Goal: Task Accomplishment & Management: Manage account settings

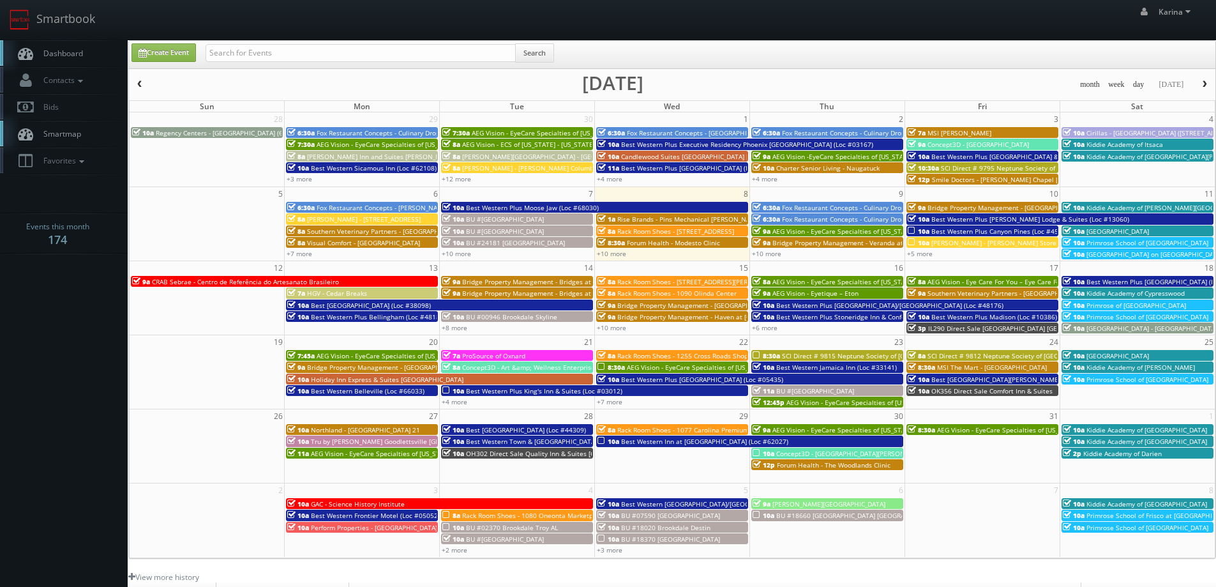
click at [70, 50] on span "Dashboard" at bounding box center [60, 53] width 46 height 11
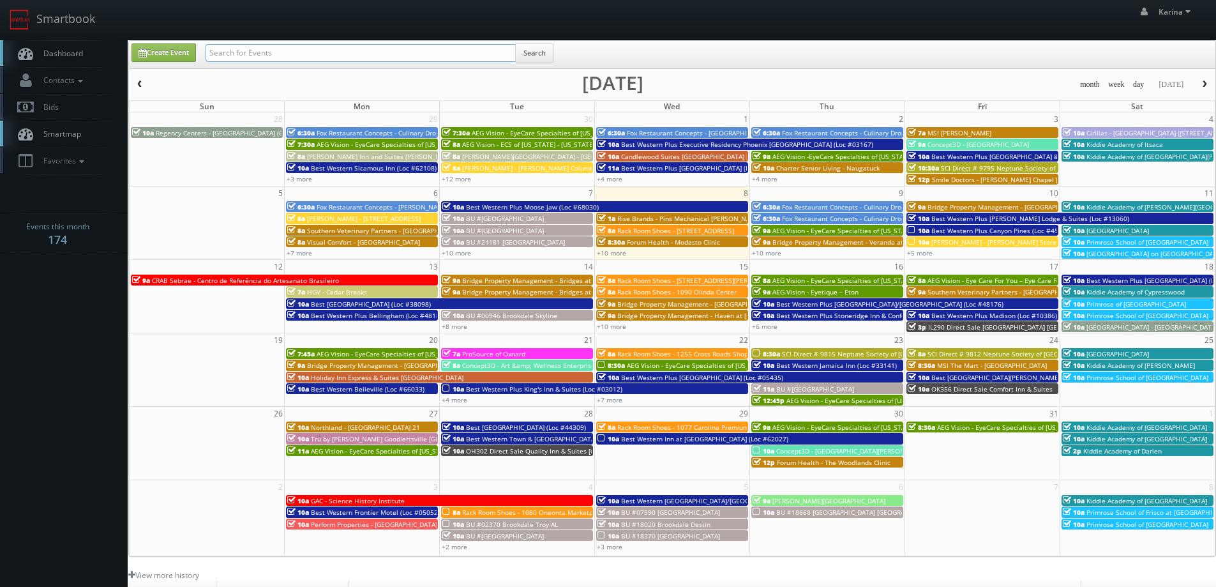
click at [322, 50] on input "text" at bounding box center [361, 53] width 310 height 18
type input "eton"
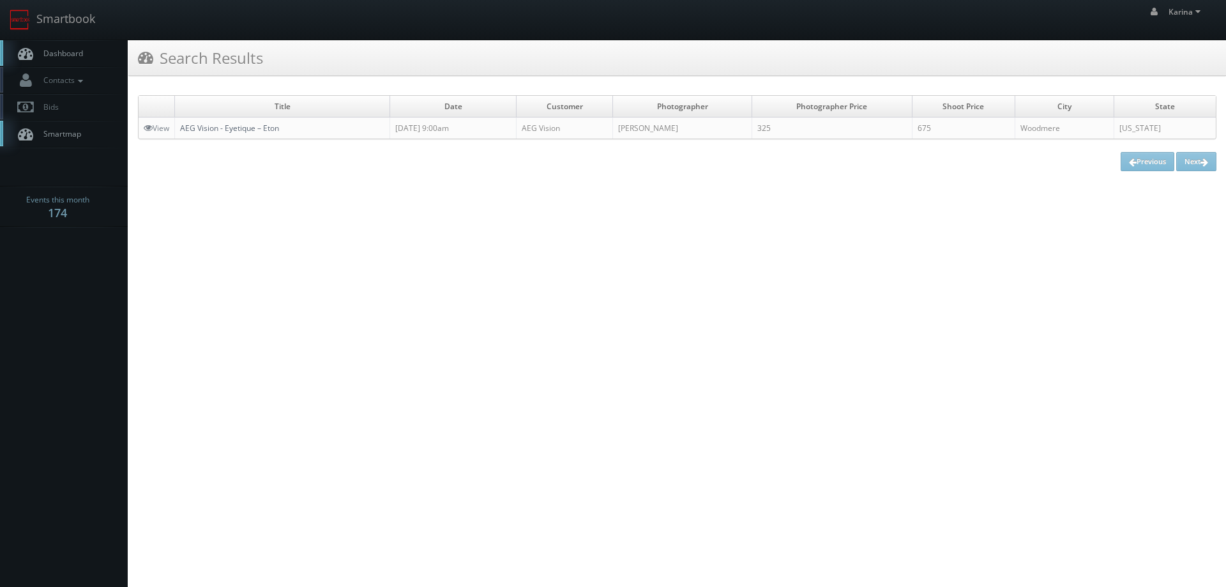
click at [261, 128] on link "AEG Vision - Eyetique – Eton" at bounding box center [229, 128] width 99 height 11
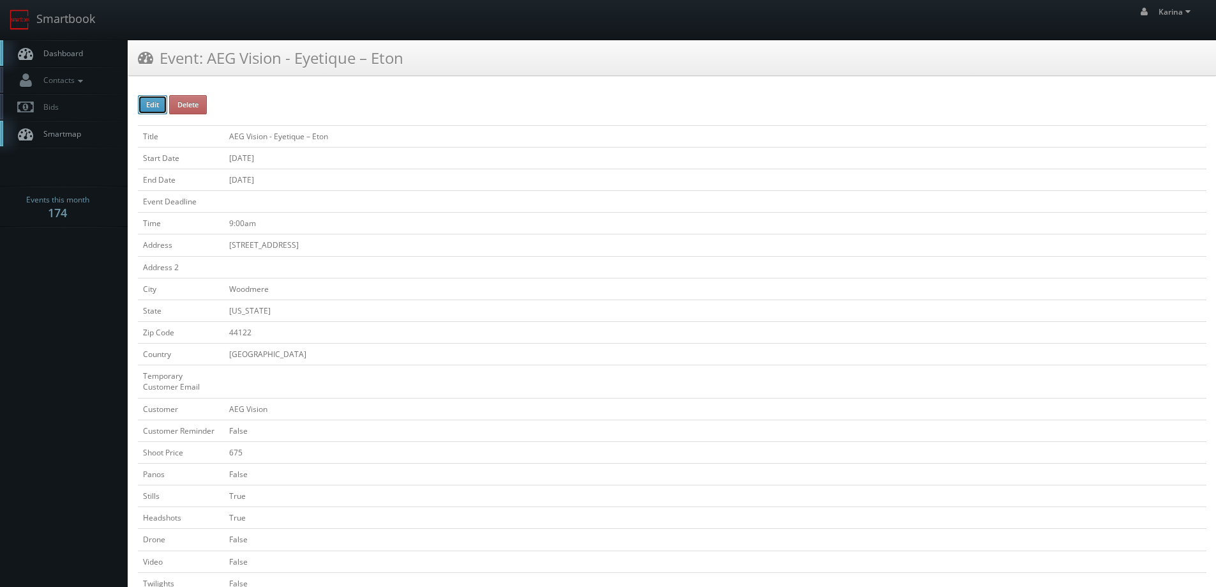
click at [161, 105] on button "Edit" at bounding box center [152, 104] width 29 height 19
type input "AEG Vision - Eyetique – Eton"
type input "28699 Chagrin Blvd #400"
type input "Woodmere"
type input "44122"
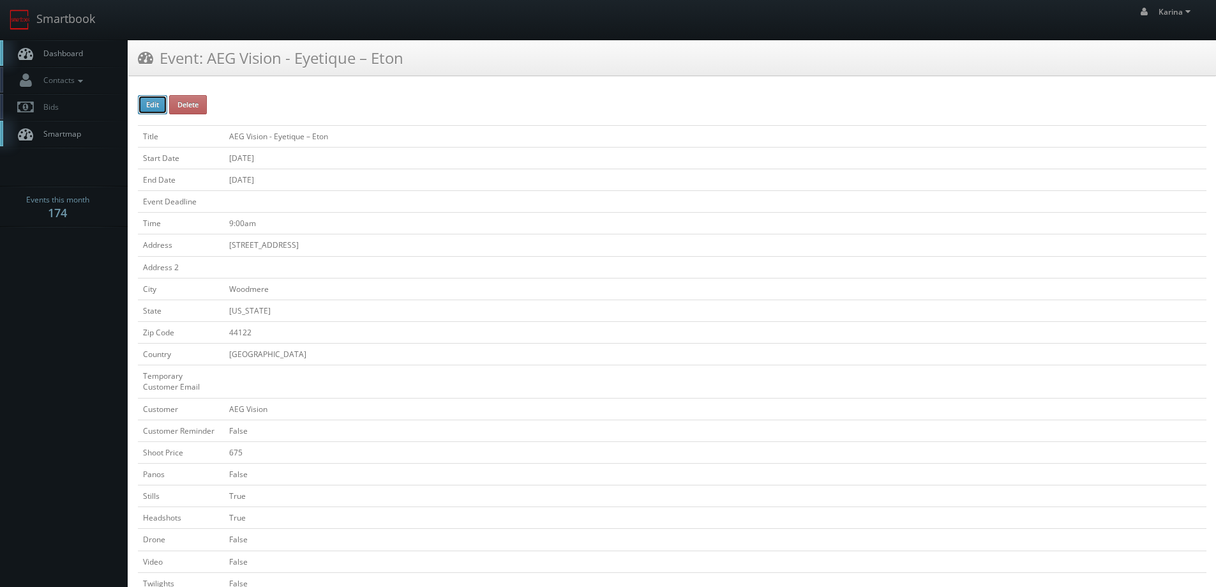
checkbox input "false"
type input "675"
checkbox input "false"
checkbox input "true"
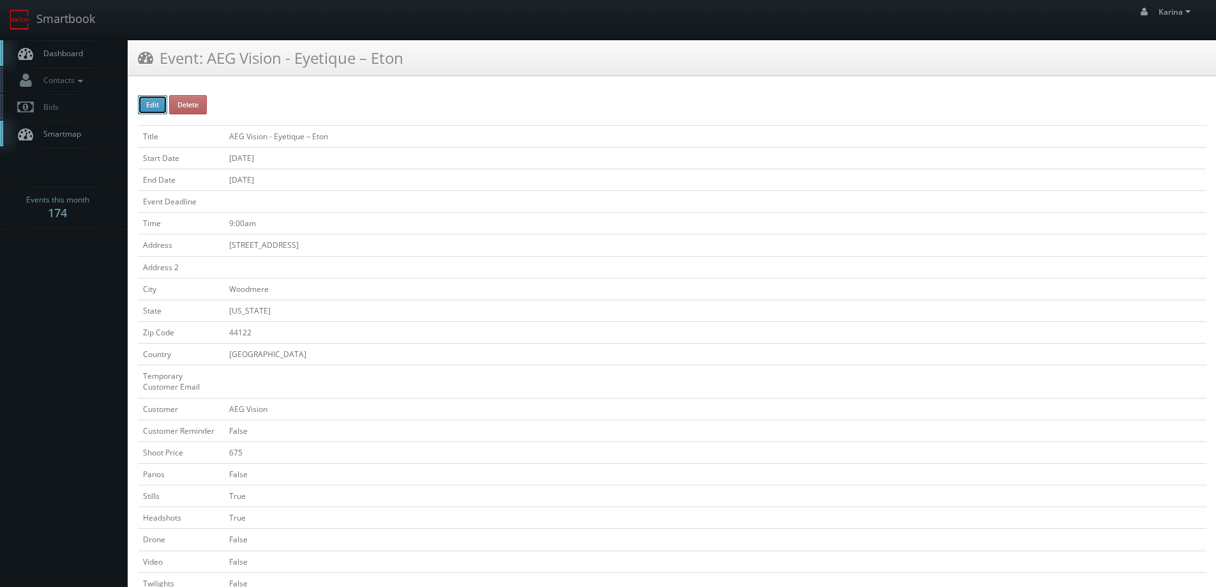
checkbox input "false"
type input "10/16/2025"
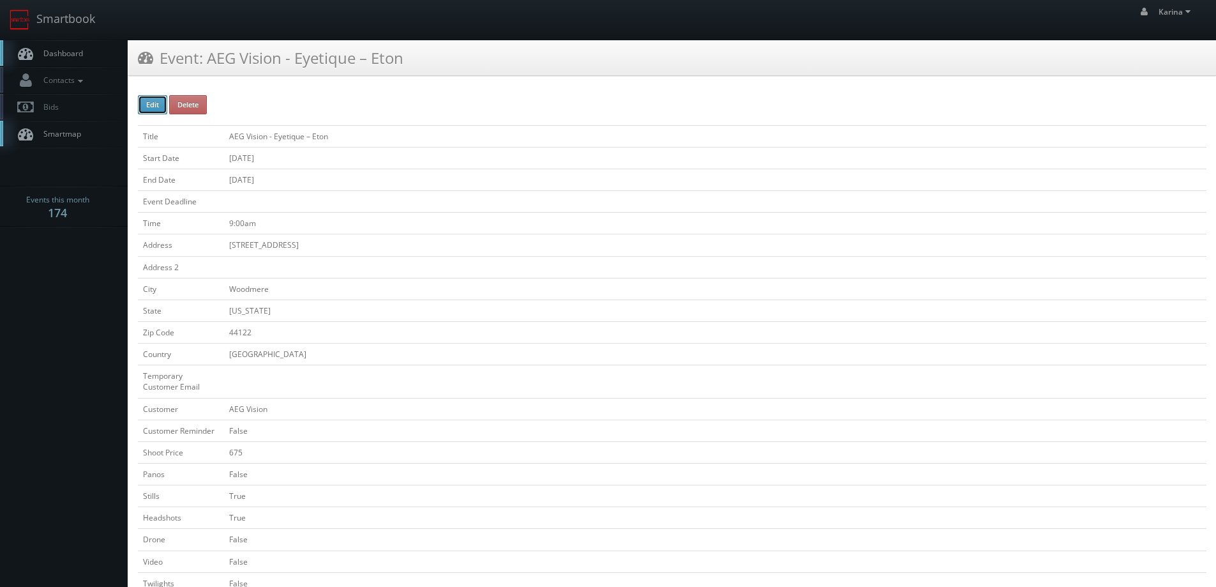
type input "10/16/2025"
type input "9:00am"
checkbox input "true"
checkbox input "false"
select select "[US_STATE]"
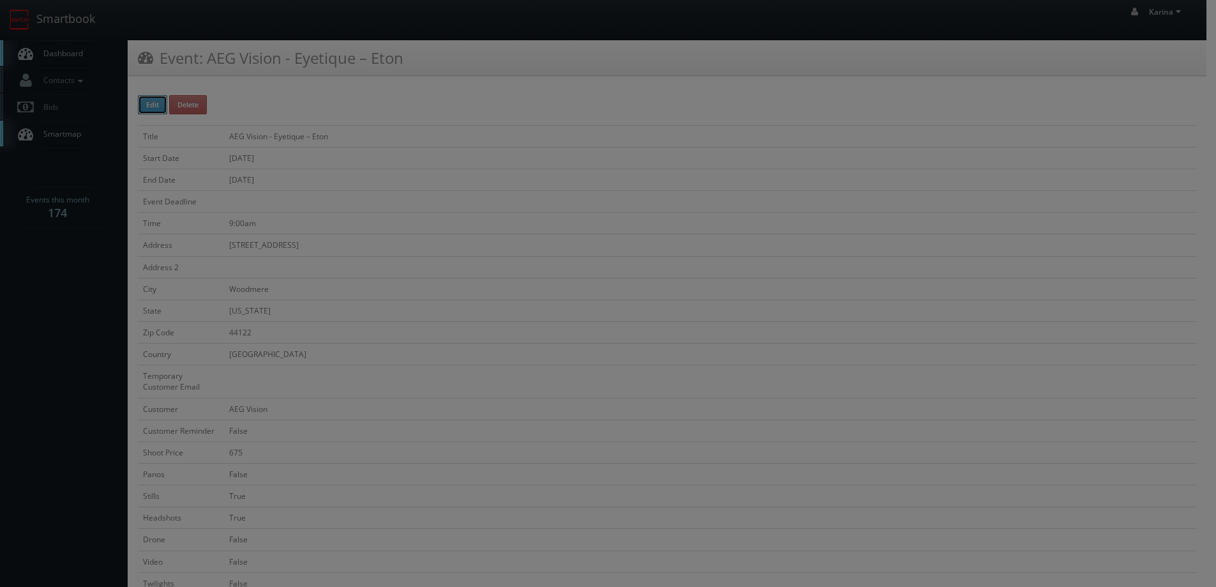
type input "675"
select select "misraephoto@gmail.com"
type input "325"
select select "fake4299@mg.cs3calendar.com"
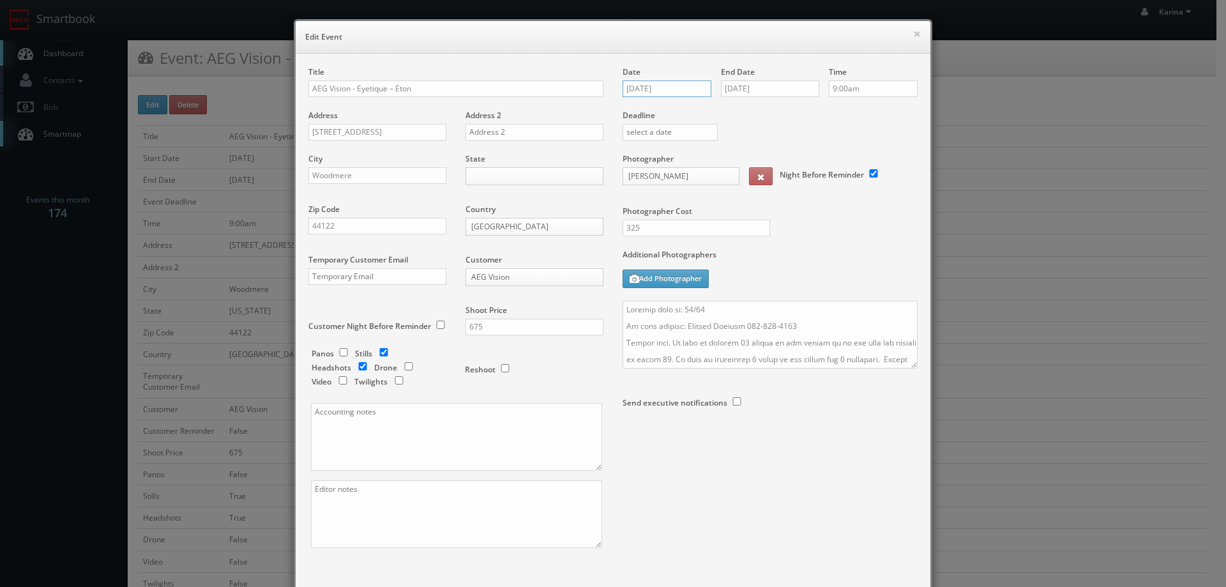
click at [670, 93] on input "10/16/2025" at bounding box center [667, 88] width 89 height 17
click at [704, 208] on td "23" at bounding box center [705, 204] width 17 height 19
type input "10/23/2025"
click at [740, 82] on input "10/16/2025" at bounding box center [770, 88] width 98 height 17
click at [800, 194] on td "16" at bounding box center [804, 186] width 17 height 19
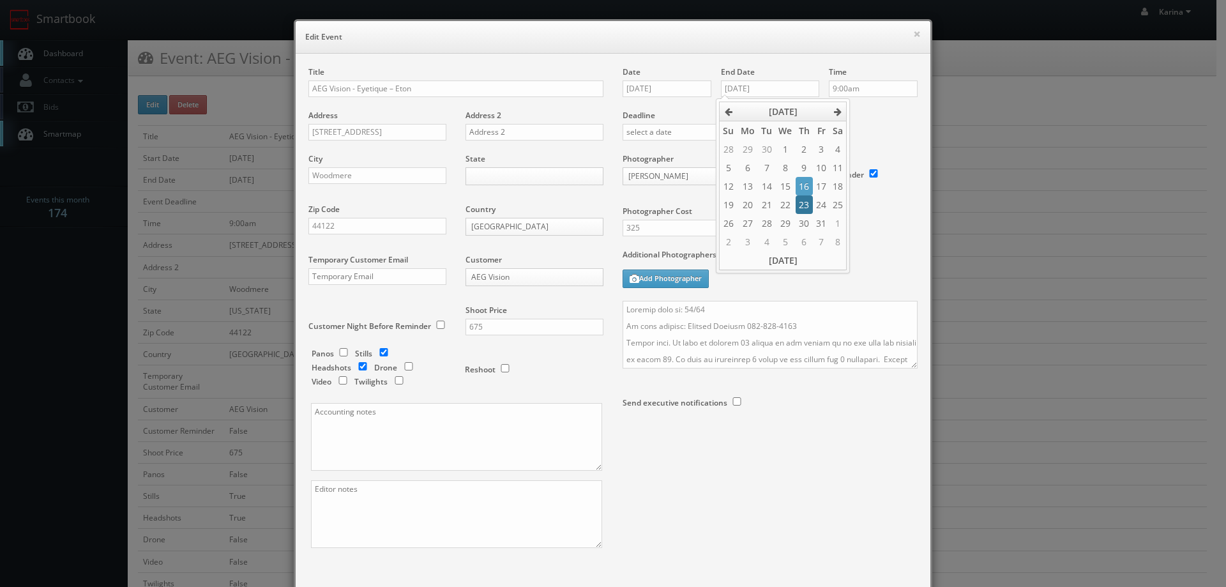
click at [802, 198] on td "23" at bounding box center [804, 204] width 17 height 19
type input "10/23/2025"
click at [877, 123] on div "Deadline" at bounding box center [770, 109] width 314 height 87
drag, startPoint x: 709, startPoint y: 306, endPoint x: 695, endPoint y: 308, distance: 14.3
click at [695, 308] on textarea at bounding box center [770, 335] width 295 height 68
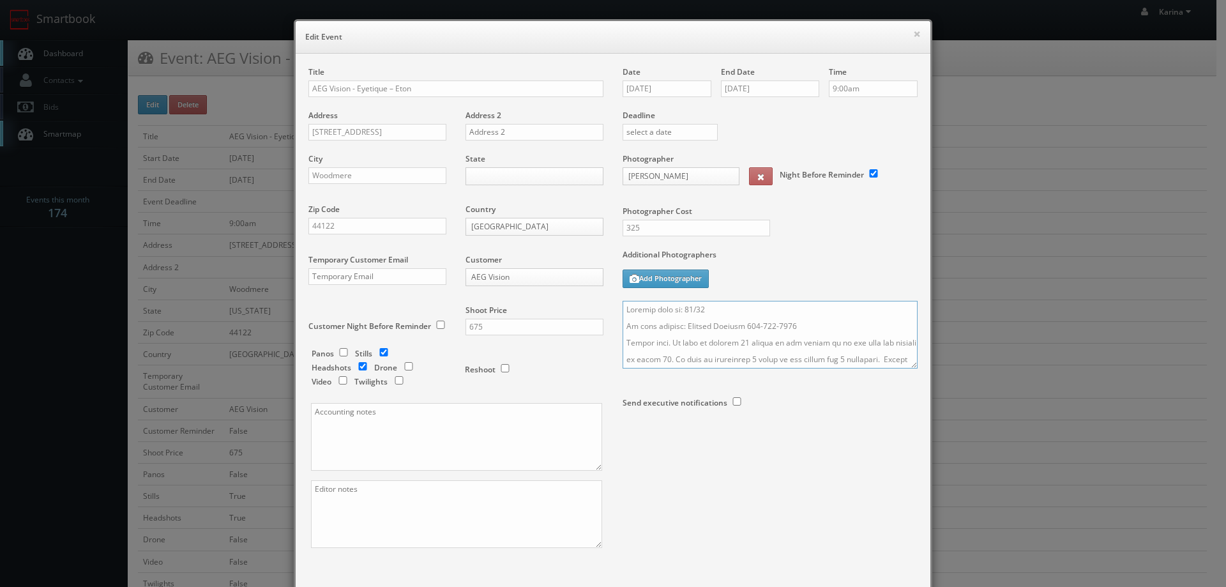
scroll to position [75, 0]
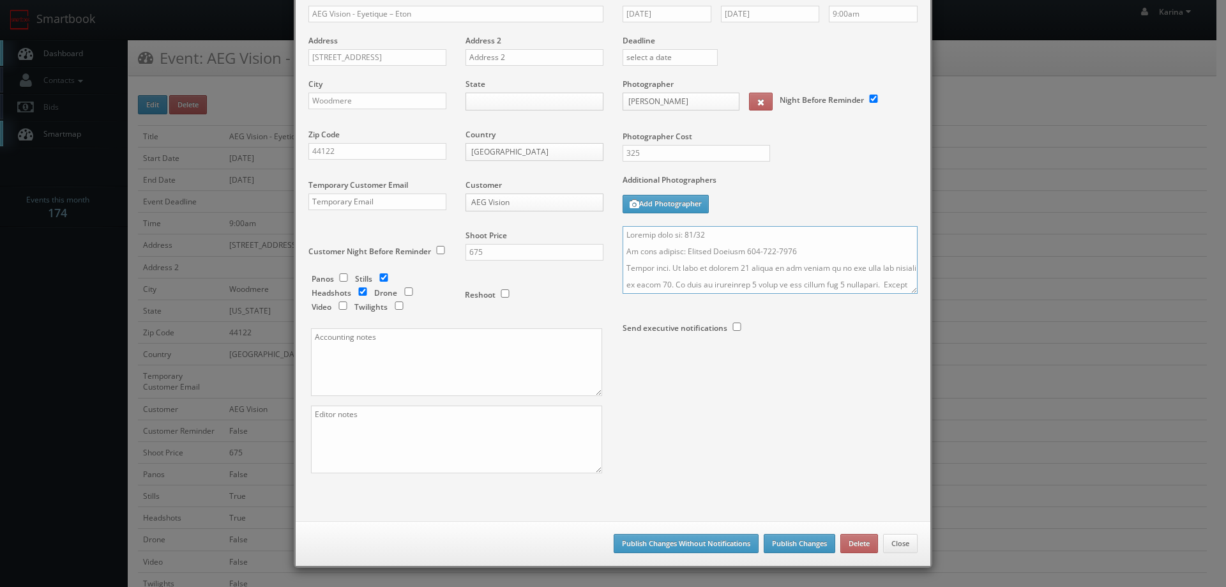
type textarea "Updated date to: 10/23 On site contact: Michele Kritzer 216-406-0932 Stills onl…"
click at [786, 543] on button "Publish Changes" at bounding box center [800, 543] width 72 height 19
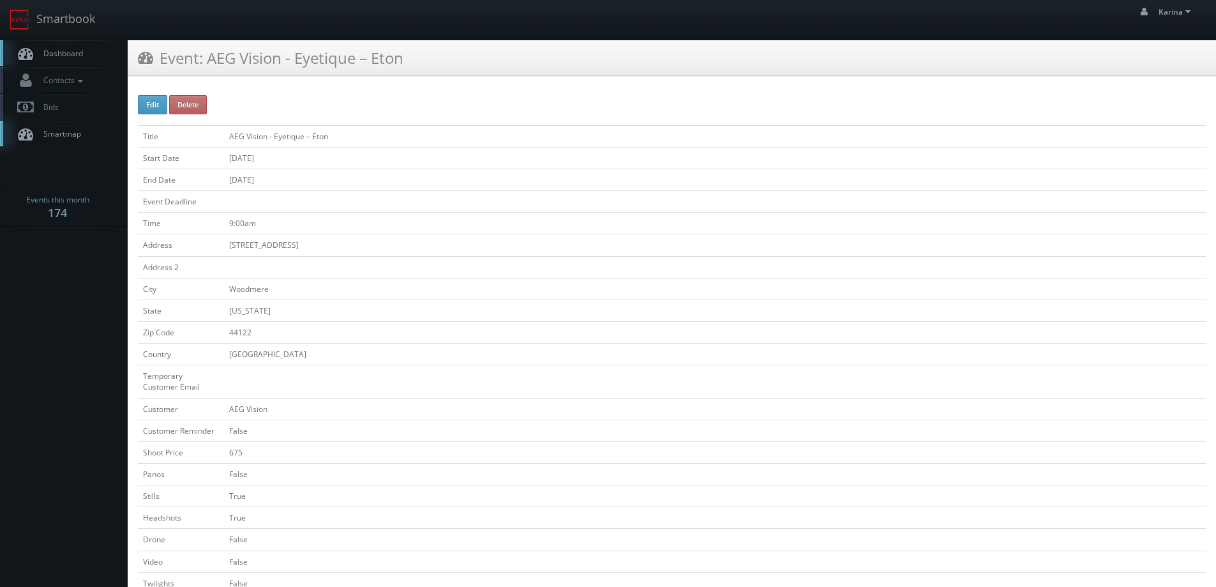
click at [56, 52] on span "Dashboard" at bounding box center [60, 53] width 46 height 11
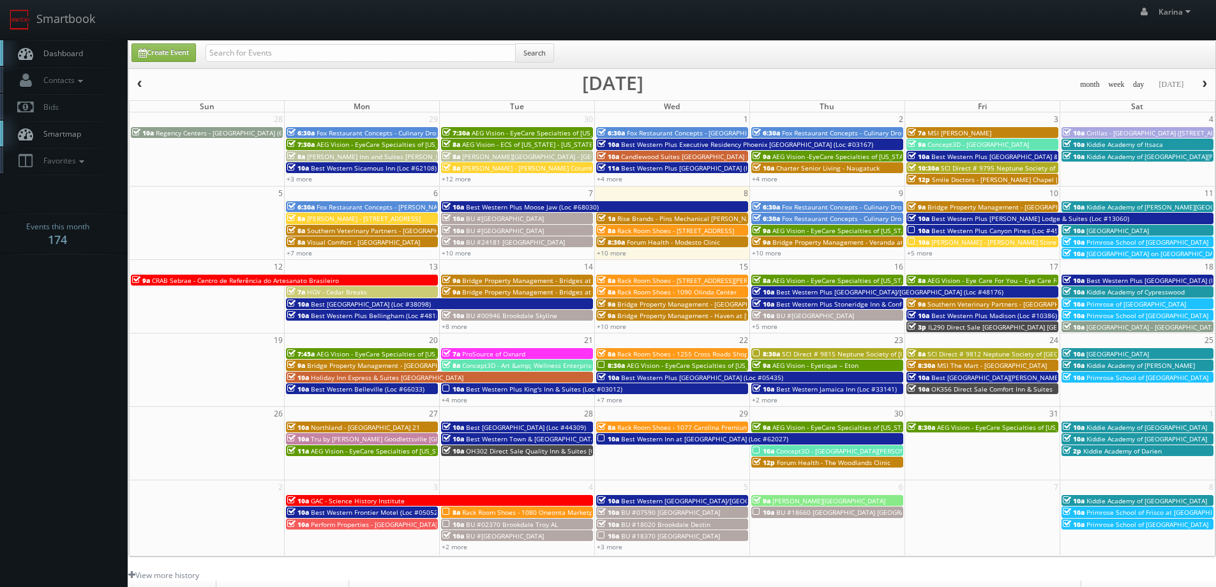
click at [66, 59] on link "Dashboard" at bounding box center [64, 53] width 128 height 26
click at [766, 252] on link "+10 more" at bounding box center [766, 252] width 29 height 9
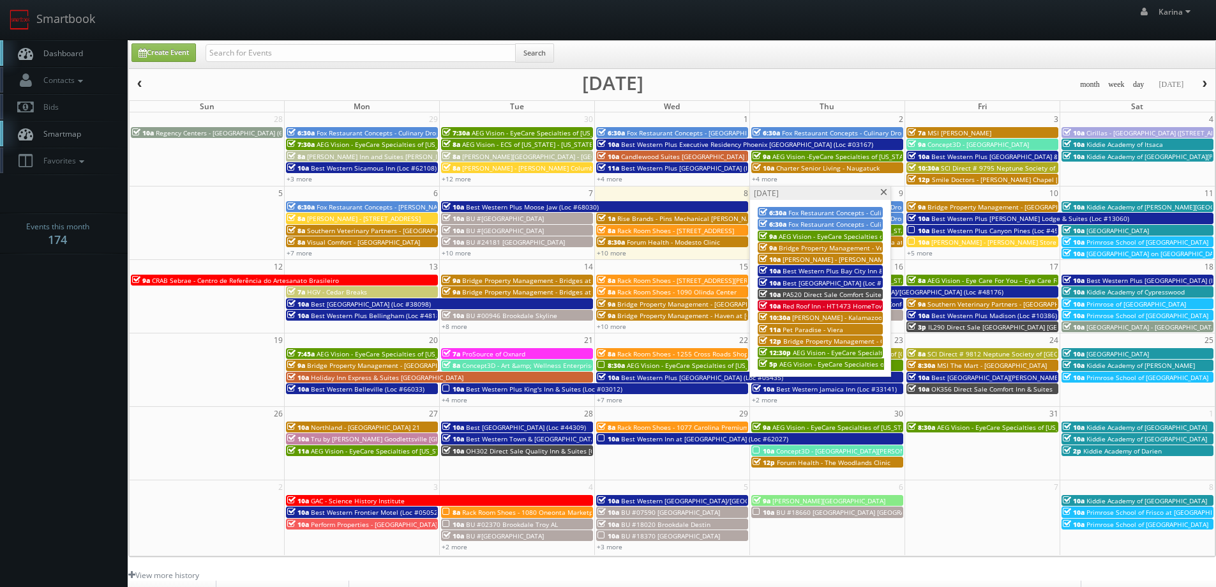
click at [884, 192] on span at bounding box center [884, 192] width 8 height 7
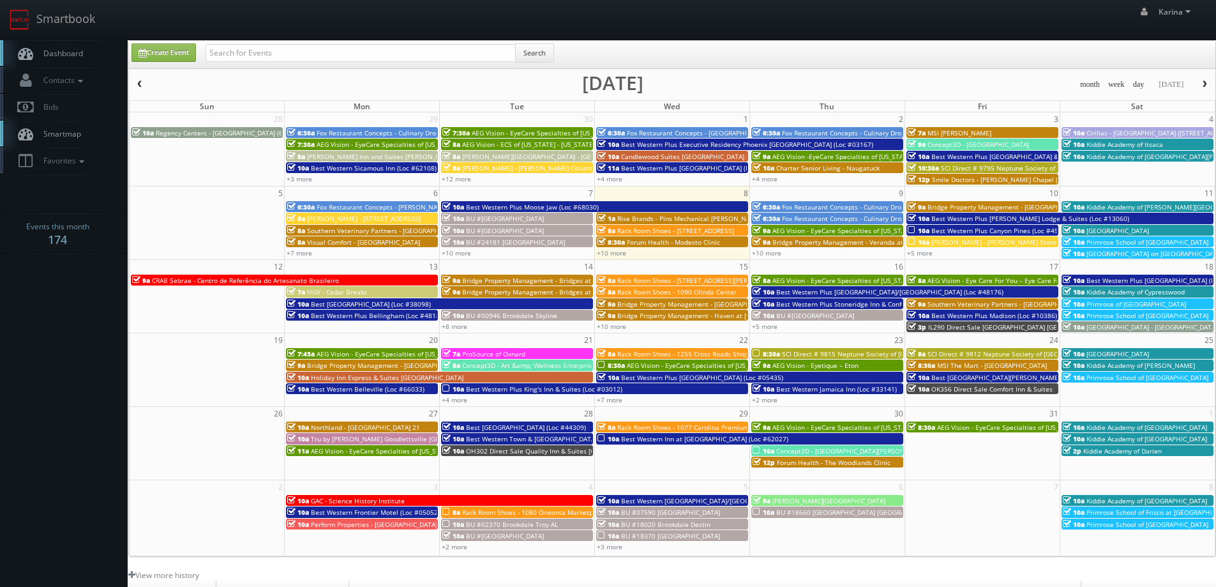
click at [77, 59] on link "Dashboard" at bounding box center [64, 53] width 128 height 26
click at [50, 363] on body "Smartbook Toggle Side Navigation Toggle Top Navigation Karina Karina Profile Lo…" at bounding box center [608, 409] width 1216 height 819
click at [93, 56] on link "Dashboard" at bounding box center [64, 53] width 128 height 26
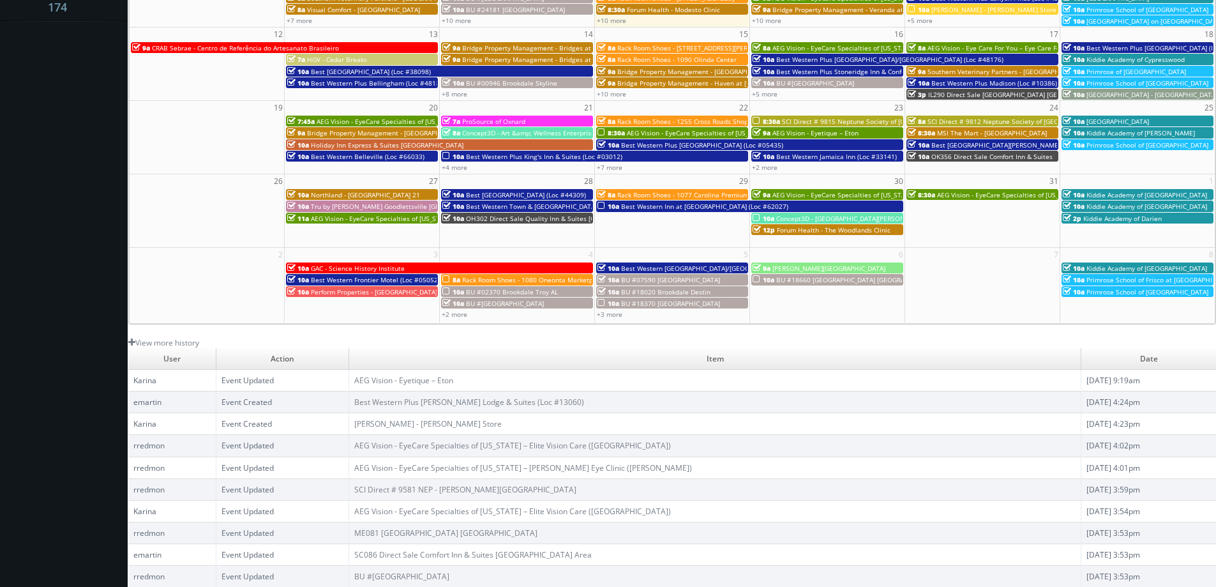
scroll to position [41, 0]
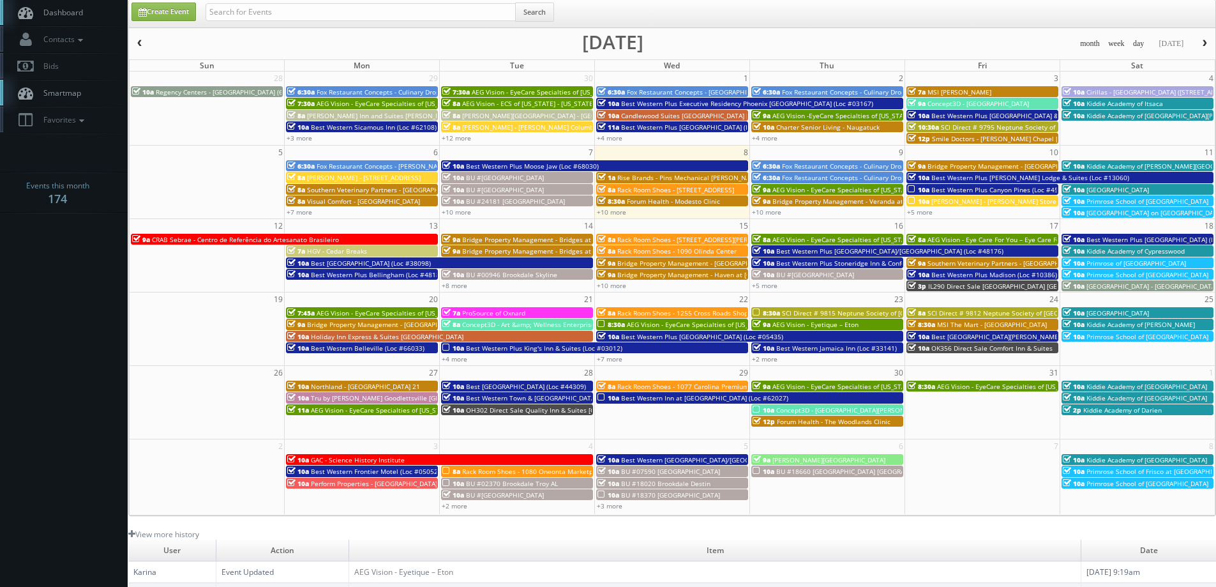
click at [1195, 43] on button "button" at bounding box center [1205, 44] width 22 height 16
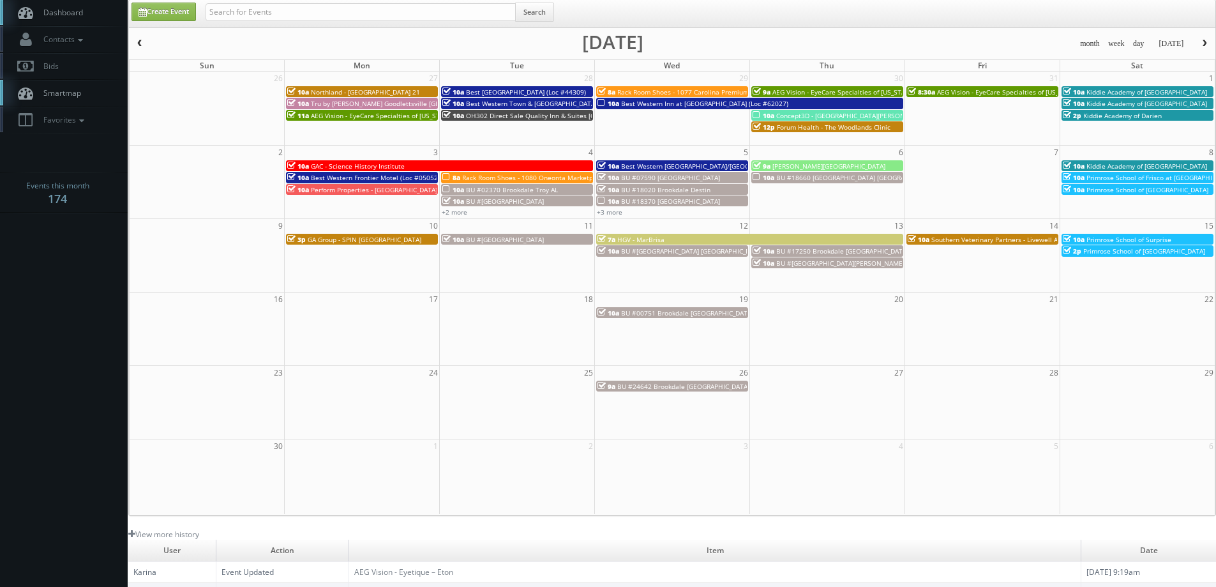
scroll to position [0, 0]
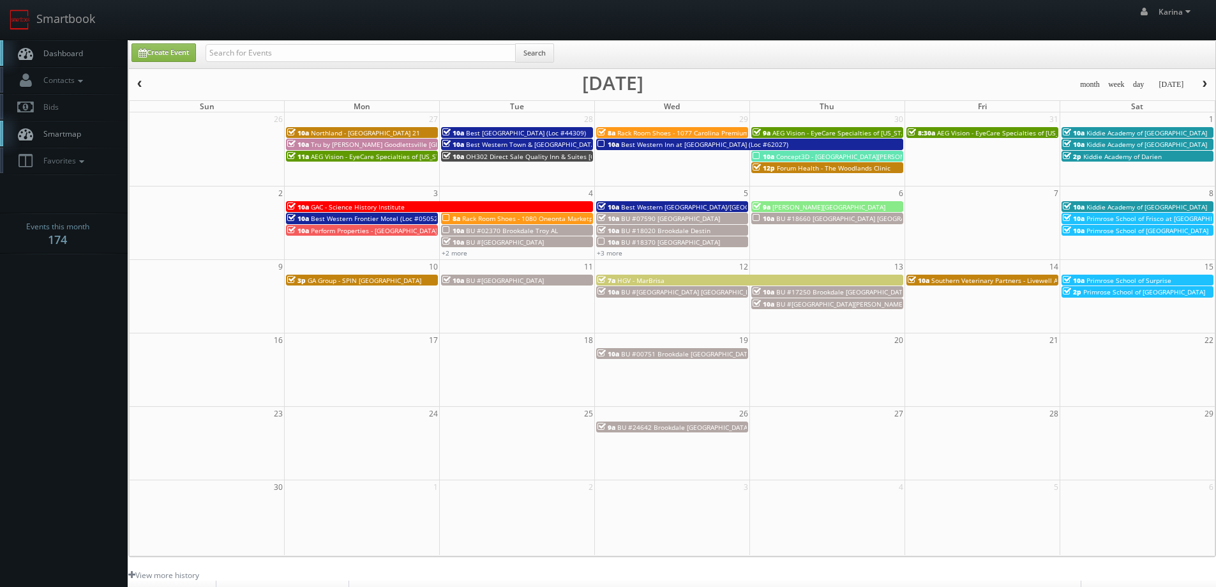
click at [75, 54] on span "Dashboard" at bounding box center [60, 53] width 46 height 11
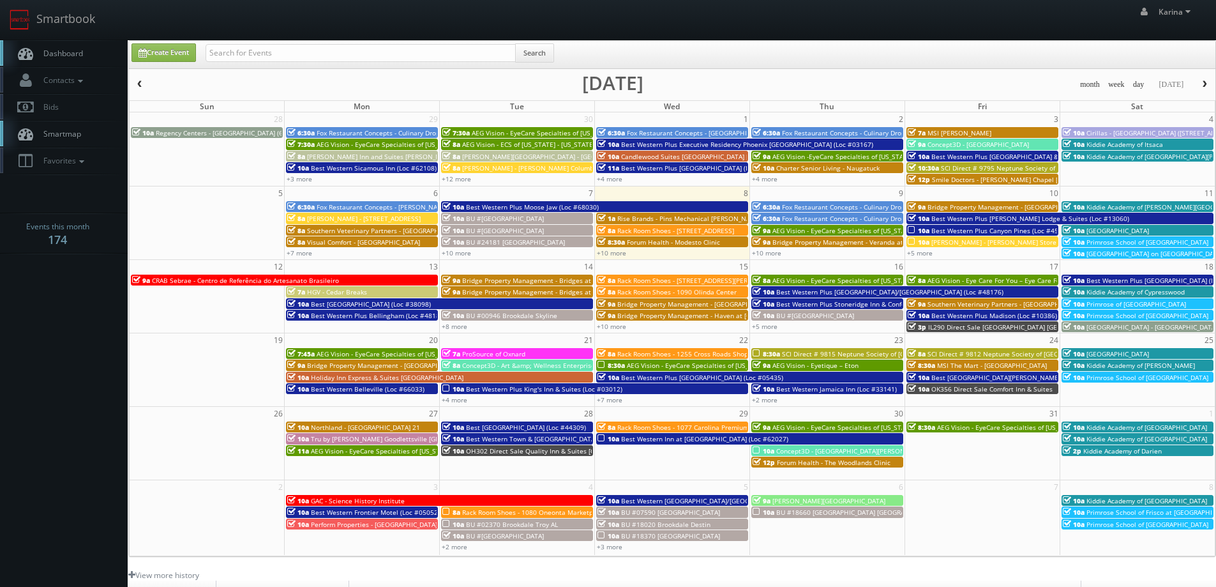
click at [72, 56] on span "Dashboard" at bounding box center [60, 53] width 46 height 11
click at [618, 255] on link "+10 more" at bounding box center [611, 252] width 29 height 9
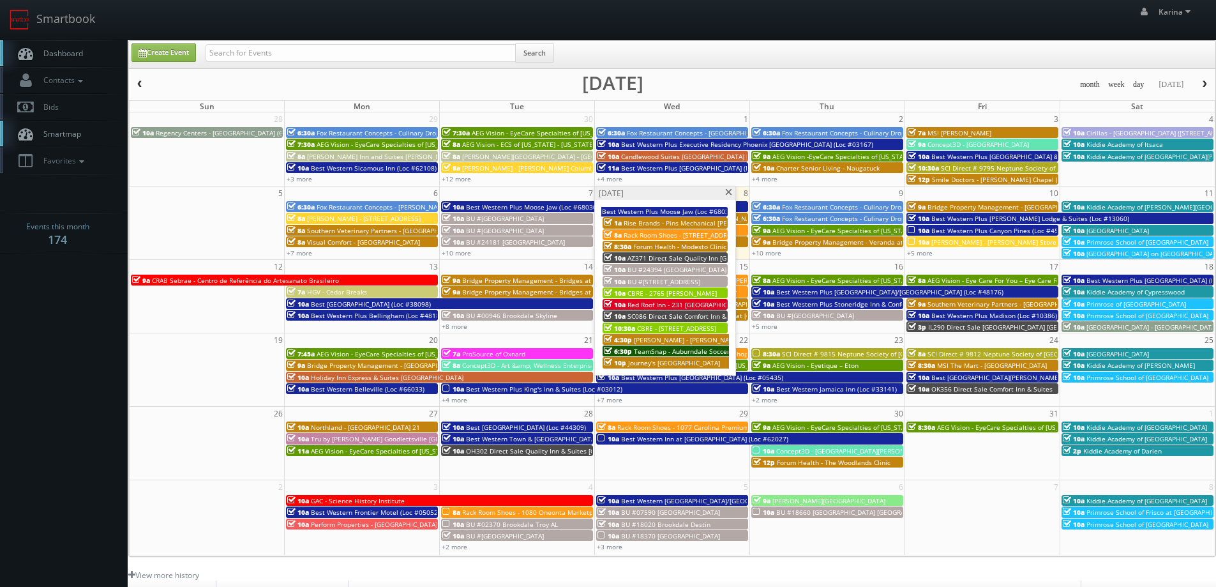
click at [728, 191] on span at bounding box center [729, 192] width 8 height 7
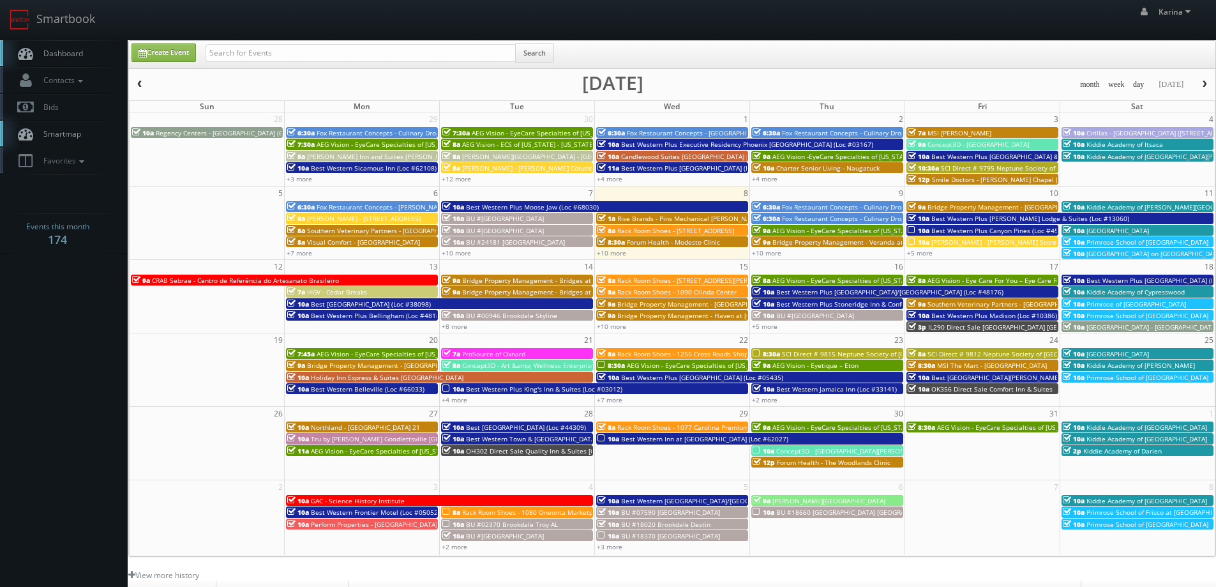
click at [45, 54] on span "Dashboard" at bounding box center [60, 53] width 46 height 11
click at [79, 45] on link "Dashboard" at bounding box center [64, 53] width 128 height 26
click at [35, 45] on link "Dashboard" at bounding box center [64, 53] width 128 height 26
click at [77, 50] on span "Dashboard" at bounding box center [60, 53] width 46 height 11
click at [771, 252] on link "+11 more" at bounding box center [766, 252] width 29 height 9
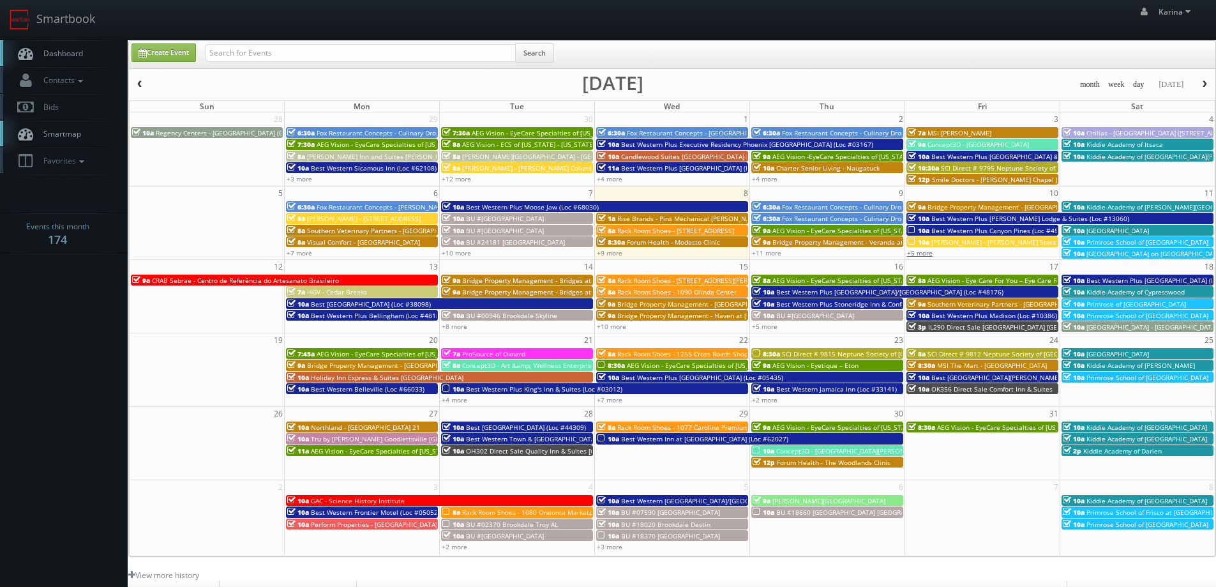
click at [931, 253] on link "+5 more" at bounding box center [920, 252] width 26 height 9
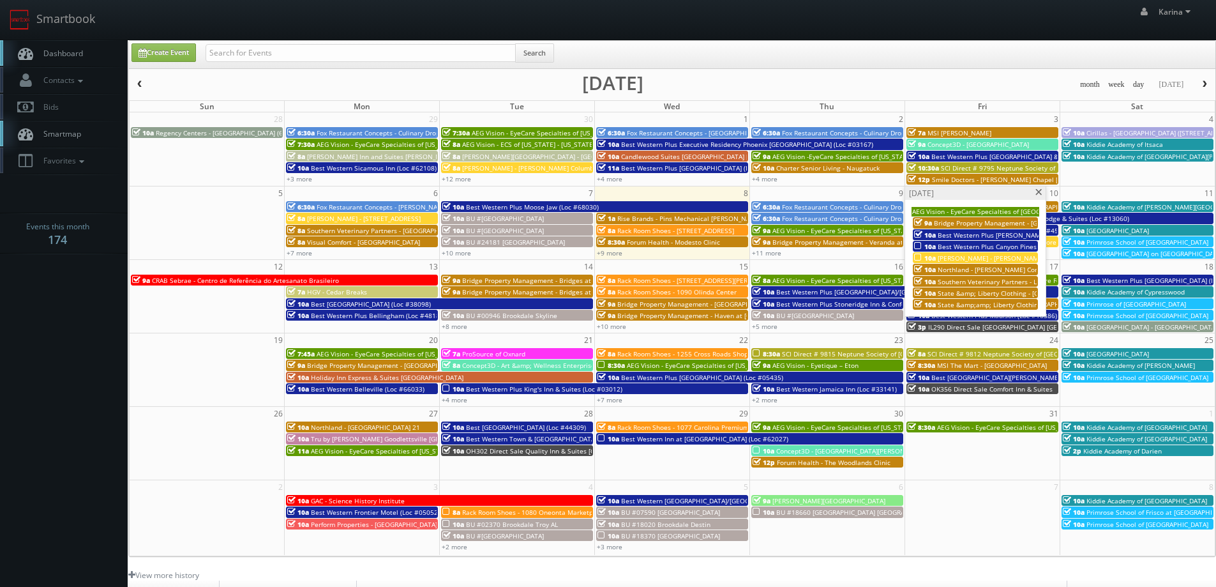
click at [1037, 193] on span at bounding box center [1039, 192] width 8 height 7
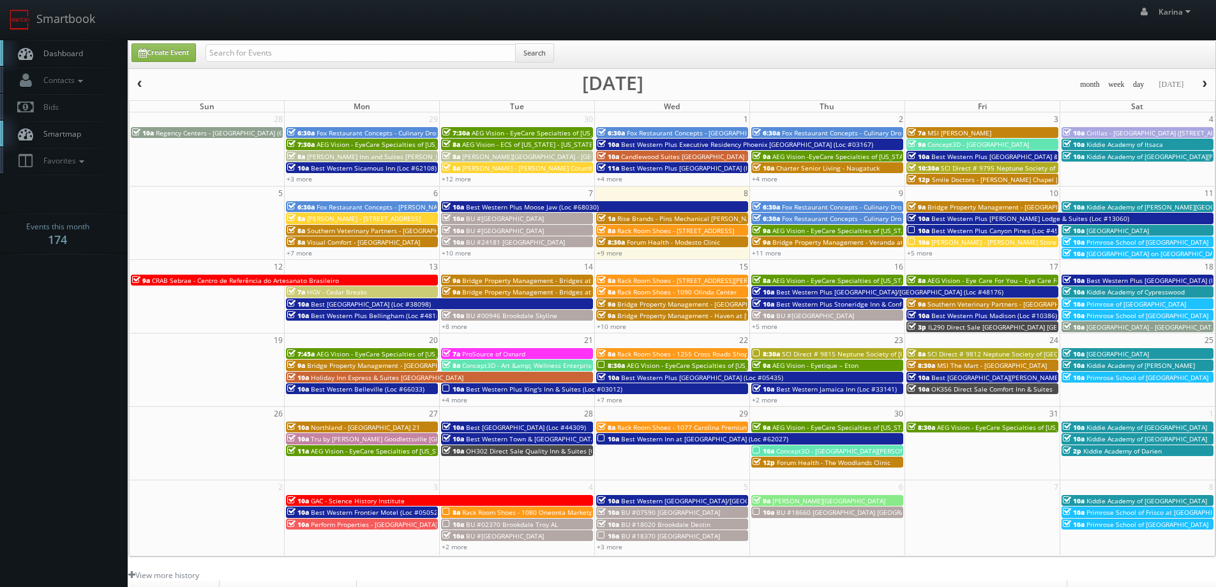
click at [64, 50] on span "Dashboard" at bounding box center [60, 53] width 46 height 11
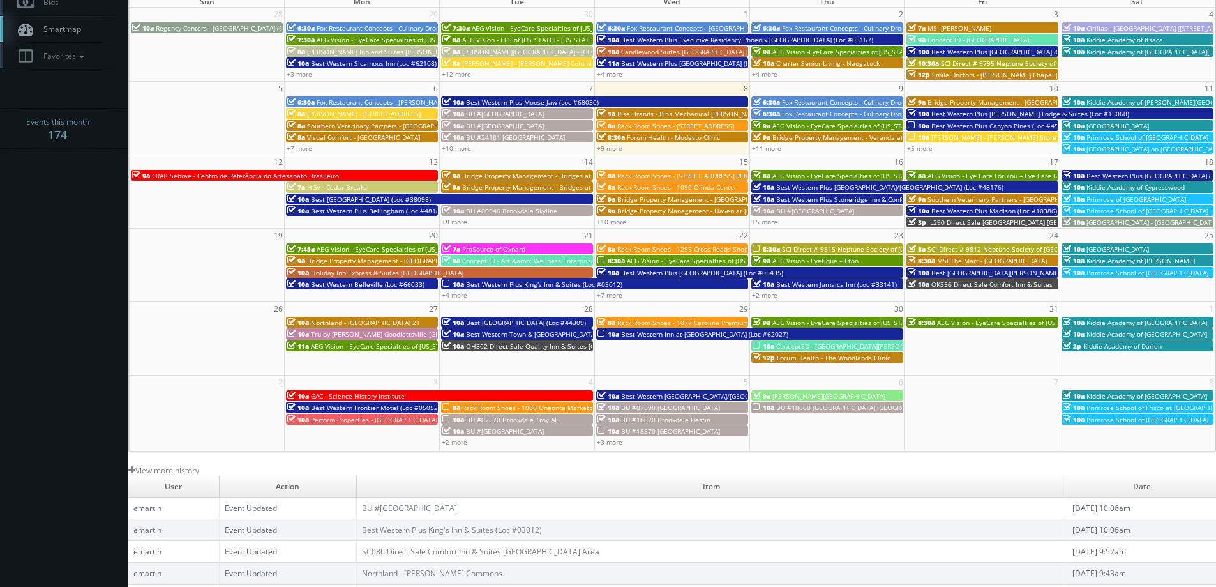
scroll to position [41, 0]
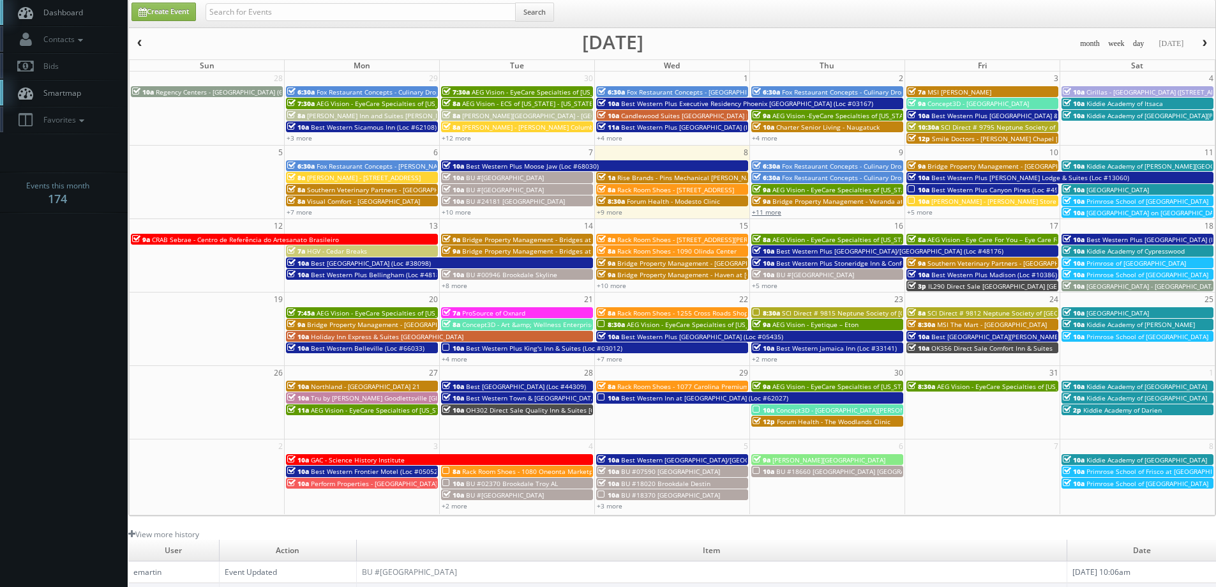
click at [781, 212] on link "+11 more" at bounding box center [766, 212] width 29 height 9
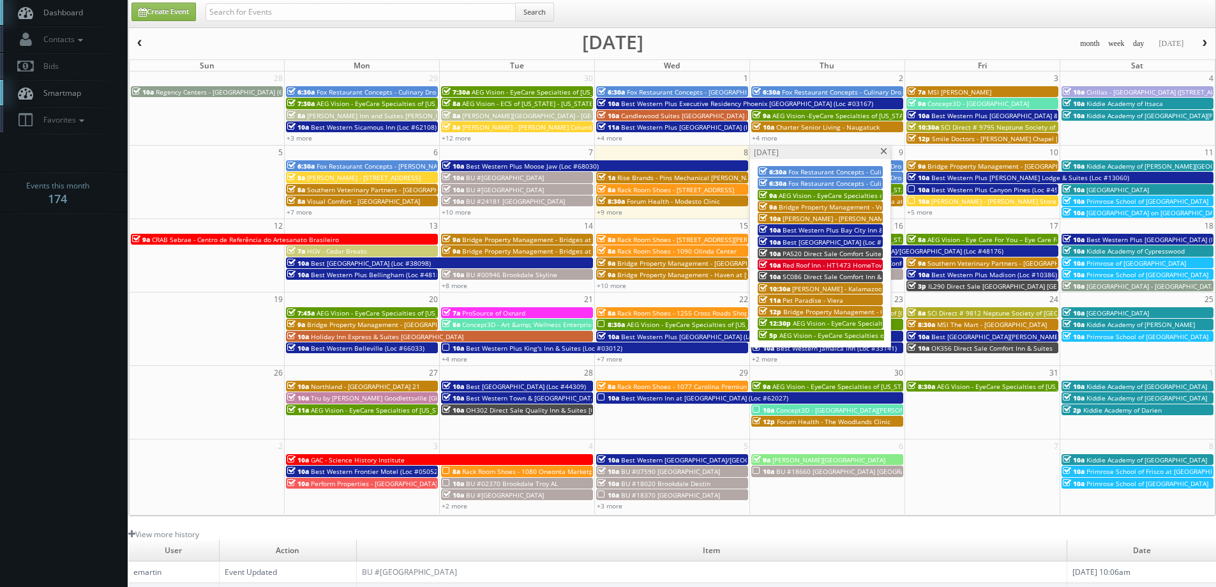
click at [882, 153] on span at bounding box center [884, 151] width 8 height 7
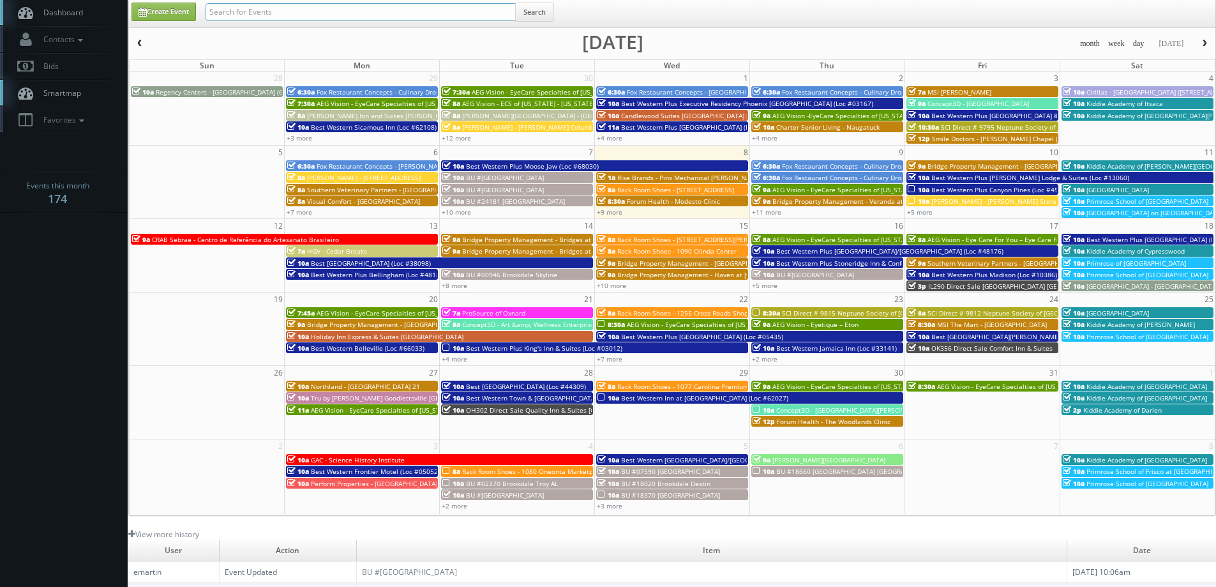
click at [263, 15] on input "text" at bounding box center [361, 12] width 310 height 18
type input "mckinney"
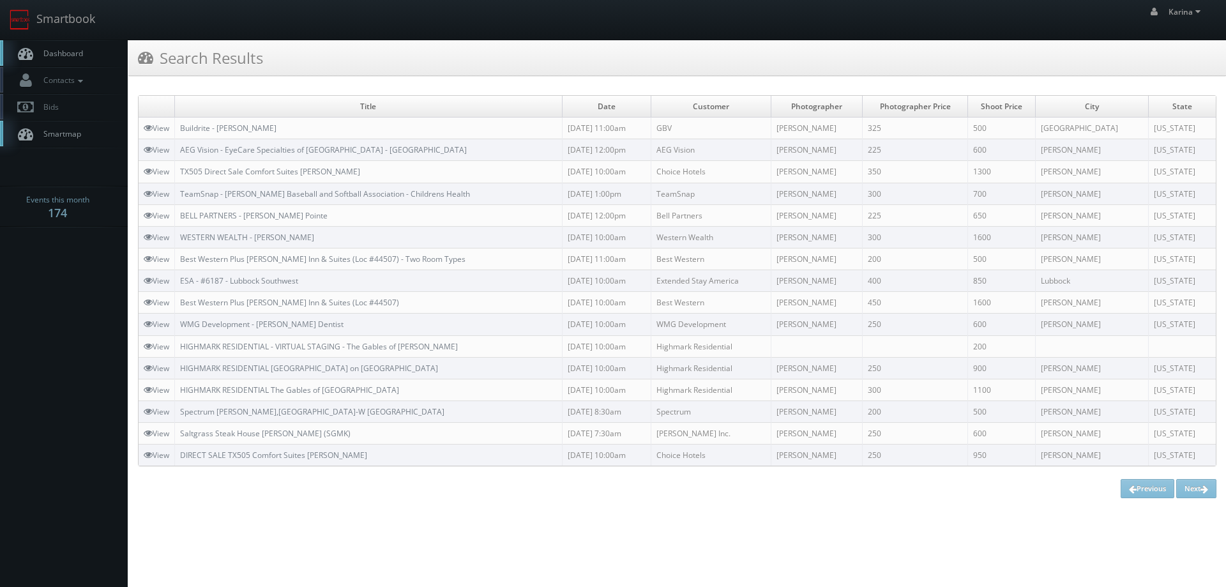
click at [83, 50] on link "Dashboard" at bounding box center [64, 53] width 128 height 26
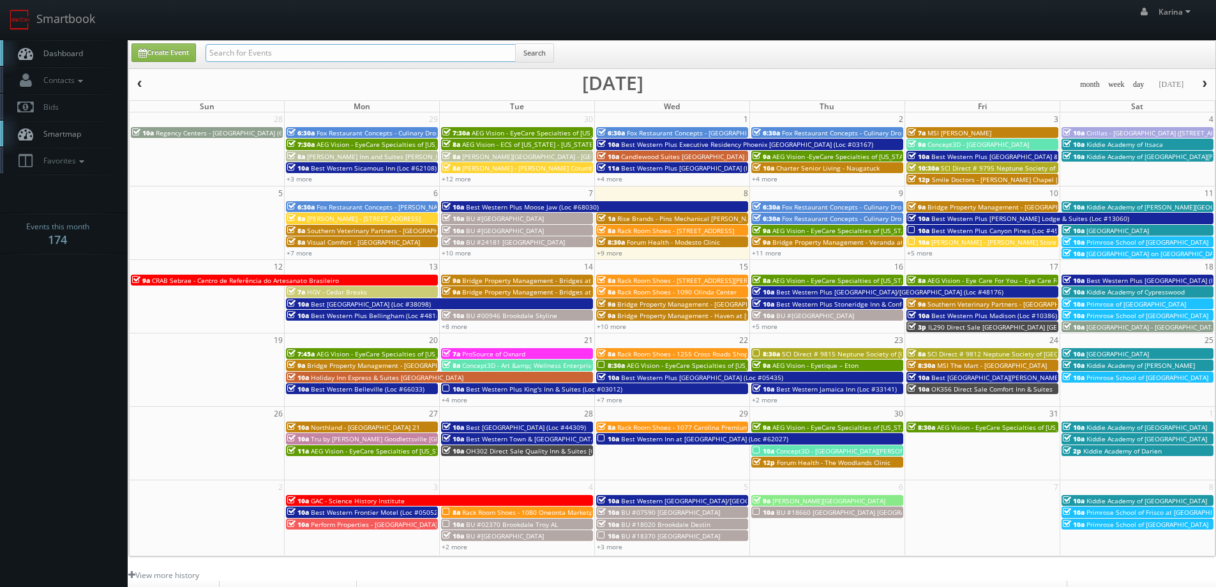
click at [304, 57] on input "text" at bounding box center [361, 53] width 310 height 18
type input "plano"
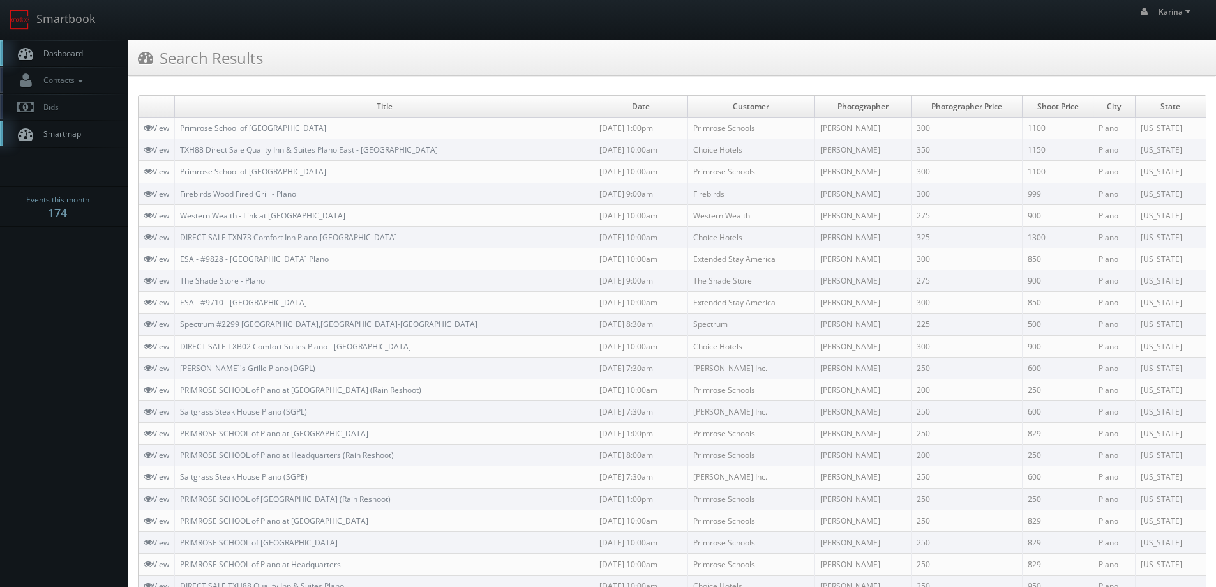
click at [59, 54] on span "Dashboard" at bounding box center [60, 53] width 46 height 11
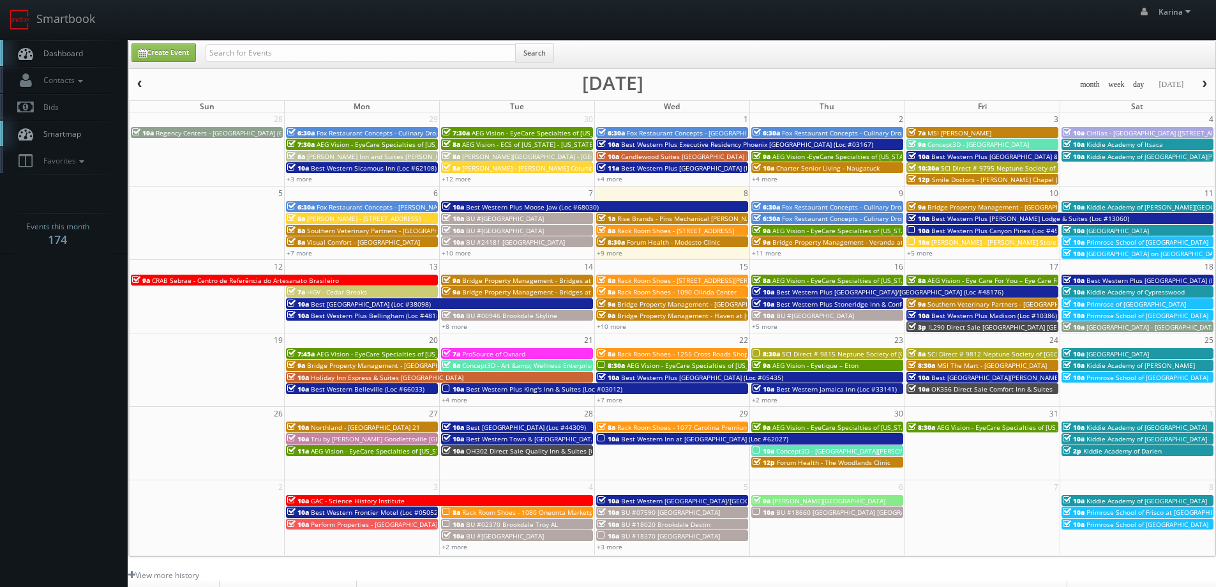
click at [80, 55] on span "Dashboard" at bounding box center [60, 53] width 46 height 11
click at [488, 41] on div "Create Event Search" at bounding box center [672, 54] width 1087 height 27
click at [250, 51] on input "text" at bounding box center [361, 53] width 310 height 18
type input "FL508"
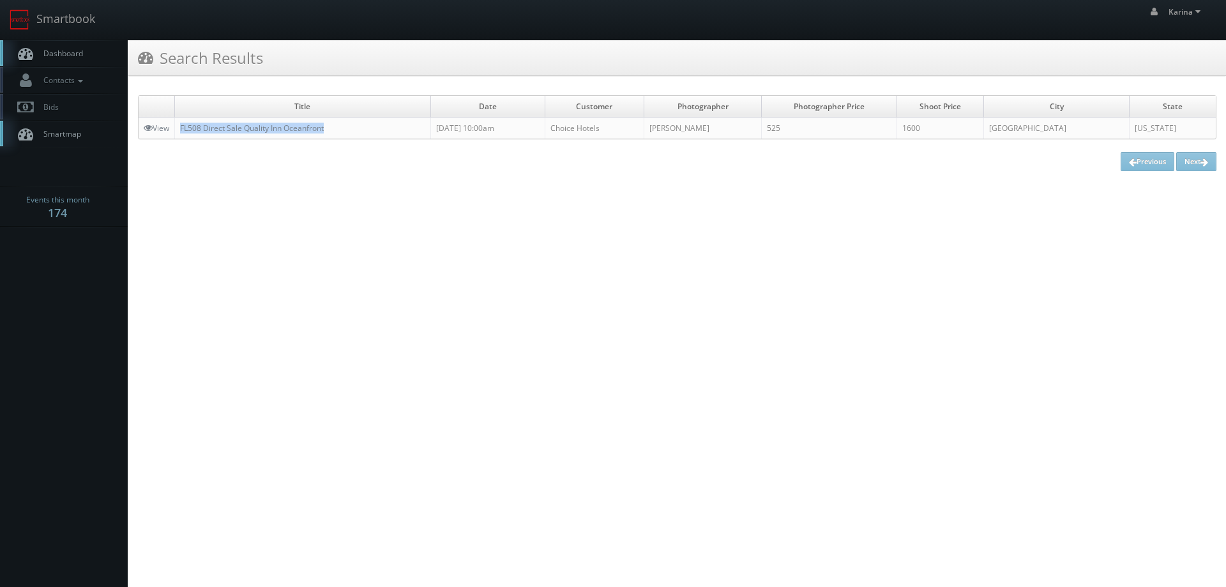
drag, startPoint x: 350, startPoint y: 129, endPoint x: 181, endPoint y: 130, distance: 168.6
click at [181, 130] on td "FL508 Direct Sale Quality Inn Oceanfront" at bounding box center [303, 128] width 256 height 22
copy link "FL508 Direct Sale Quality Inn Oceanfront"
click at [83, 52] on link "Dashboard" at bounding box center [64, 53] width 128 height 26
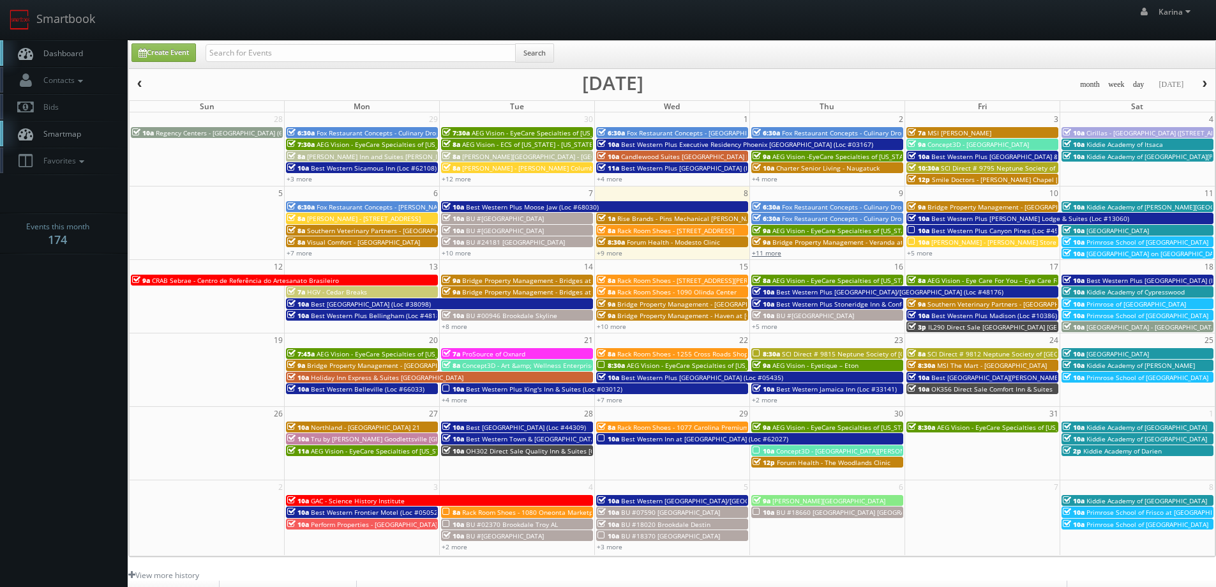
click at [776, 252] on link "+11 more" at bounding box center [766, 252] width 29 height 9
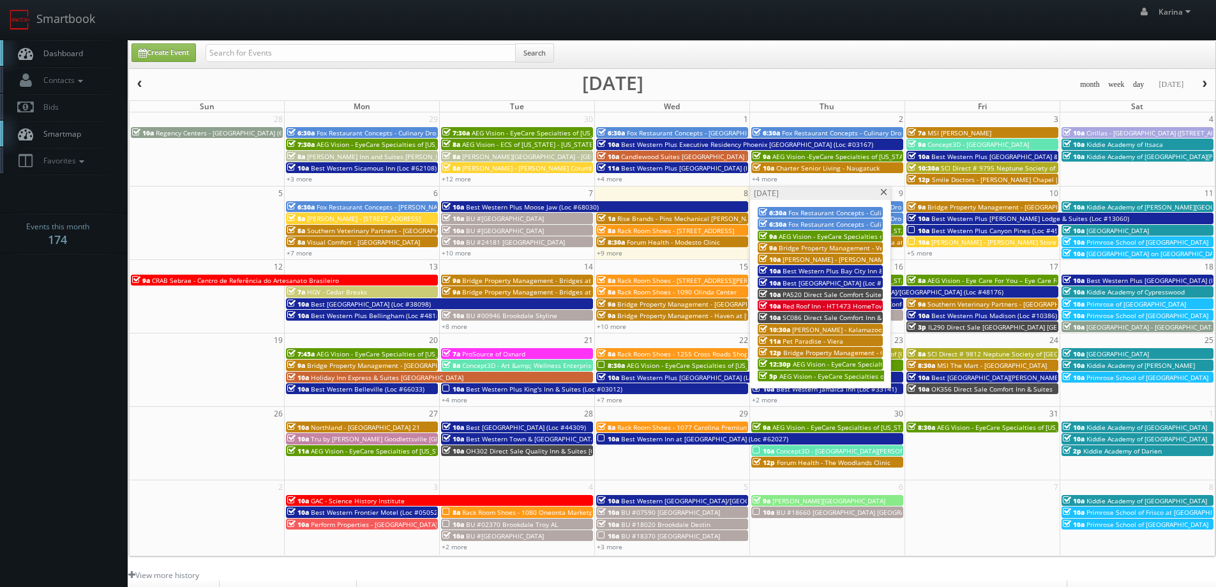
click at [819, 272] on span "Best Western Plus Bay City Inn & Suites (Loc #44740)" at bounding box center [864, 270] width 163 height 9
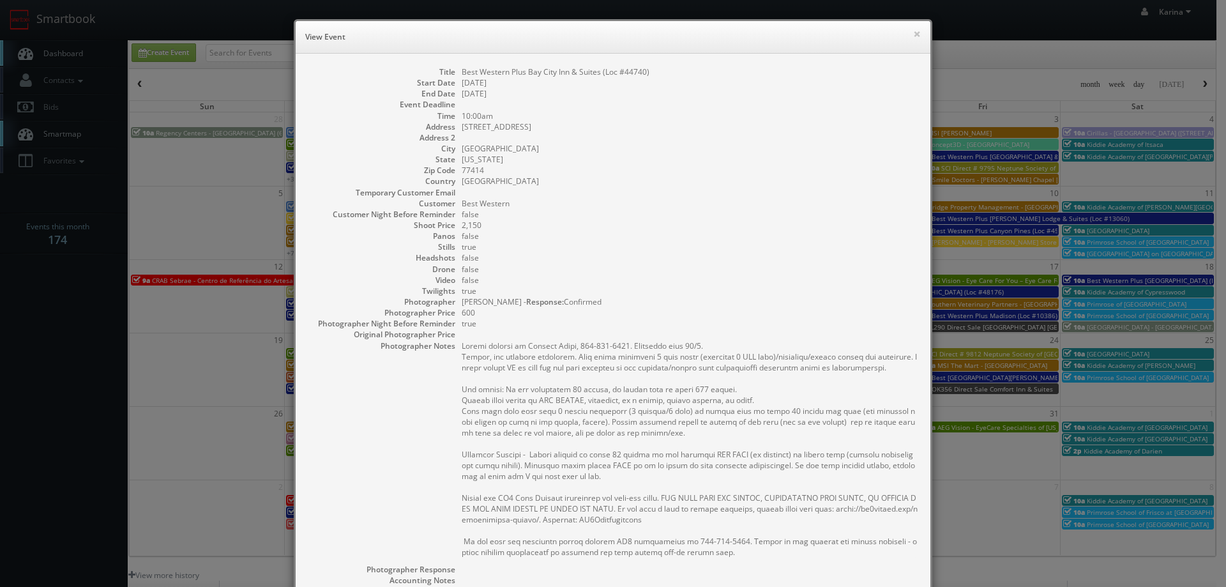
click at [917, 33] on div "× View Event" at bounding box center [613, 37] width 635 height 33
click at [914, 31] on button "×" at bounding box center [917, 33] width 8 height 9
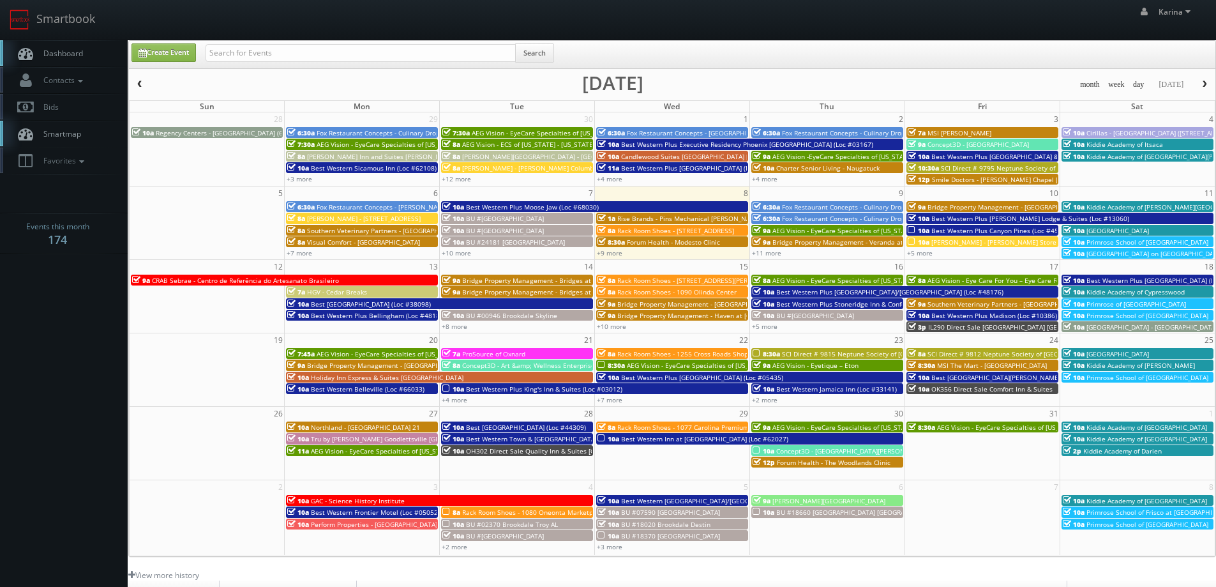
click at [68, 48] on link "Dashboard" at bounding box center [64, 53] width 128 height 26
click at [253, 50] on input "text" at bounding box center [361, 53] width 310 height 18
type input "forum health"
click at [550, 54] on button "Search" at bounding box center [534, 52] width 39 height 19
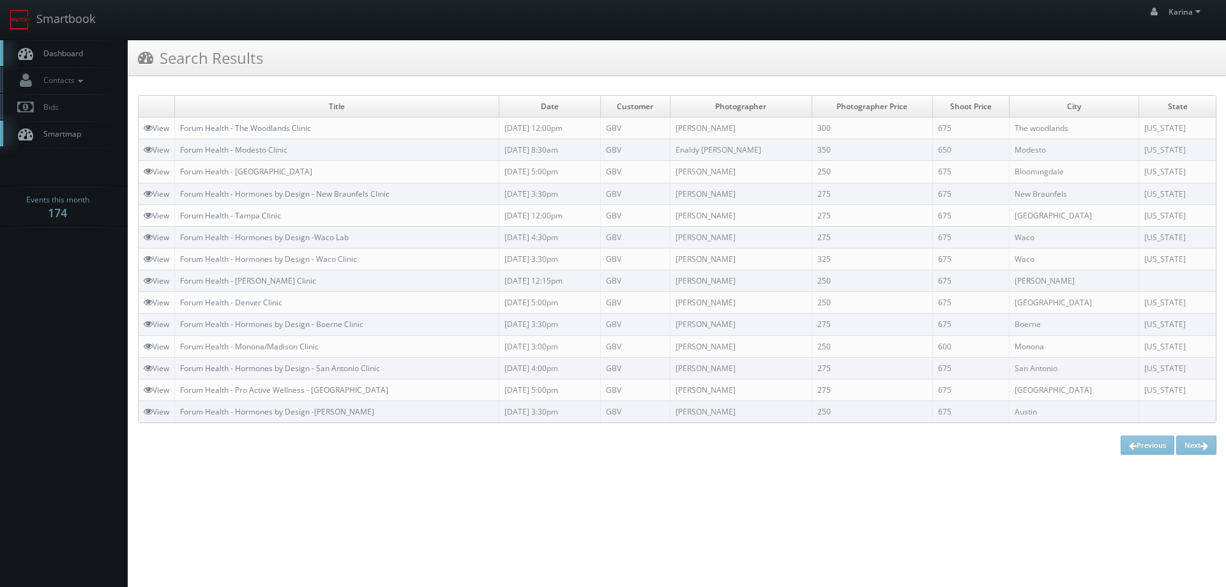
click at [79, 54] on span "Dashboard" at bounding box center [60, 53] width 46 height 11
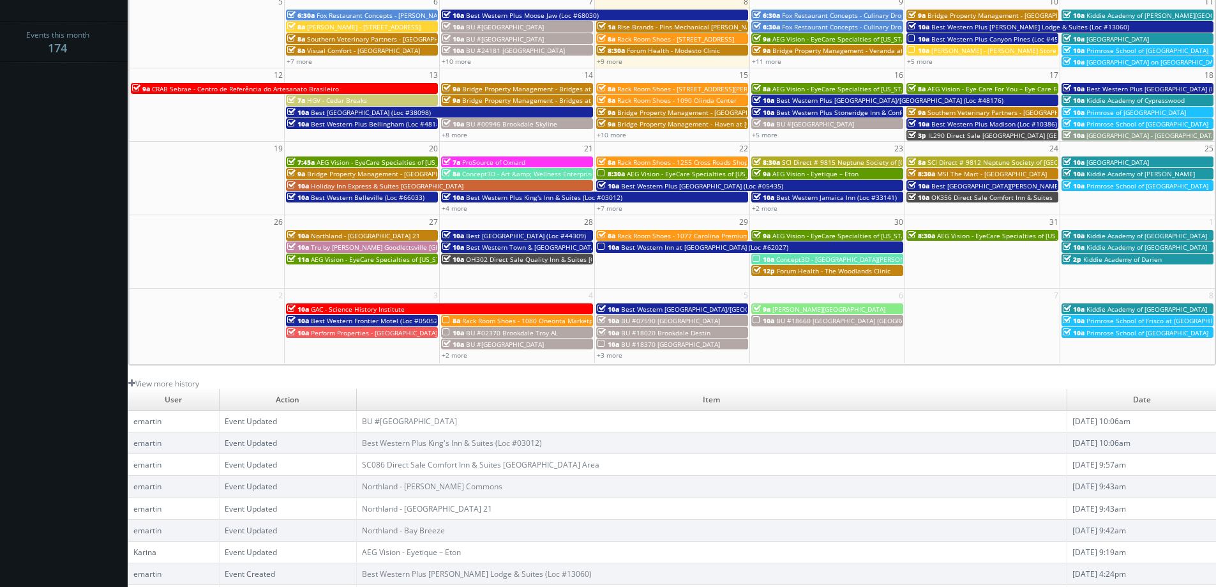
scroll to position [232, 0]
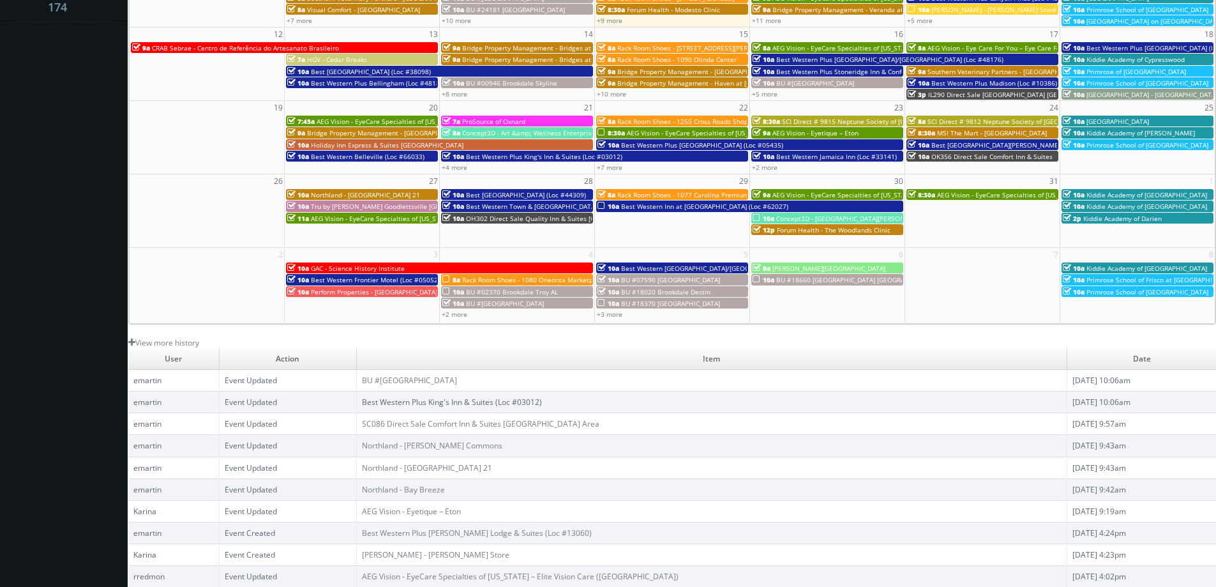
click at [490, 402] on link "Best Western Plus King's Inn & Suites (Loc #03012)" at bounding box center [452, 401] width 180 height 11
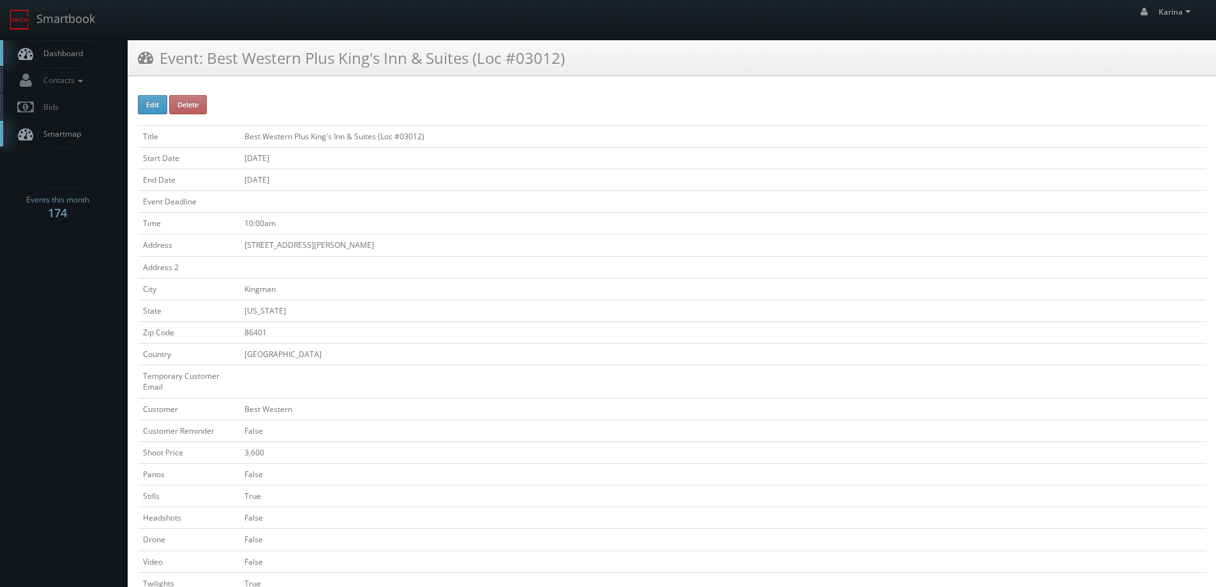
click at [72, 49] on span "Dashboard" at bounding box center [60, 53] width 46 height 11
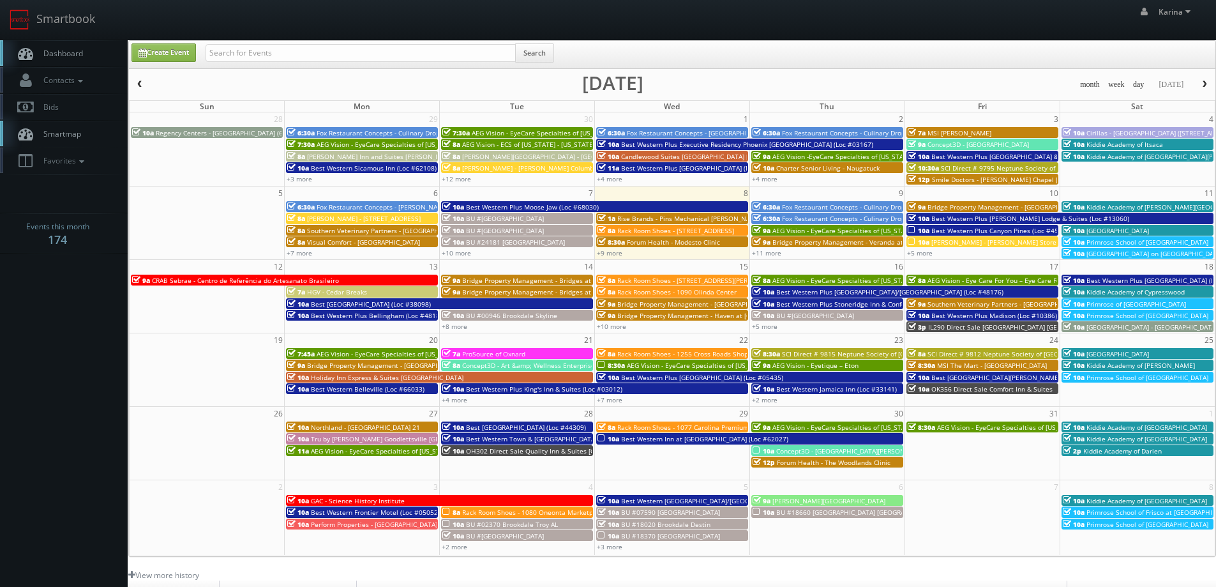
scroll to position [232, 0]
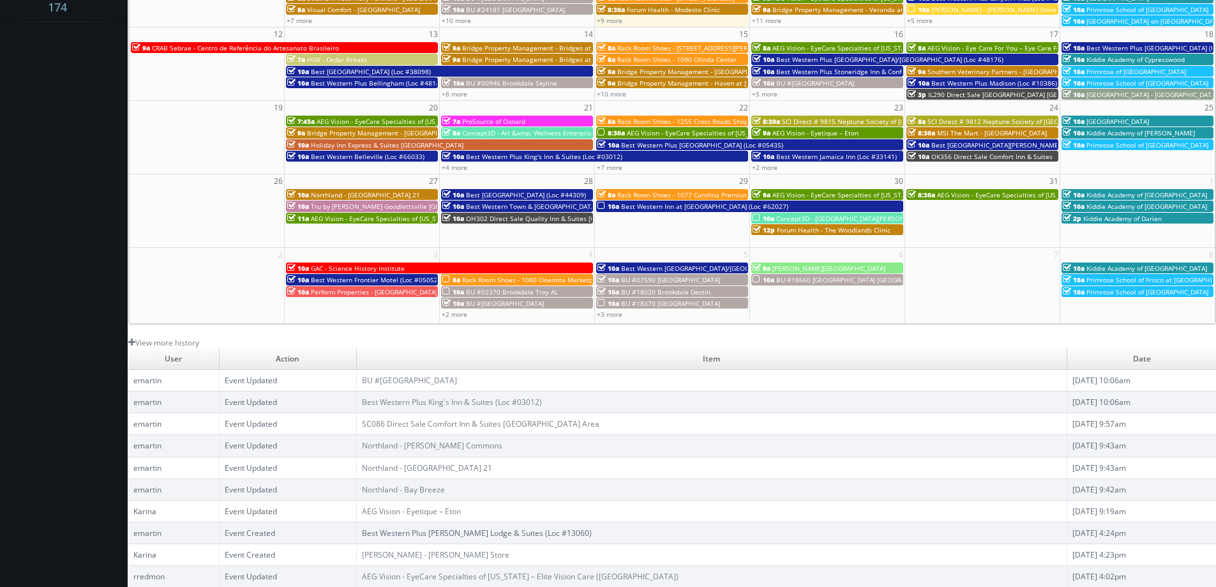
click at [448, 535] on link "Best Western Plus [PERSON_NAME] Lodge & Suites (Loc #13060)" at bounding box center [477, 532] width 230 height 11
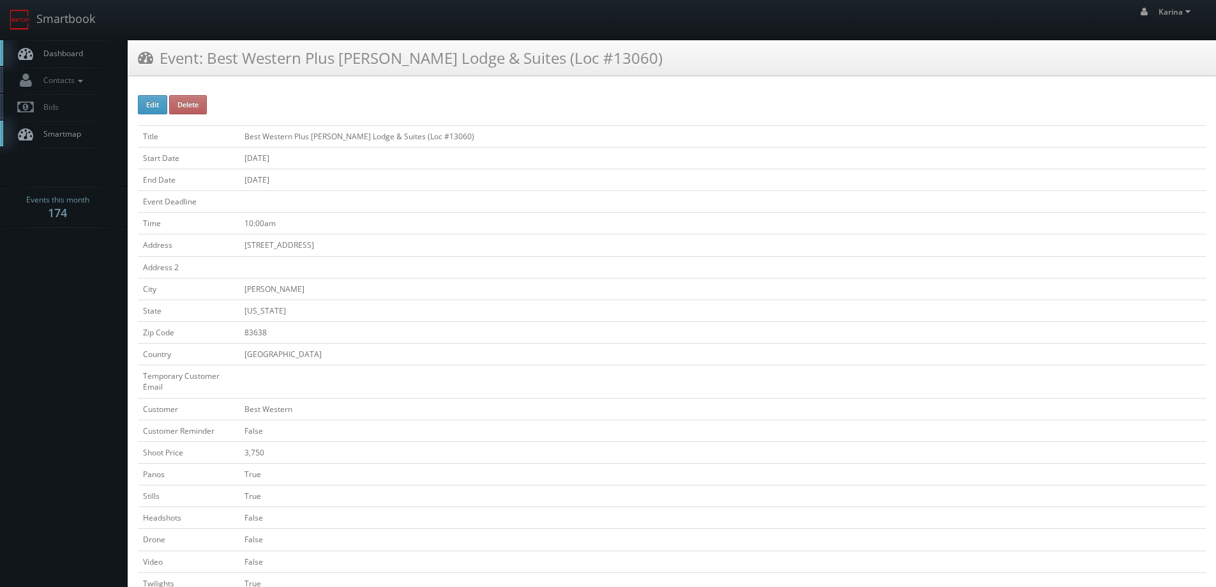
click at [72, 46] on link "Dashboard" at bounding box center [64, 53] width 128 height 26
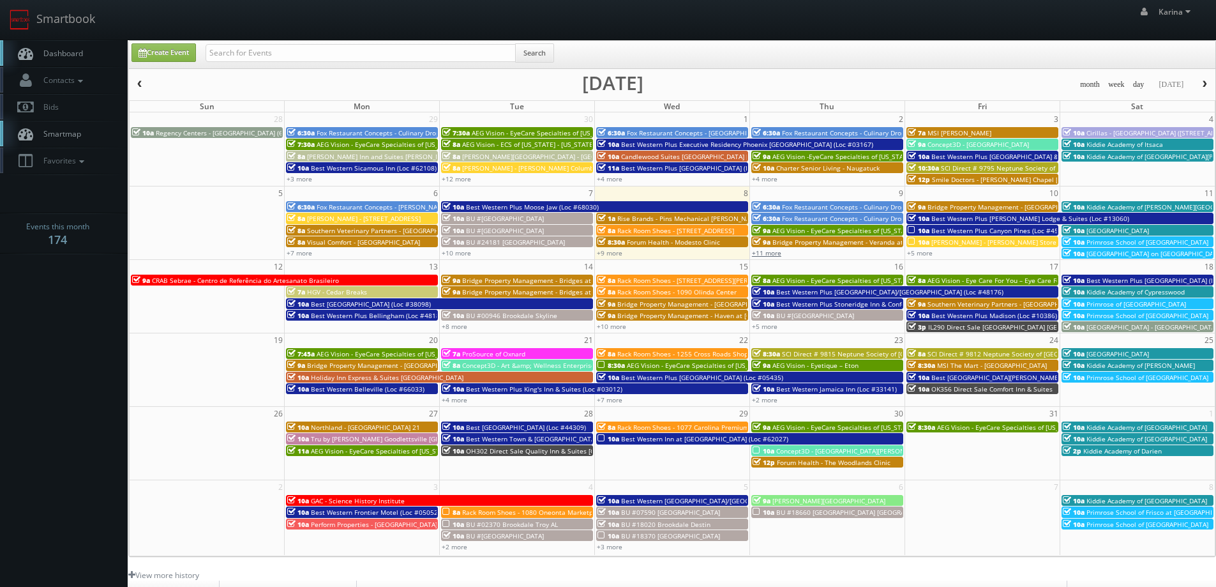
click at [769, 252] on link "+11 more" at bounding box center [766, 252] width 29 height 9
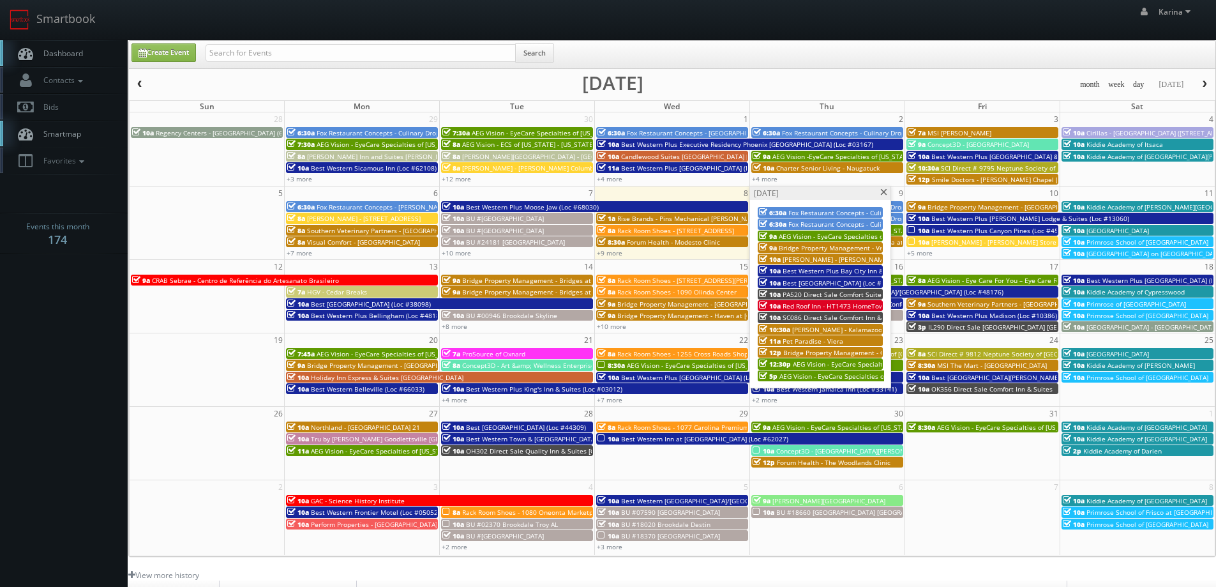
click at [808, 271] on span "Best Western Plus Bay City Inn & Suites (Loc #44740)" at bounding box center [864, 270] width 163 height 9
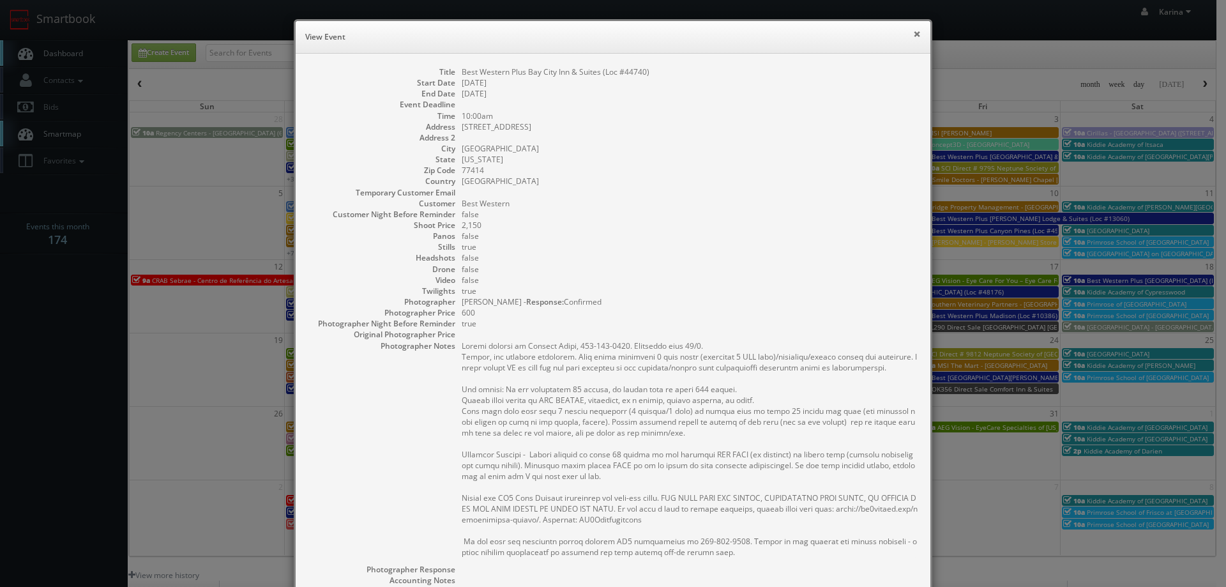
click at [913, 34] on button "×" at bounding box center [917, 33] width 8 height 9
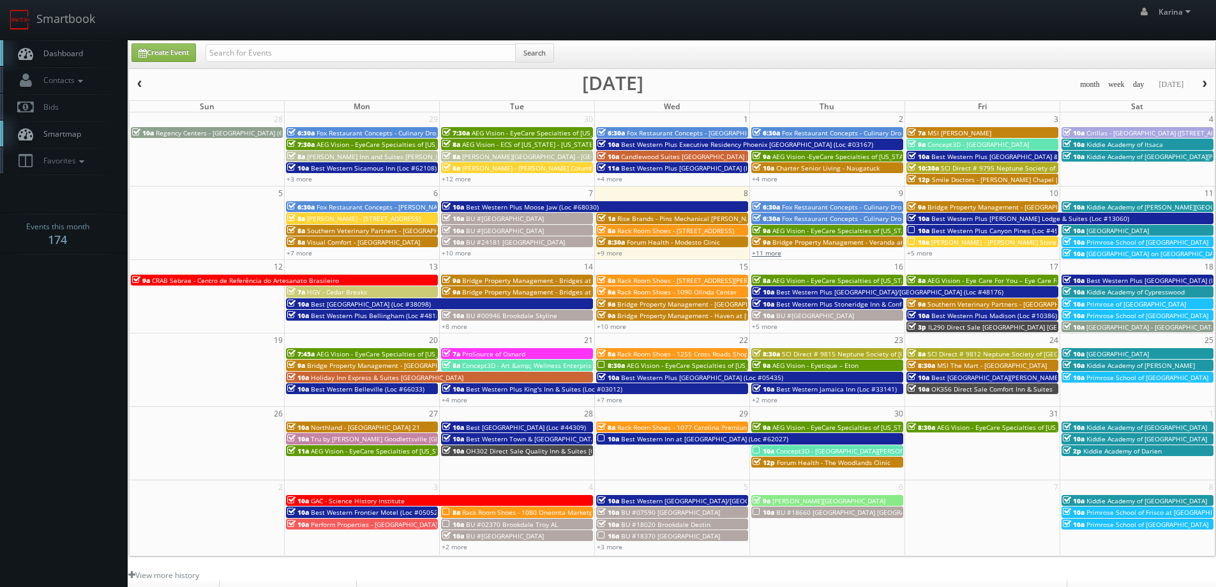
click at [764, 254] on link "+11 more" at bounding box center [766, 252] width 29 height 9
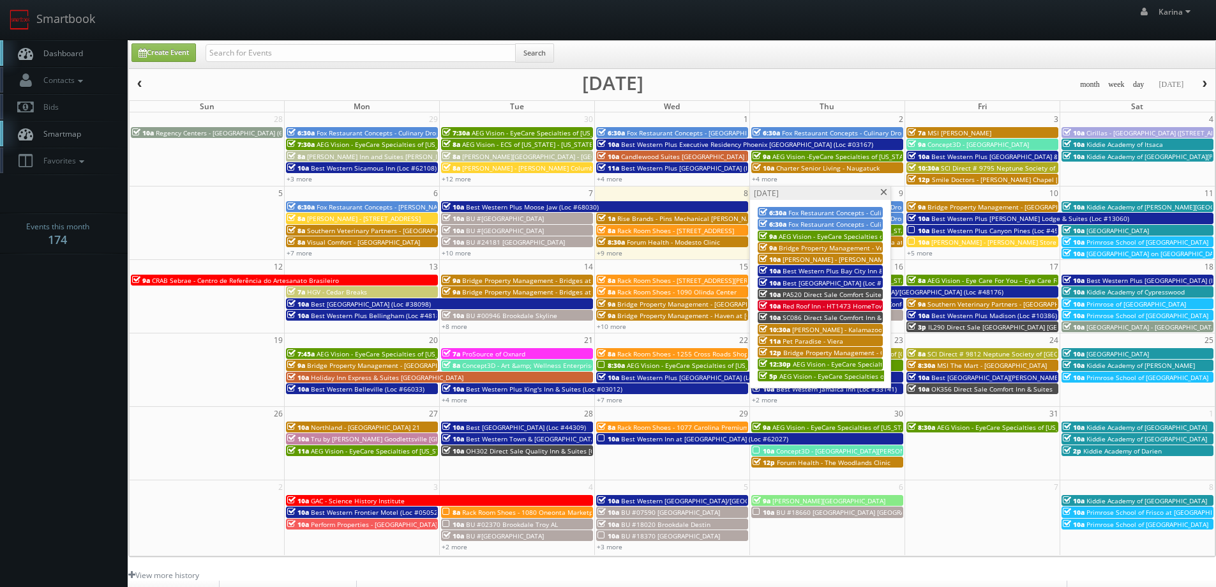
click at [801, 283] on span "Best [GEOGRAPHIC_DATA] (Loc #18018)" at bounding box center [843, 282] width 120 height 9
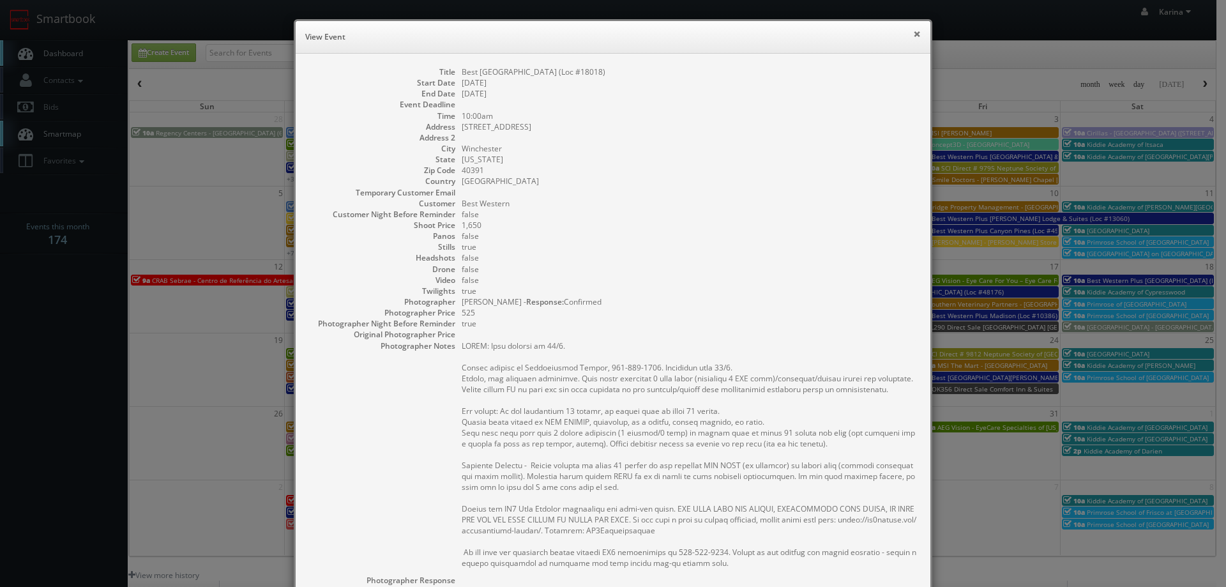
click at [913, 32] on button "×" at bounding box center [917, 33] width 8 height 9
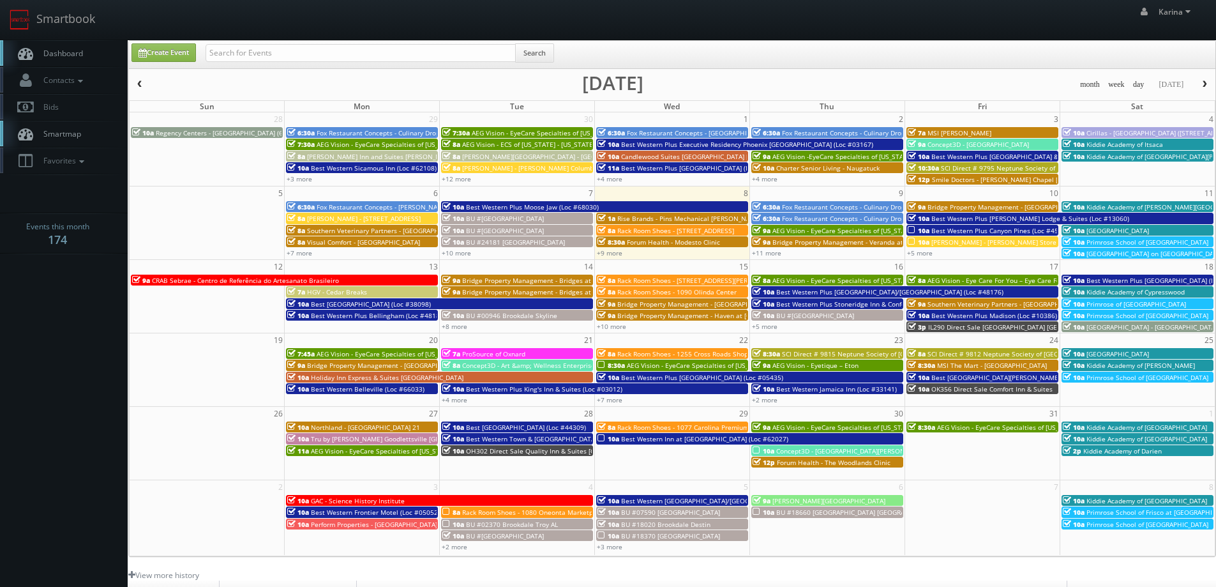
click at [816, 217] on span "Fox Restaurant Concepts - Culinary Dropout - Tempe" at bounding box center [862, 218] width 160 height 9
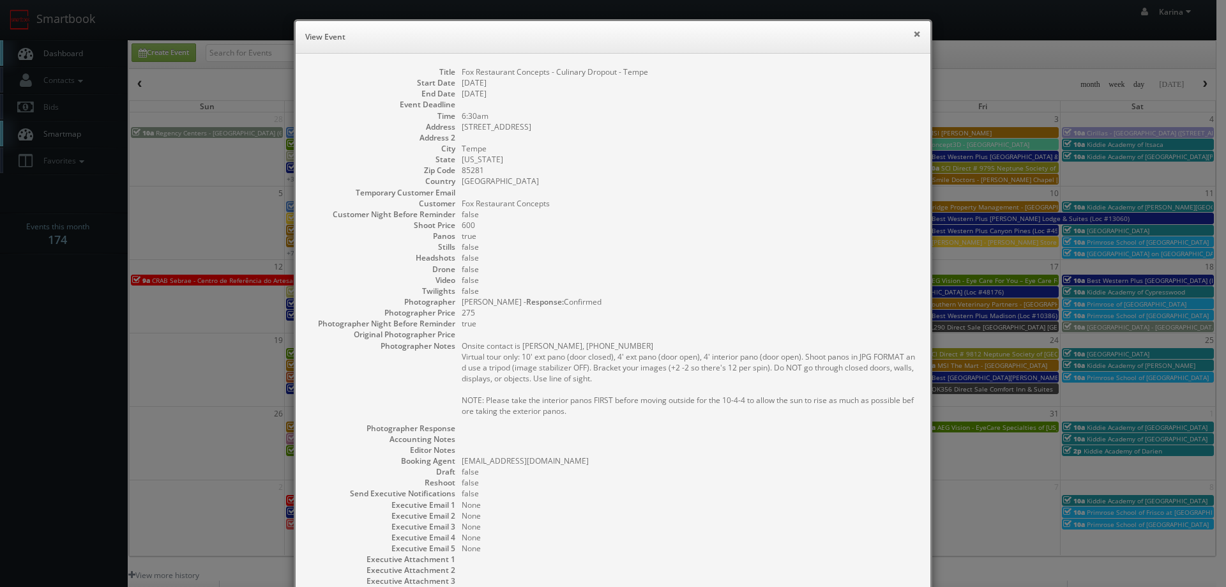
click at [913, 33] on button "×" at bounding box center [917, 33] width 8 height 9
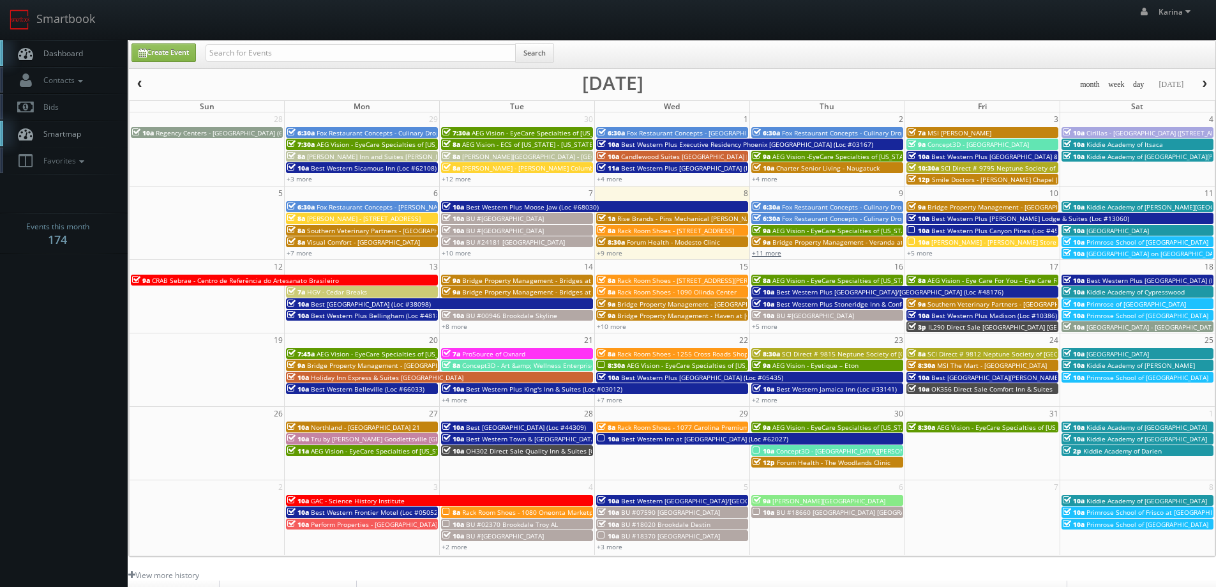
click at [764, 253] on link "+11 more" at bounding box center [766, 252] width 29 height 9
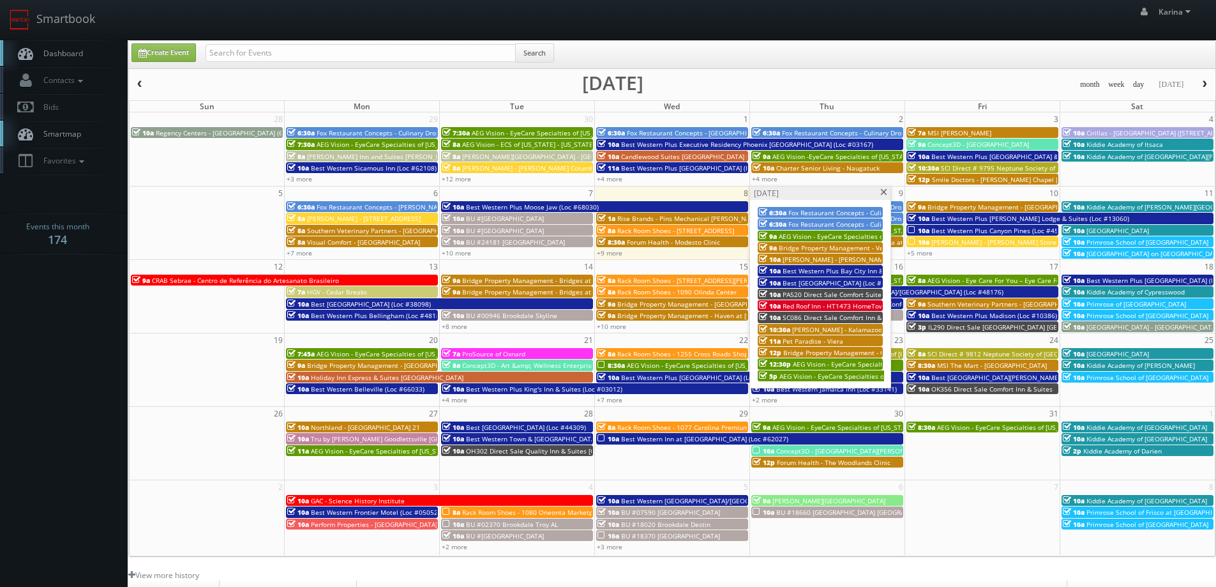
click at [846, 250] on span "Bridge Property Management - Veranda at [GEOGRAPHIC_DATA]" at bounding box center [876, 247] width 195 height 9
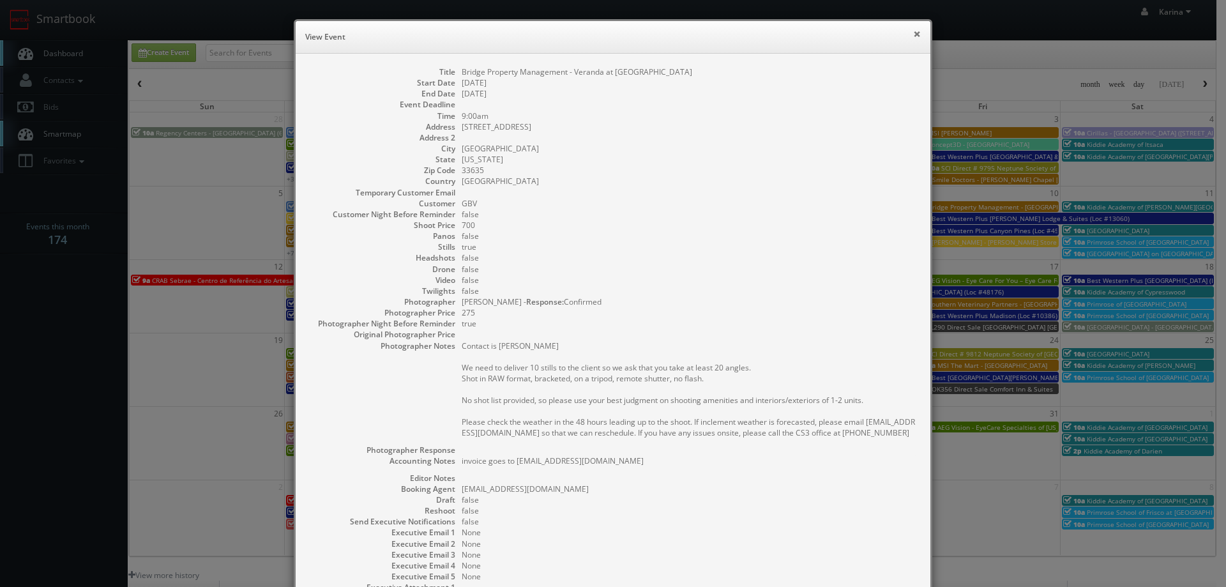
click at [914, 34] on button "×" at bounding box center [917, 33] width 8 height 9
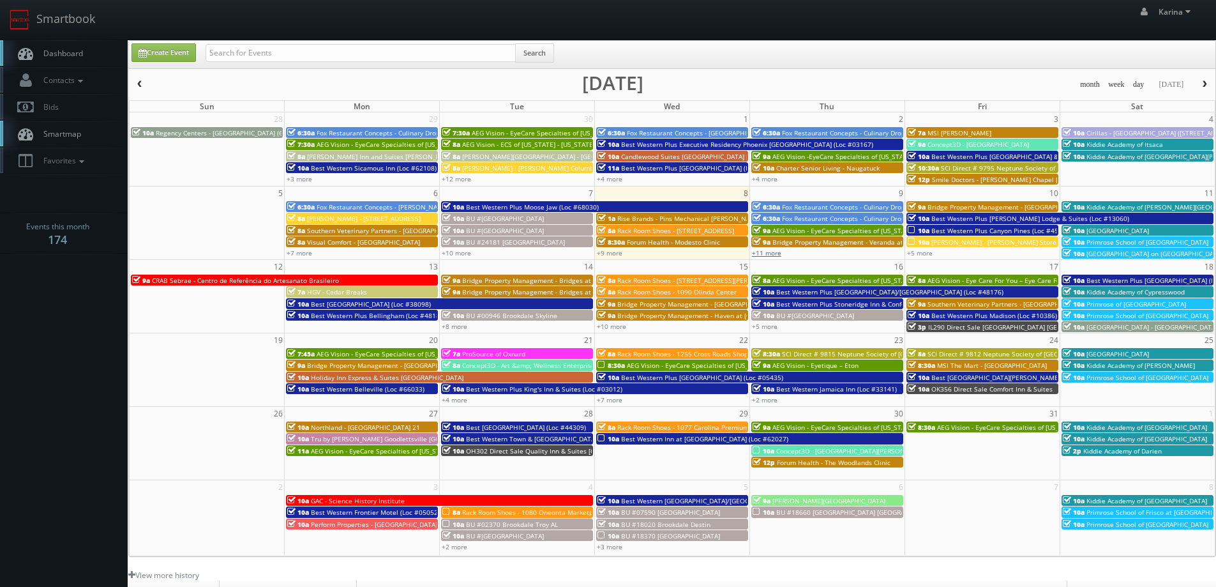
click at [775, 255] on link "+11 more" at bounding box center [766, 252] width 29 height 9
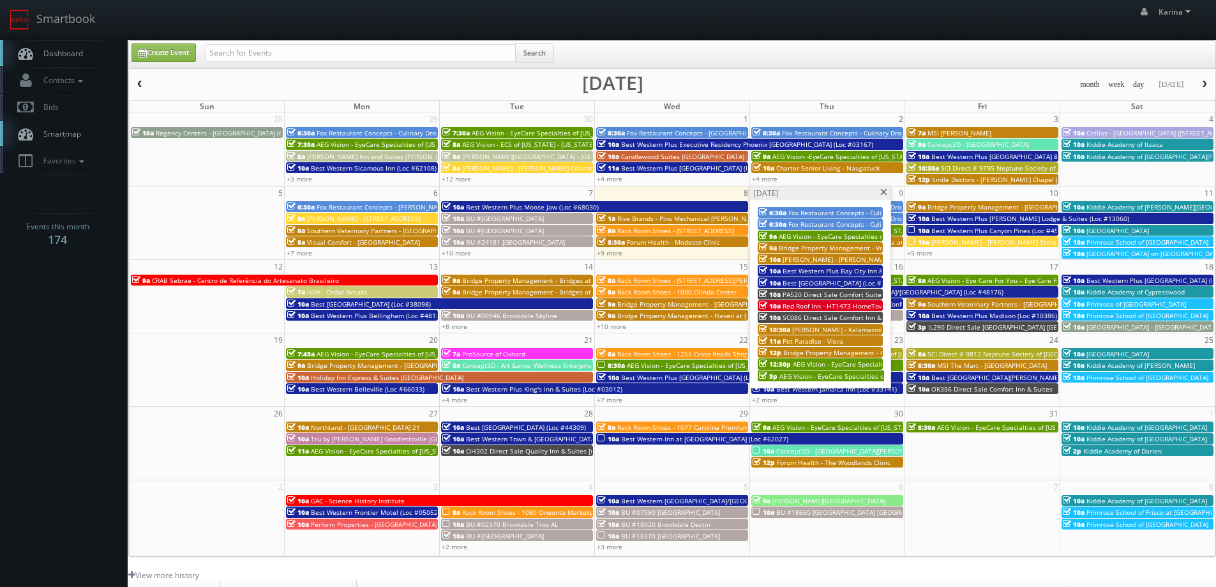
click at [803, 293] on span "PA520 Direct Sale Comfort Suites" at bounding box center [834, 294] width 102 height 9
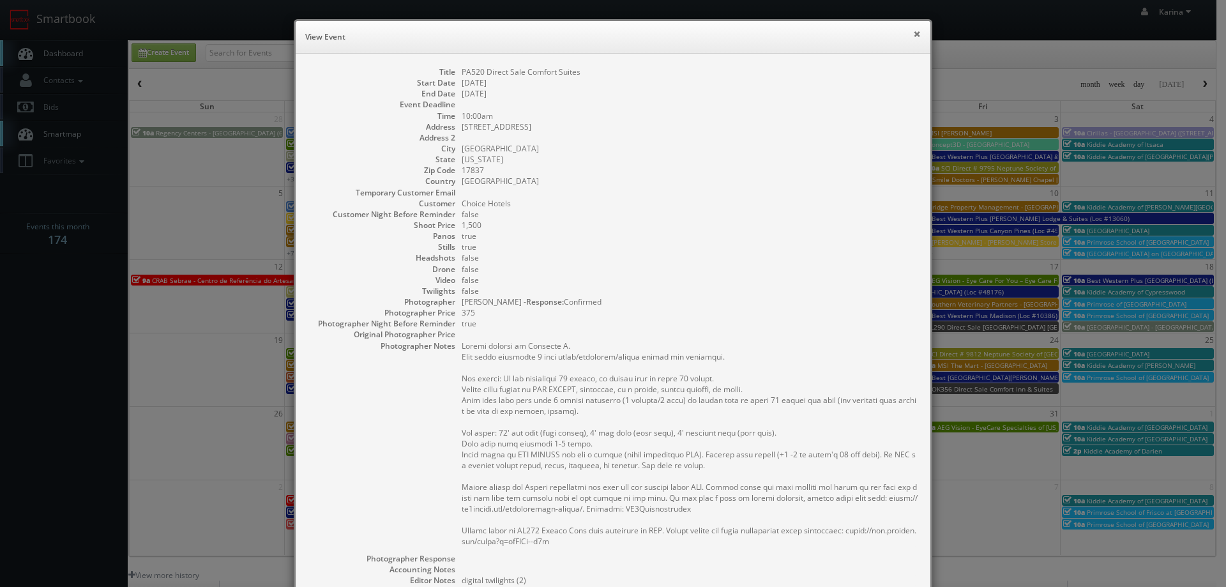
click at [913, 29] on button "×" at bounding box center [917, 33] width 8 height 9
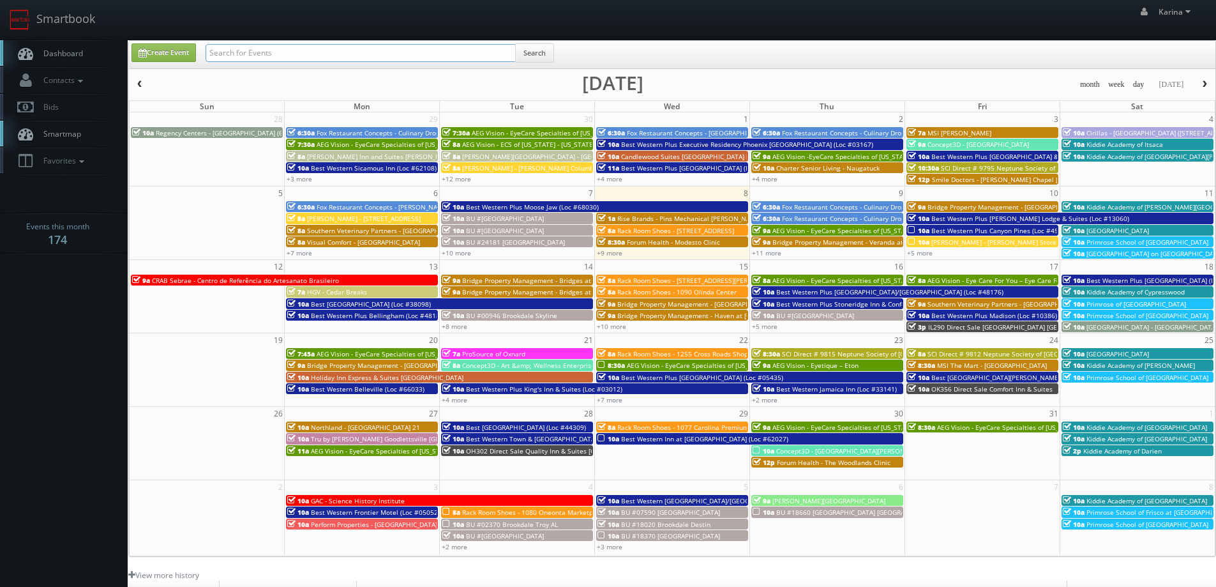
click at [238, 49] on input "text" at bounding box center [361, 53] width 310 height 18
type input "adam hart"
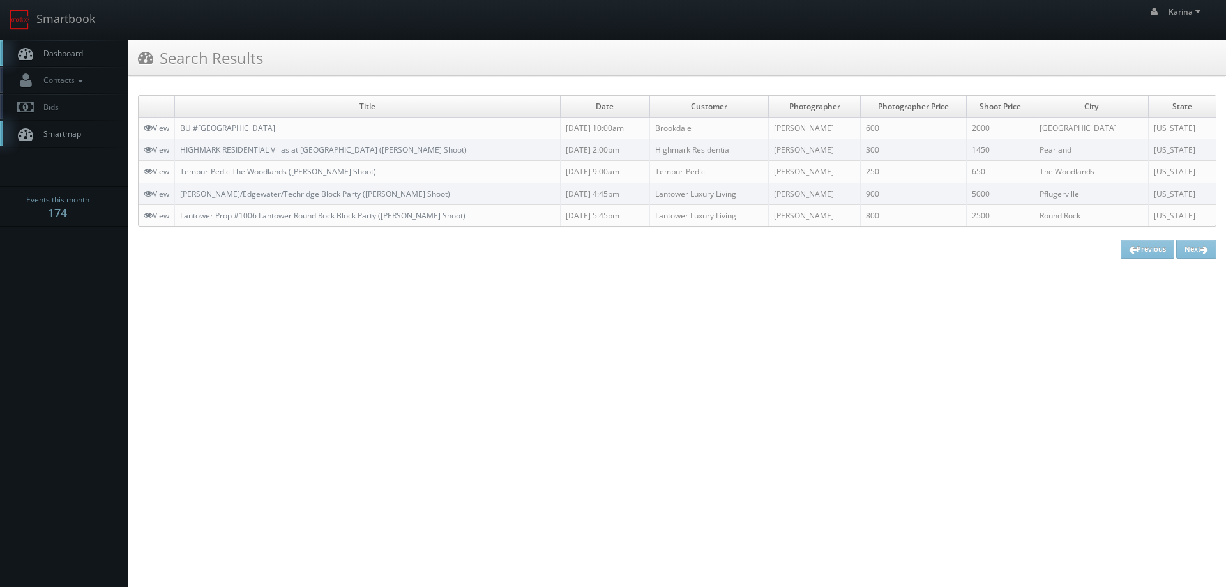
click at [80, 52] on span "Dashboard" at bounding box center [60, 53] width 46 height 11
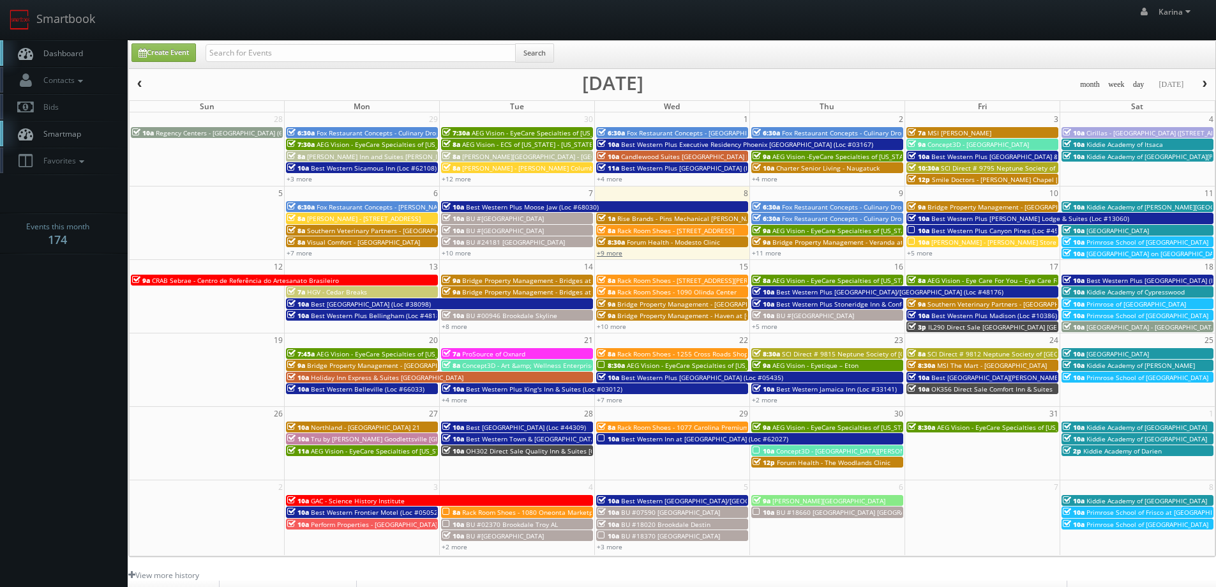
click at [599, 250] on link "+9 more" at bounding box center [610, 252] width 26 height 9
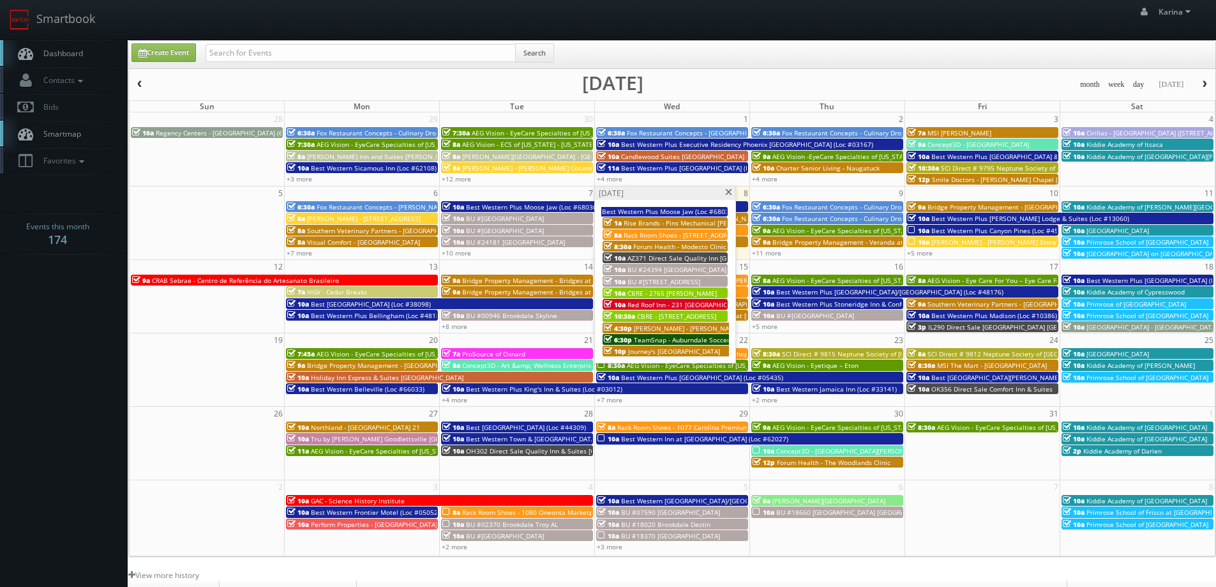
click at [647, 304] on span "Red Roof Inn - 231 [GEOGRAPHIC_DATA] [GEOGRAPHIC_DATA]" at bounding box center [720, 304] width 185 height 9
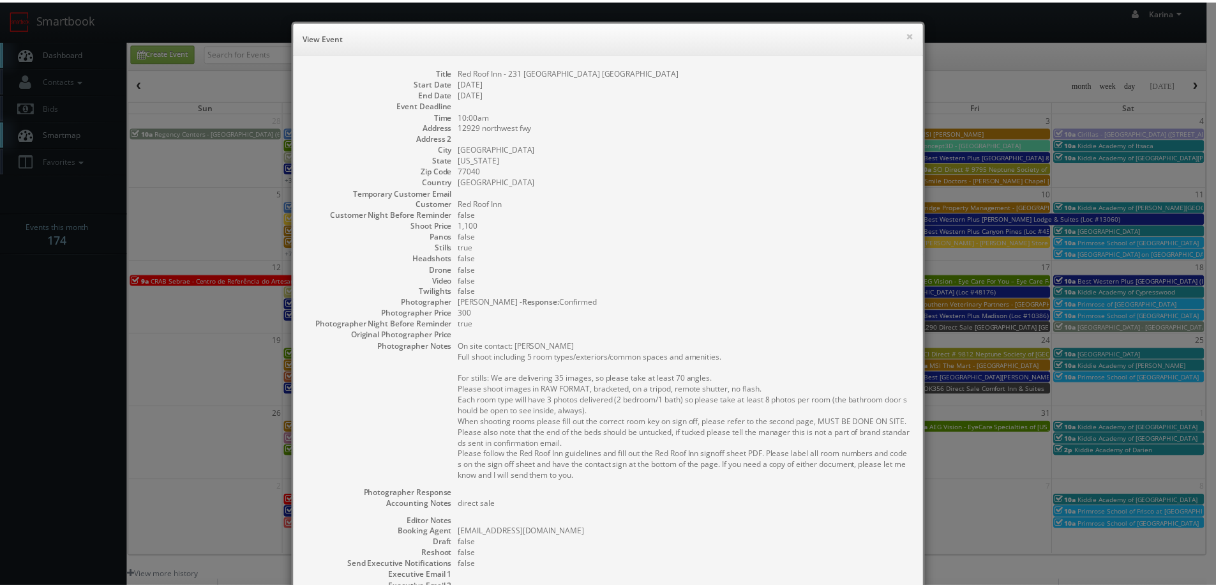
scroll to position [173, 0]
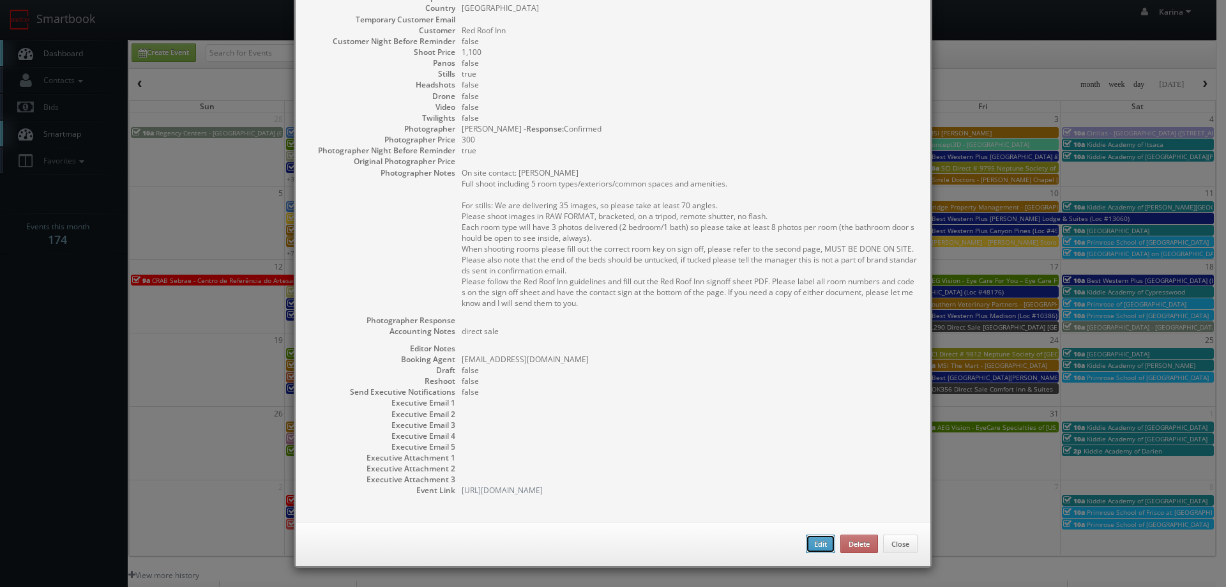
click at [812, 541] on button "Edit" at bounding box center [820, 543] width 29 height 19
type input "Red Roof Inn - 231 [GEOGRAPHIC_DATA] [GEOGRAPHIC_DATA]"
type input "12929 northwest fwy"
type input "houston"
type input "77040"
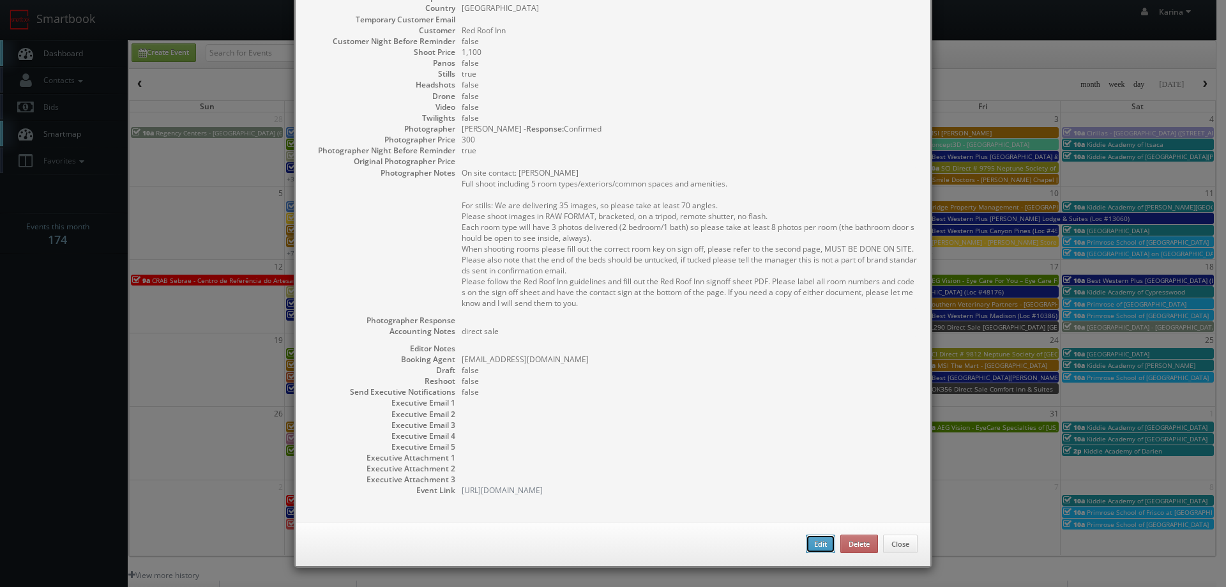
type input "1,100"
checkbox input "true"
type textarea "direct sale"
type input "10/08/2025"
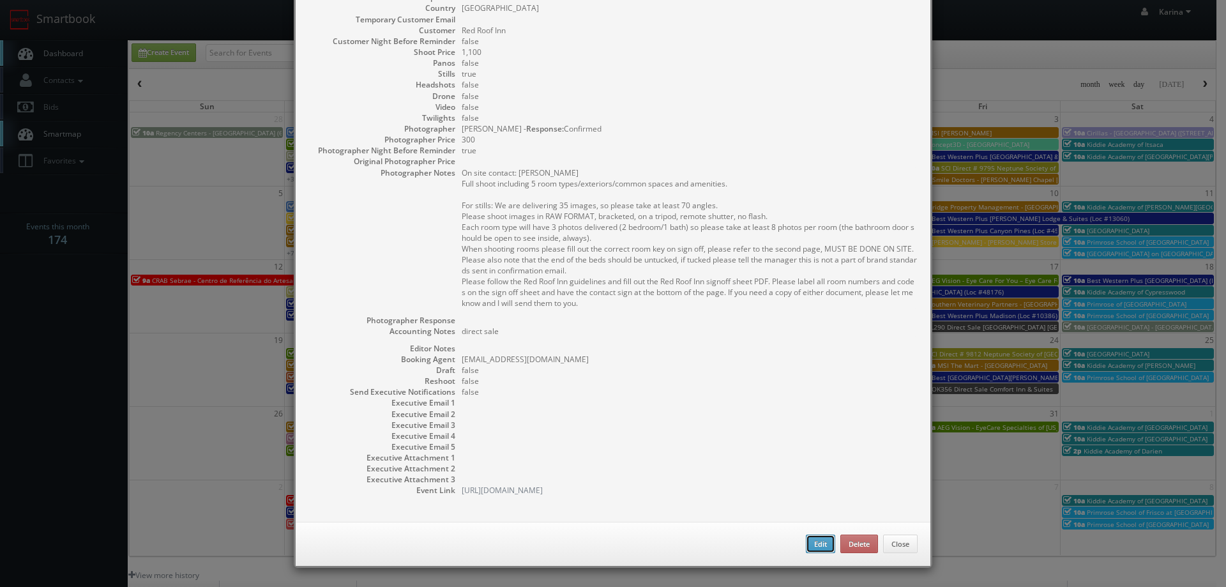
type input "10:00am"
checkbox input "true"
type textarea "On site contact: Jay Hazari Full shoot including 5 room types/exteriors/common …"
select select "[US_STATE]"
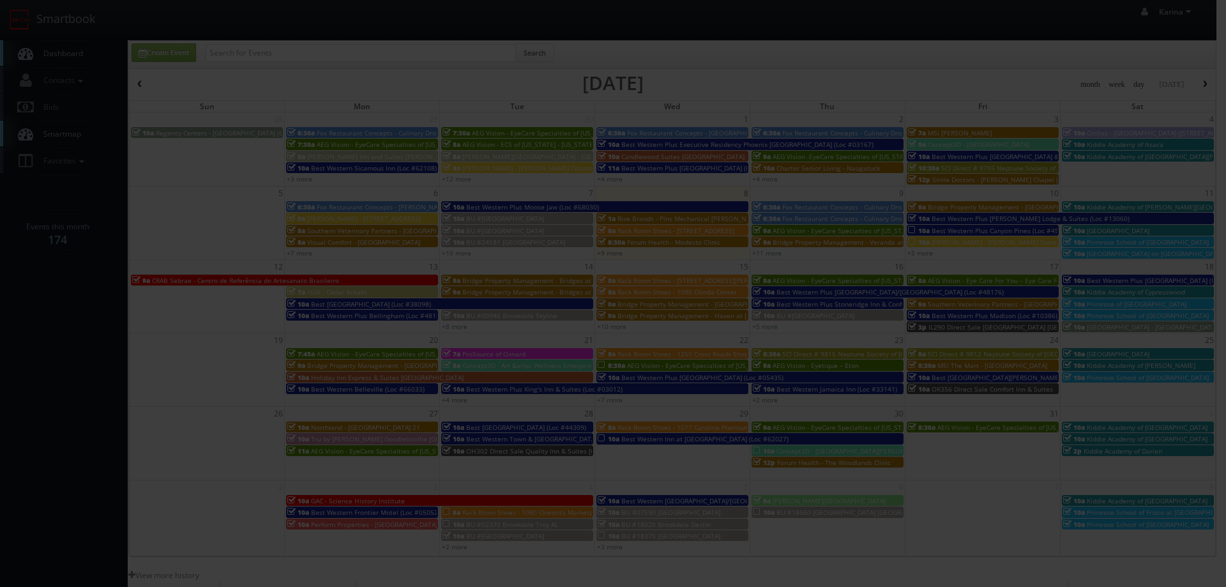
type input "1,100"
type input "300"
select select "fake1738@mg.cs3calendar.com"
select select "1photosbyeddie@gmail.com"
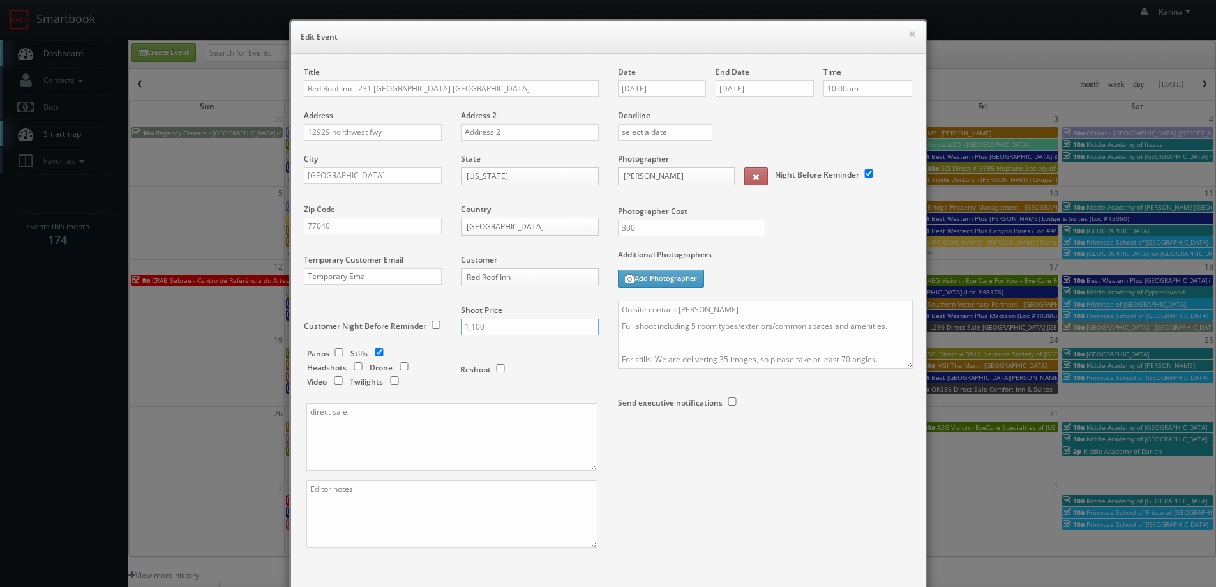
click at [479, 326] on input "1,100" at bounding box center [530, 327] width 138 height 17
type input "1,600"
drag, startPoint x: 645, startPoint y: 228, endPoint x: 596, endPoint y: 228, distance: 48.5
click at [596, 228] on div "Title Red Roof Inn - 231 Red Roof Inn Houston Address 12929 northwest fwy Addre…" at bounding box center [608, 318] width 628 height 504
type input "425"
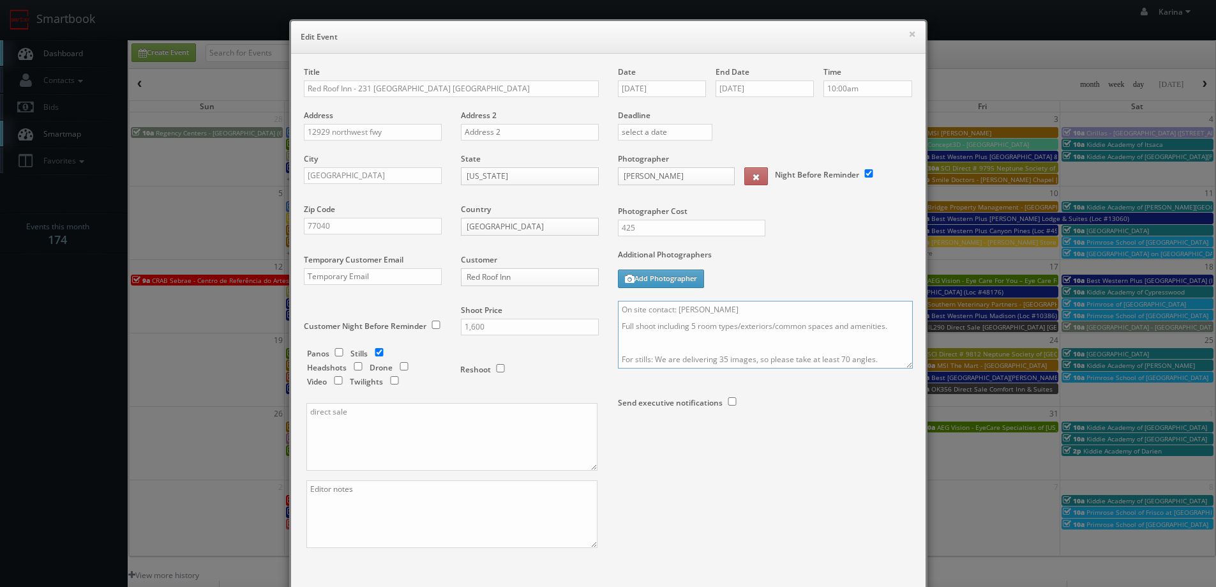
click at [689, 324] on textarea "On site contact: Jay Hazari Full shoot including 5 room types/exteriors/common …" at bounding box center [765, 335] width 295 height 68
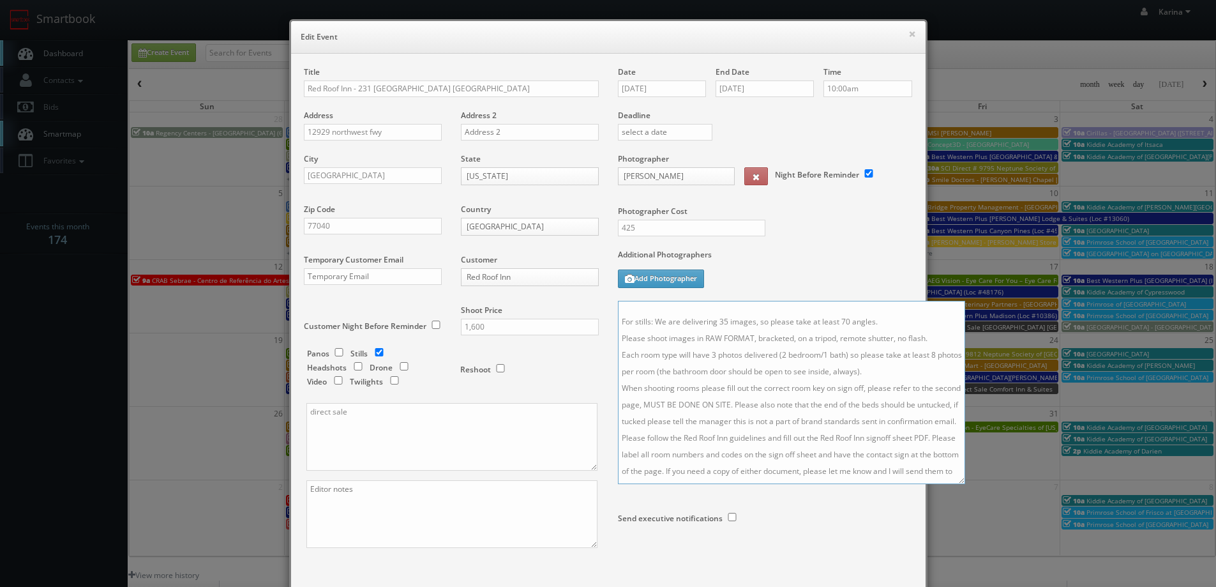
drag, startPoint x: 905, startPoint y: 366, endPoint x: 964, endPoint y: 531, distance: 174.5
click at [964, 484] on textarea "On site contact: Jay Hazari Full shoot including 10 room types/exteriors/common…" at bounding box center [791, 392] width 347 height 183
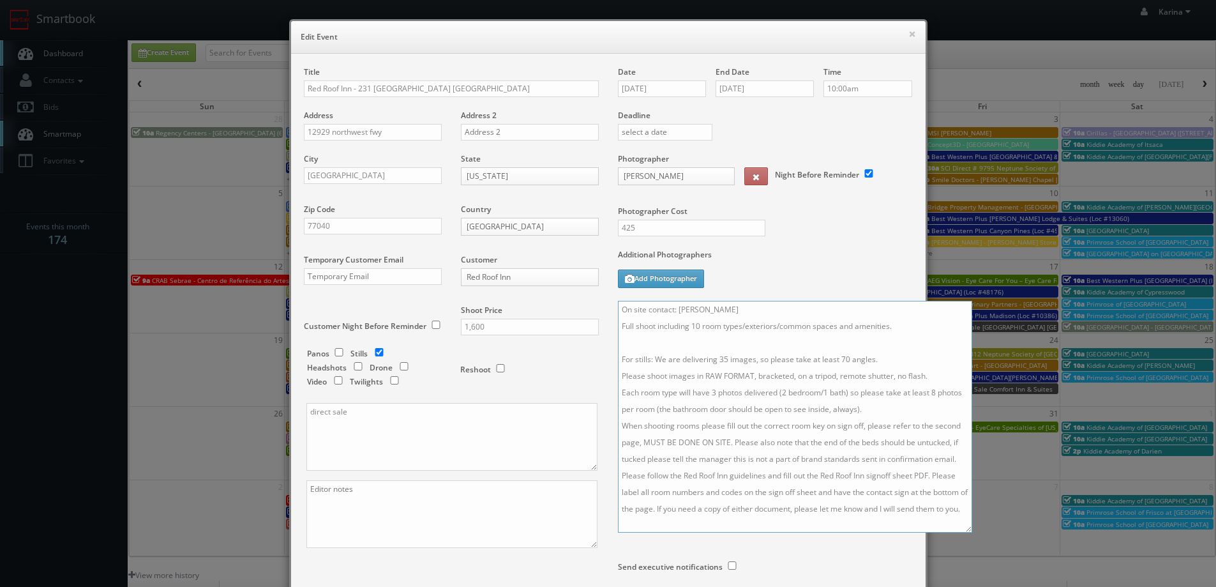
scroll to position [0, 0]
click at [720, 359] on textarea "On site contact: Jay Hazari Full shoot including 10 room types/exteriors/common…" at bounding box center [795, 417] width 354 height 232
click at [838, 357] on textarea "On site contact: Jay Hazari Full shoot including 10 room types/exteriors/common…" at bounding box center [795, 417] width 354 height 232
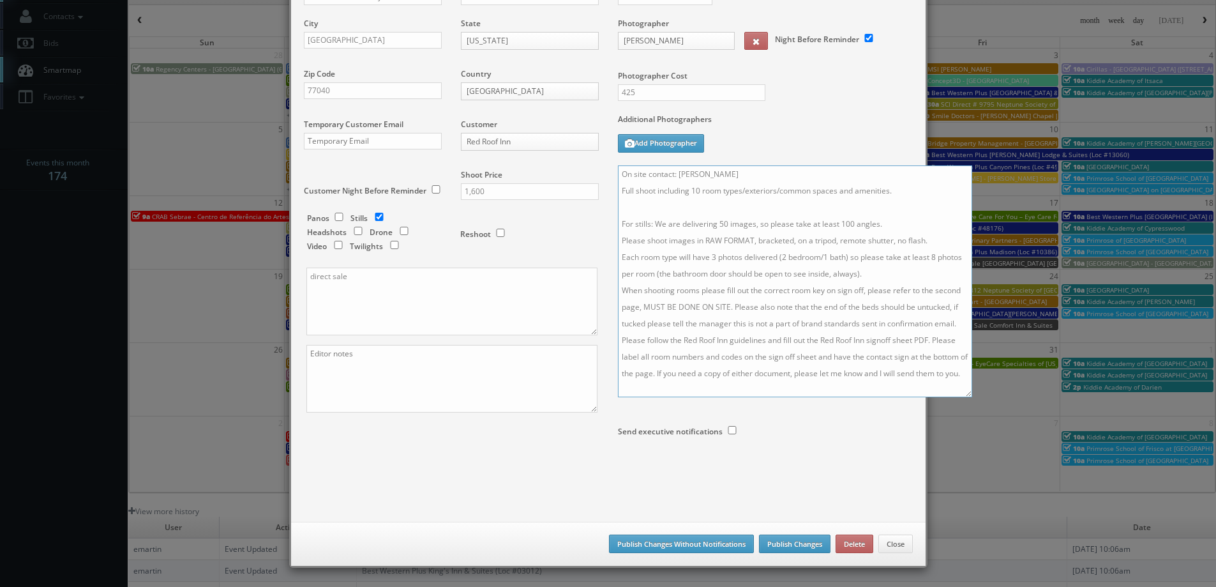
type textarea "On site contact: Jay Hazari Full shoot including 10 room types/exteriors/common…"
click at [783, 541] on button "Publish Changes" at bounding box center [795, 543] width 72 height 19
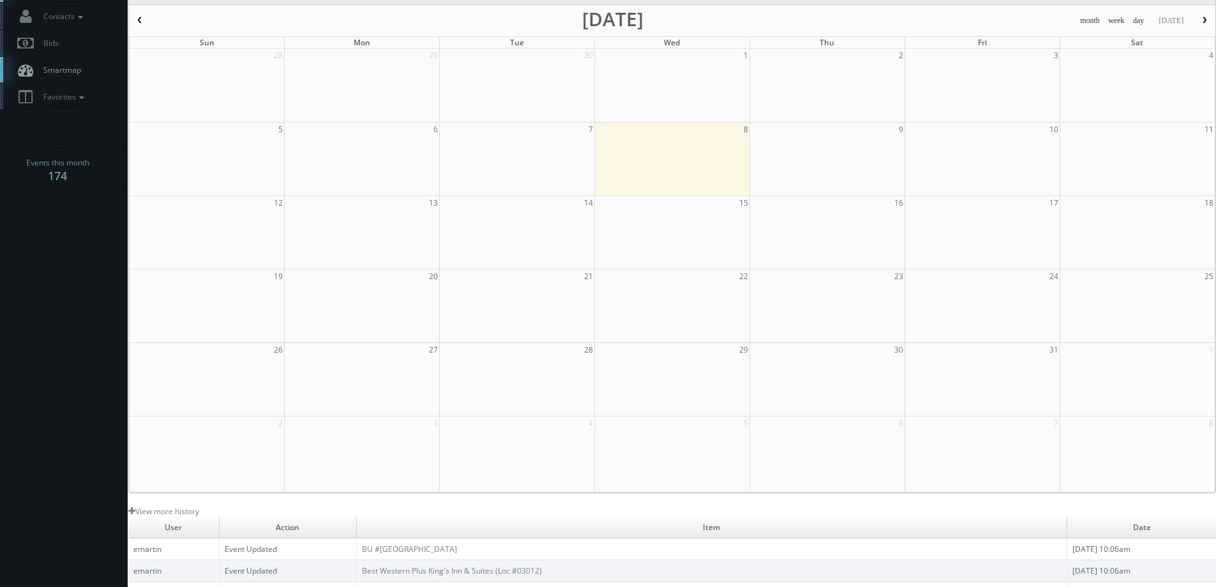
scroll to position [0, 0]
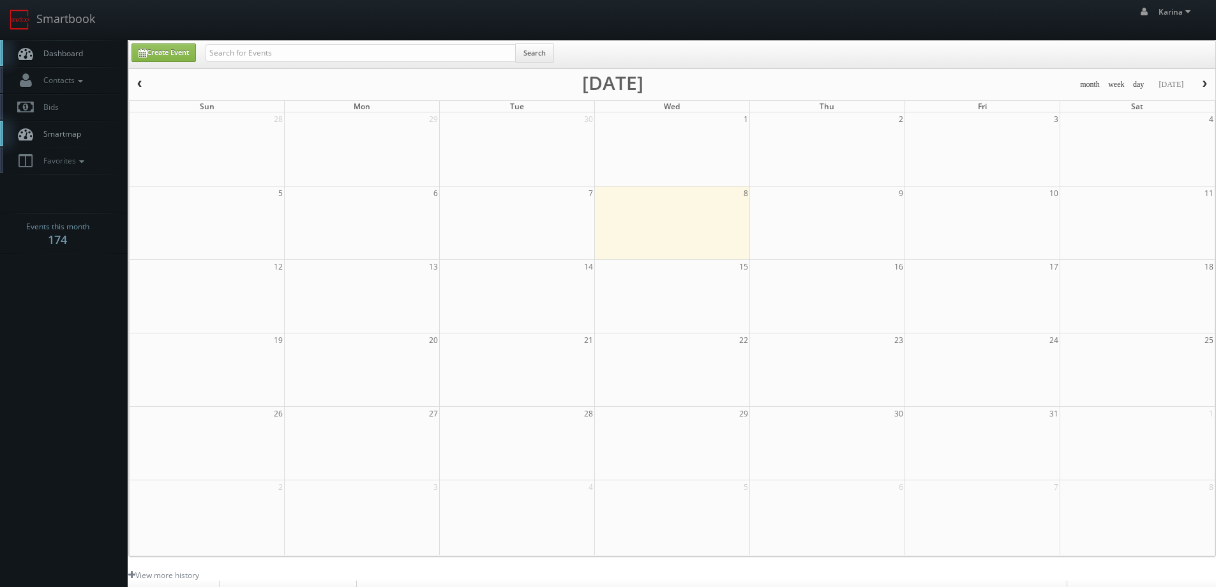
click at [38, 47] on link "Dashboard" at bounding box center [64, 53] width 128 height 26
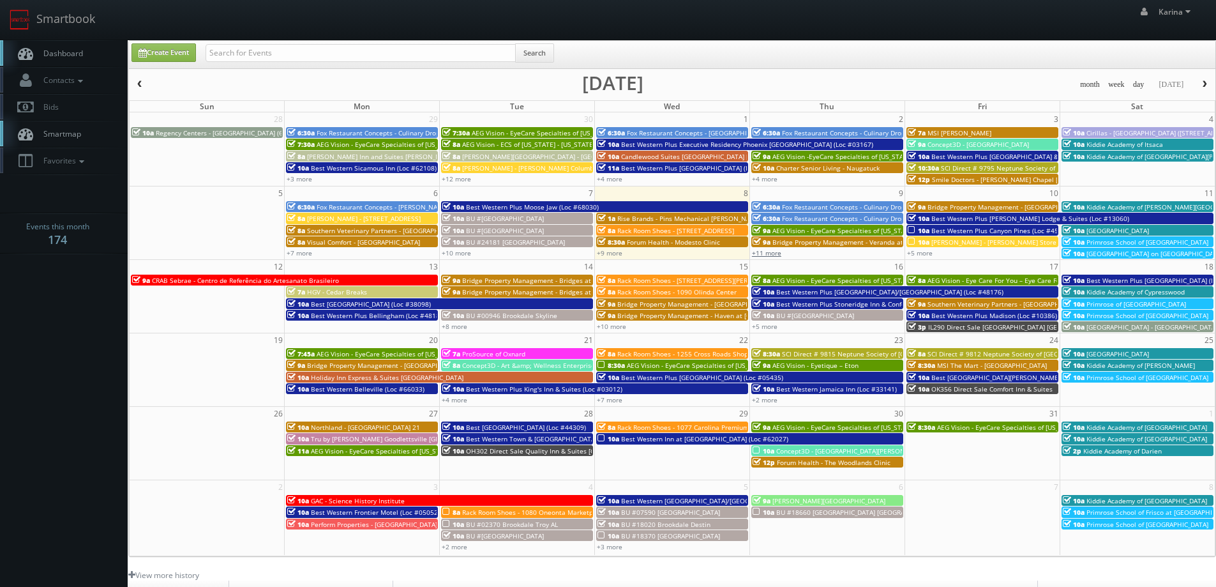
click at [775, 250] on link "+11 more" at bounding box center [766, 252] width 29 height 9
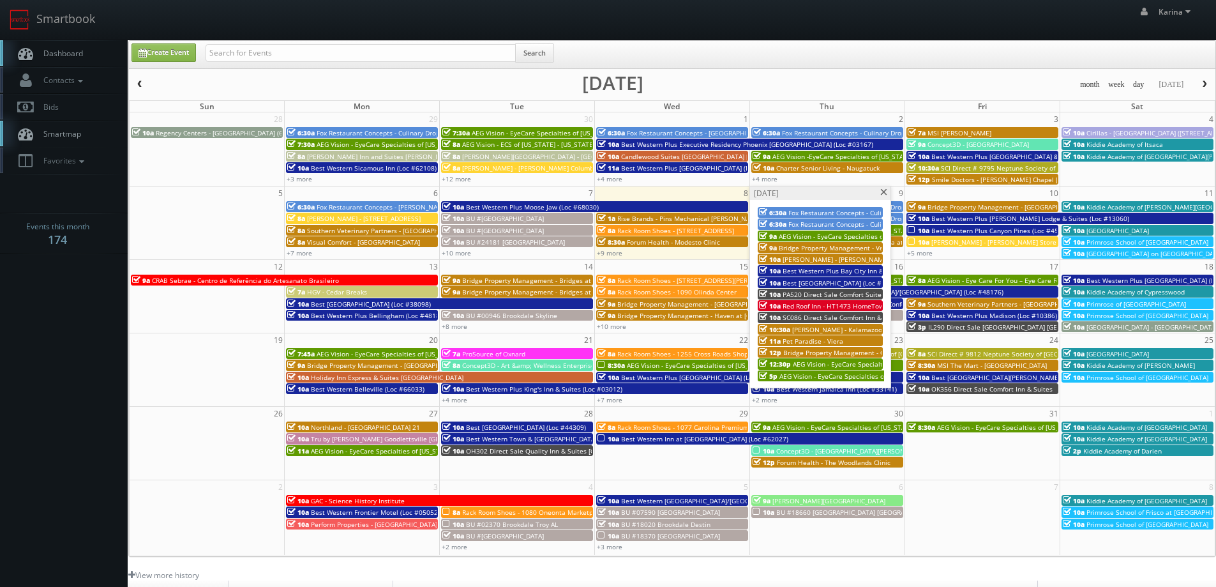
click at [810, 307] on span "Red Roof Inn - HT1473 HomeTowne Studios [GEOGRAPHIC_DATA]" at bounding box center [882, 305] width 199 height 9
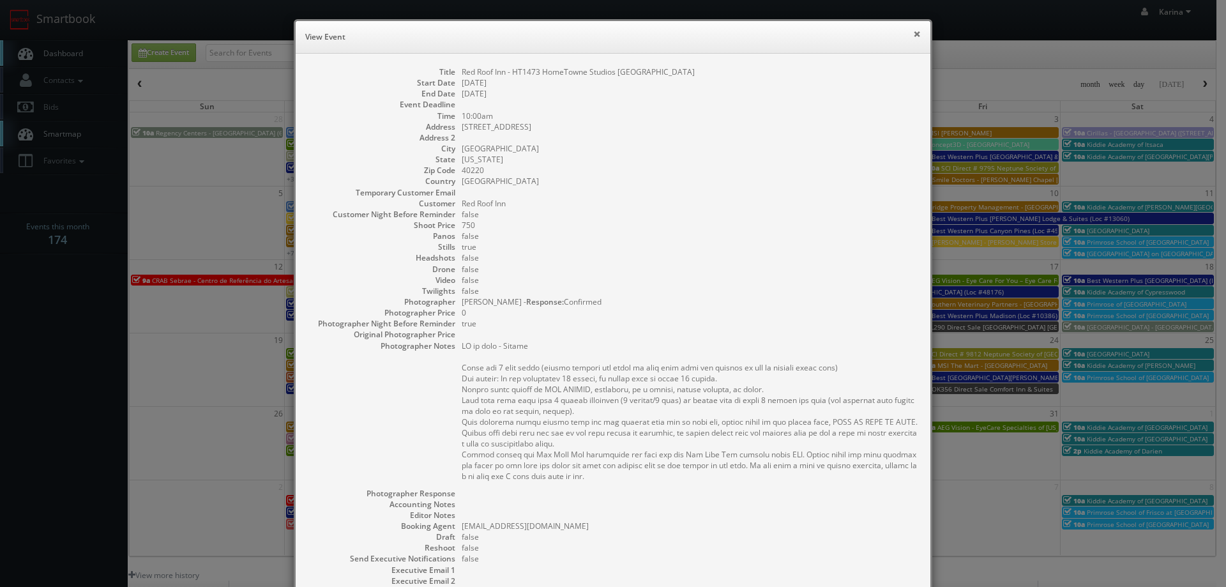
click at [913, 31] on button "×" at bounding box center [917, 33] width 8 height 9
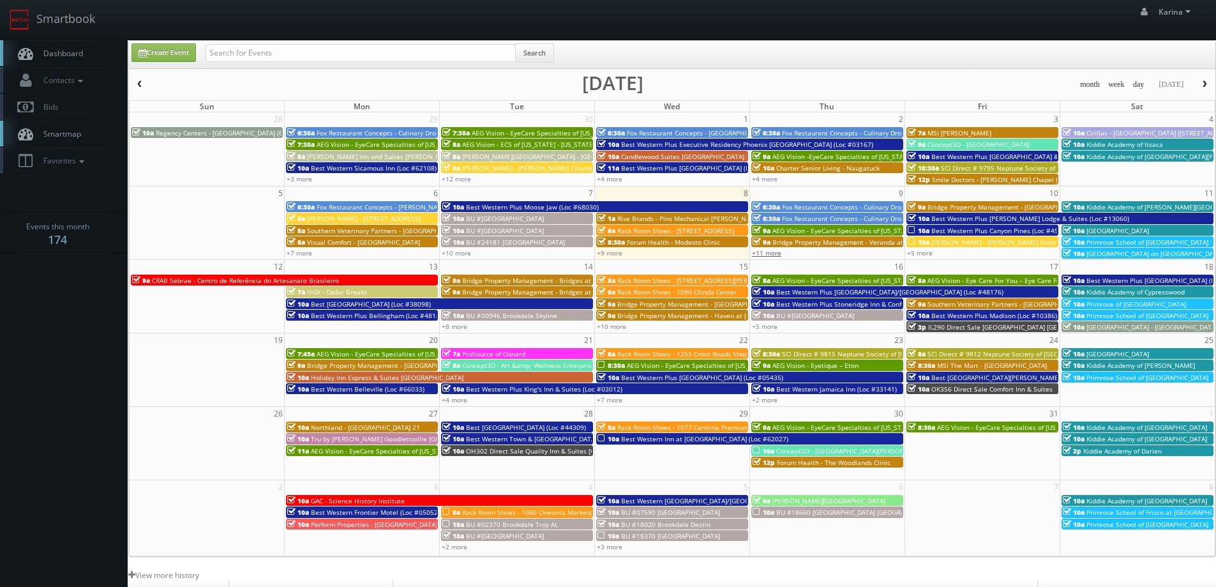
click at [777, 252] on link "+11 more" at bounding box center [766, 252] width 29 height 9
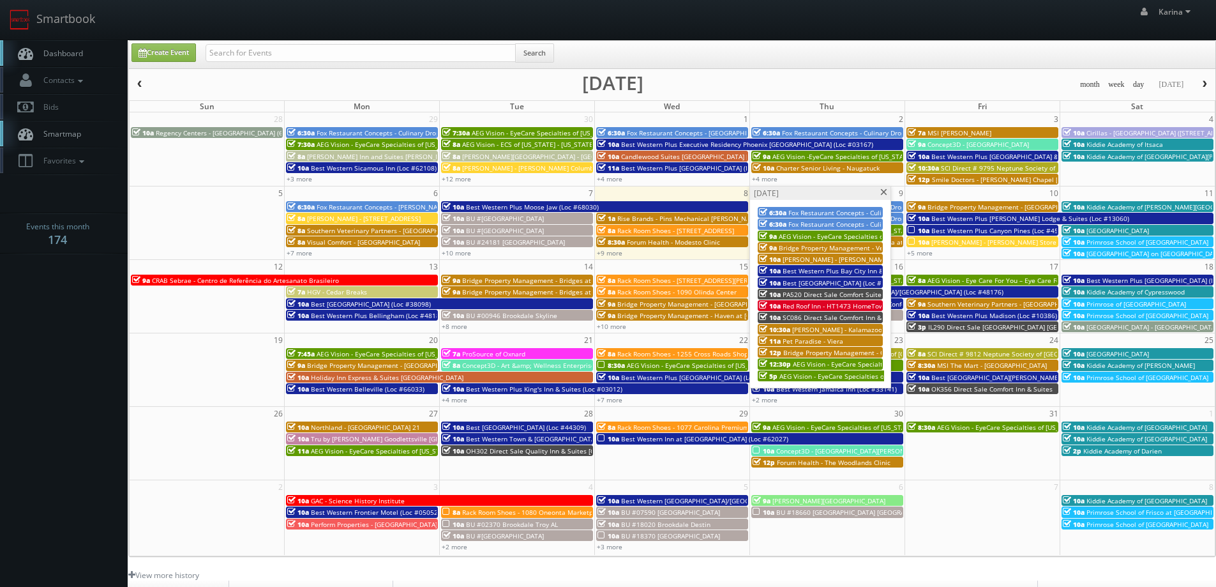
click at [808, 310] on span "Red Roof Inn - HT1473 HomeTowne Studios [GEOGRAPHIC_DATA]" at bounding box center [882, 305] width 199 height 9
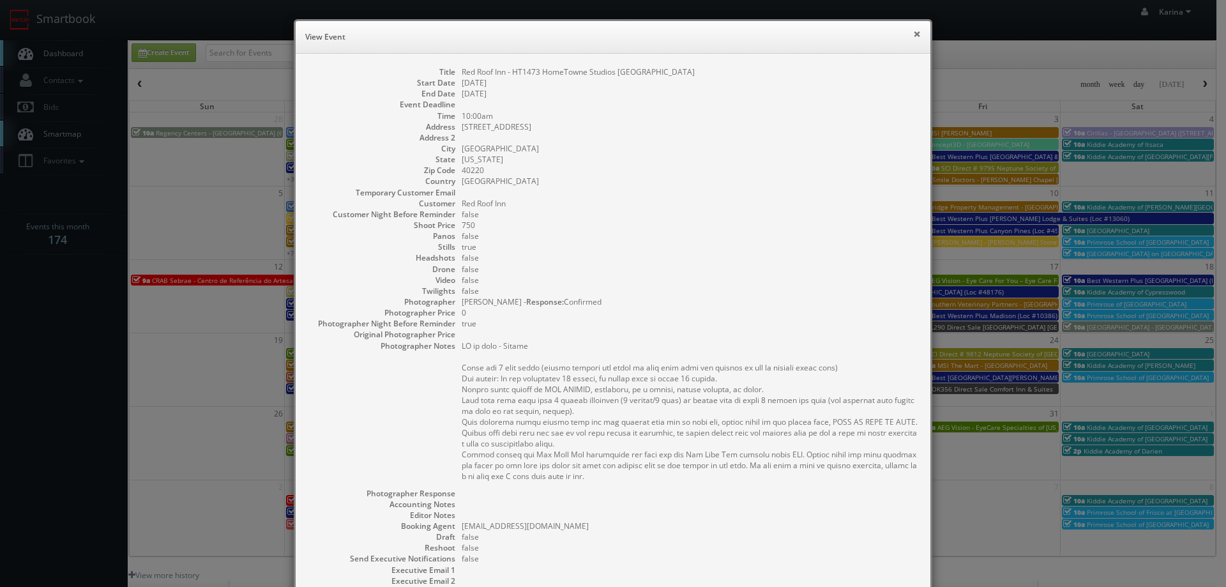
click at [914, 30] on button "×" at bounding box center [917, 33] width 8 height 9
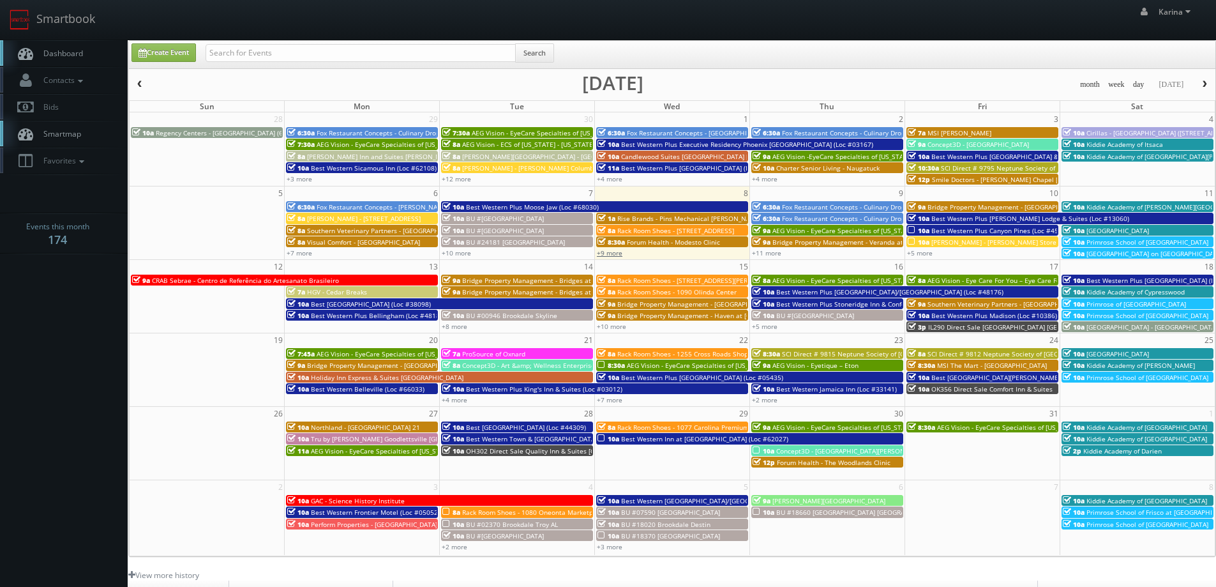
click at [617, 254] on link "+9 more" at bounding box center [610, 252] width 26 height 9
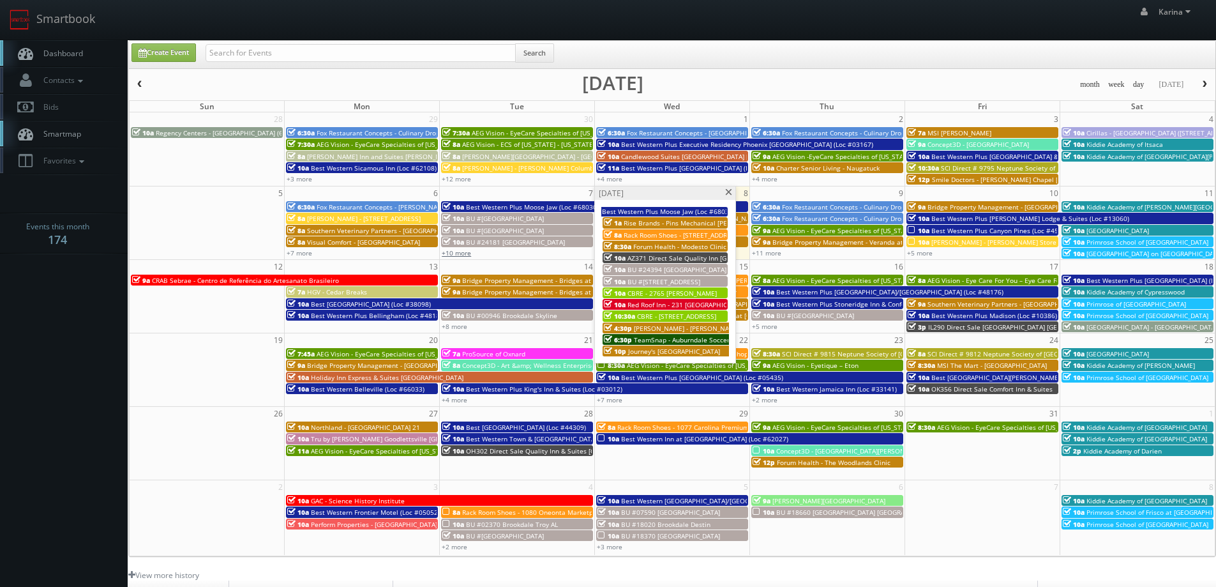
click at [457, 252] on link "+10 more" at bounding box center [456, 252] width 29 height 9
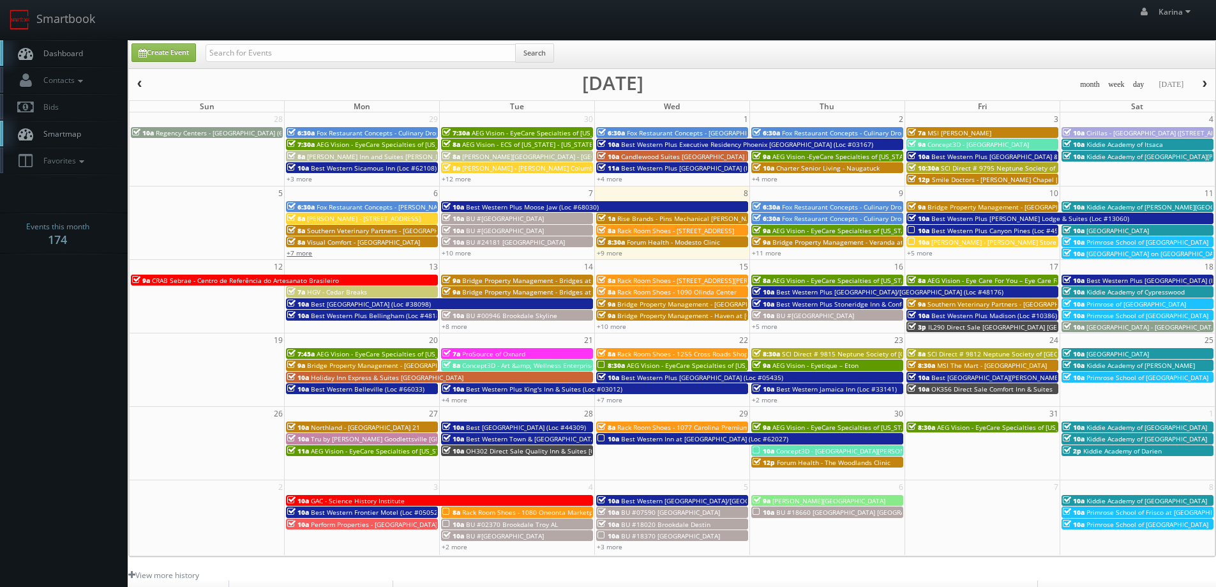
click at [306, 254] on link "+7 more" at bounding box center [300, 252] width 26 height 9
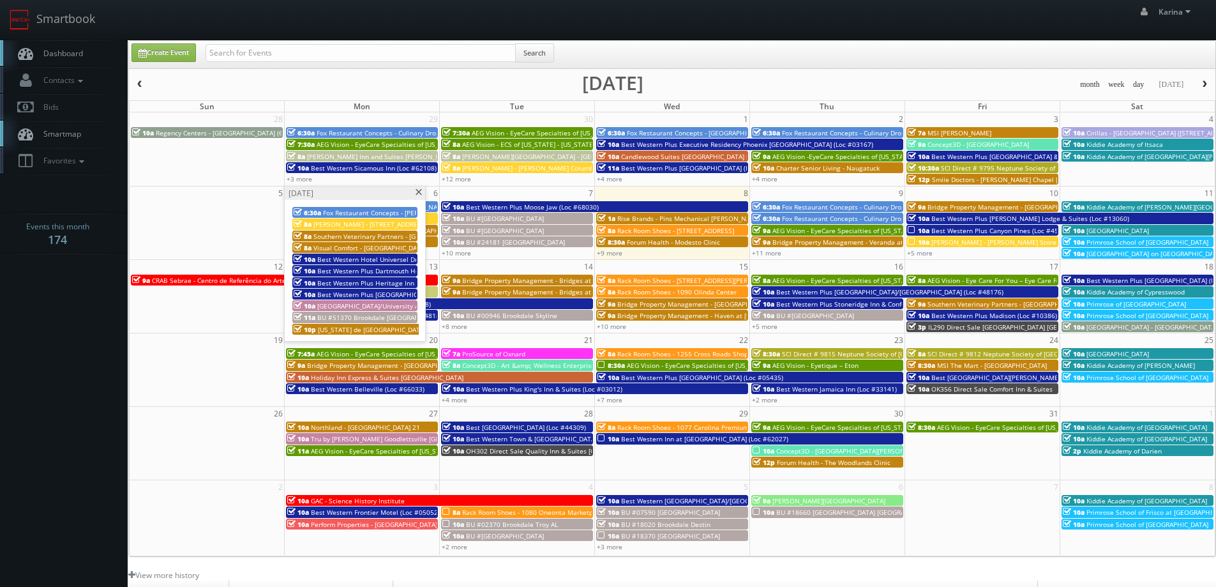
click at [418, 195] on span at bounding box center [418, 192] width 8 height 7
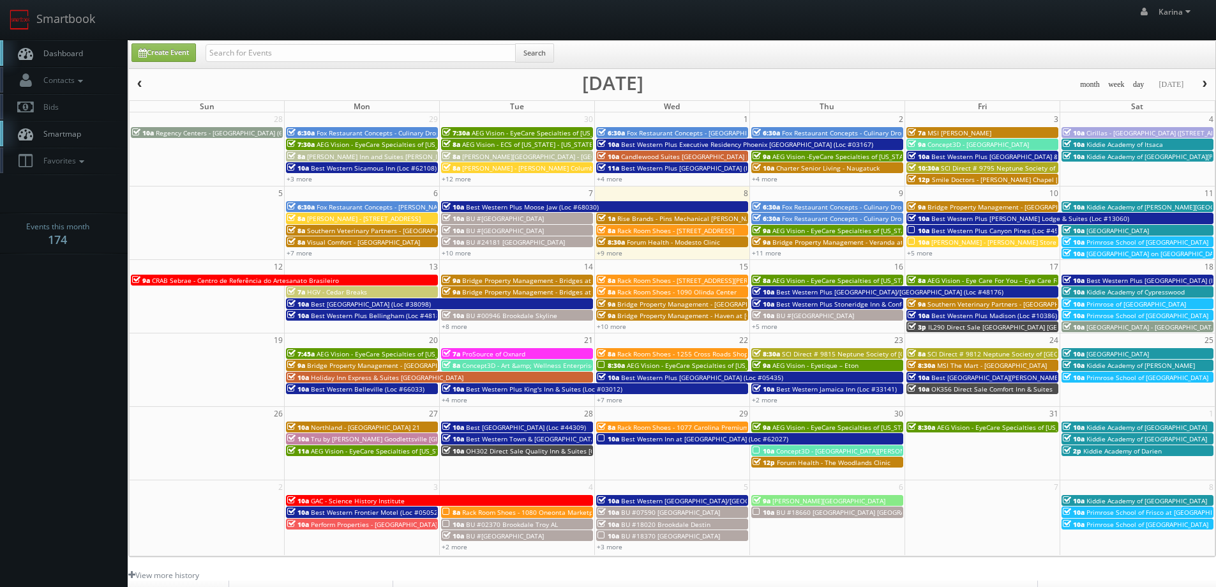
click at [72, 52] on span "Dashboard" at bounding box center [60, 53] width 46 height 11
click at [612, 251] on link "+9 more" at bounding box center [610, 252] width 26 height 9
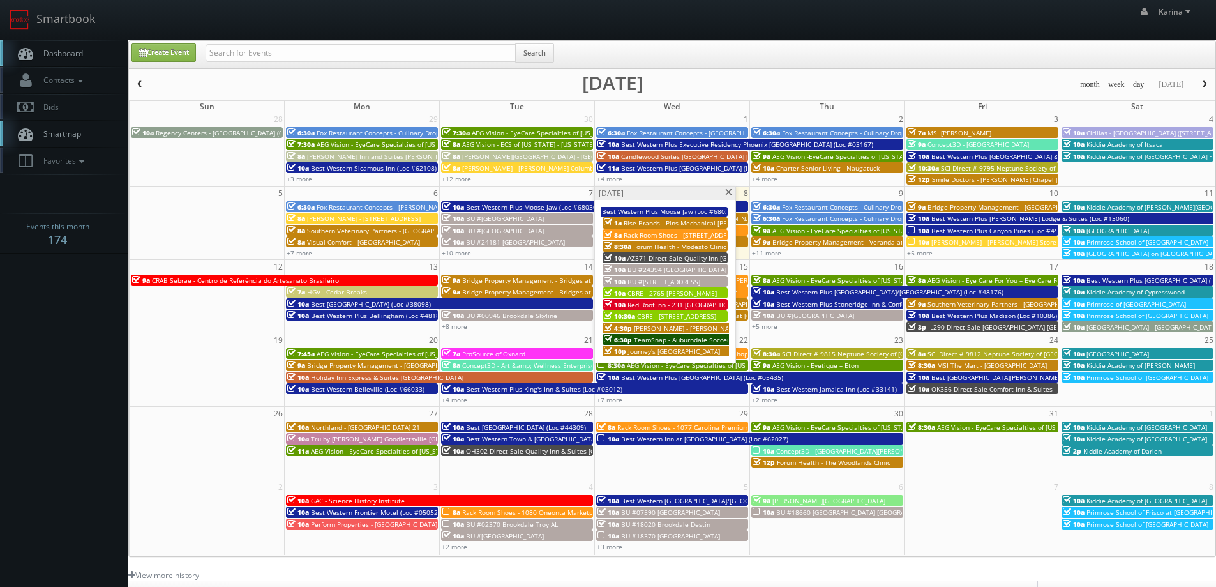
click at [64, 53] on span "Dashboard" at bounding box center [60, 53] width 46 height 11
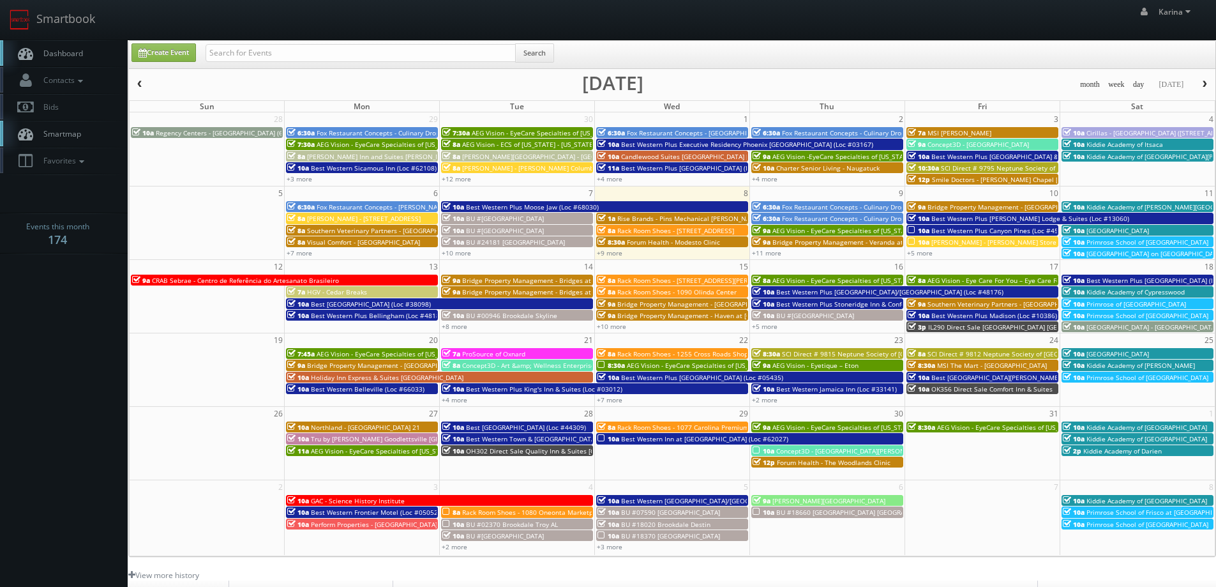
click at [66, 53] on span "Dashboard" at bounding box center [60, 53] width 46 height 11
click at [76, 59] on link "Dashboard" at bounding box center [64, 53] width 128 height 26
click at [766, 252] on link "+11 more" at bounding box center [766, 252] width 29 height 9
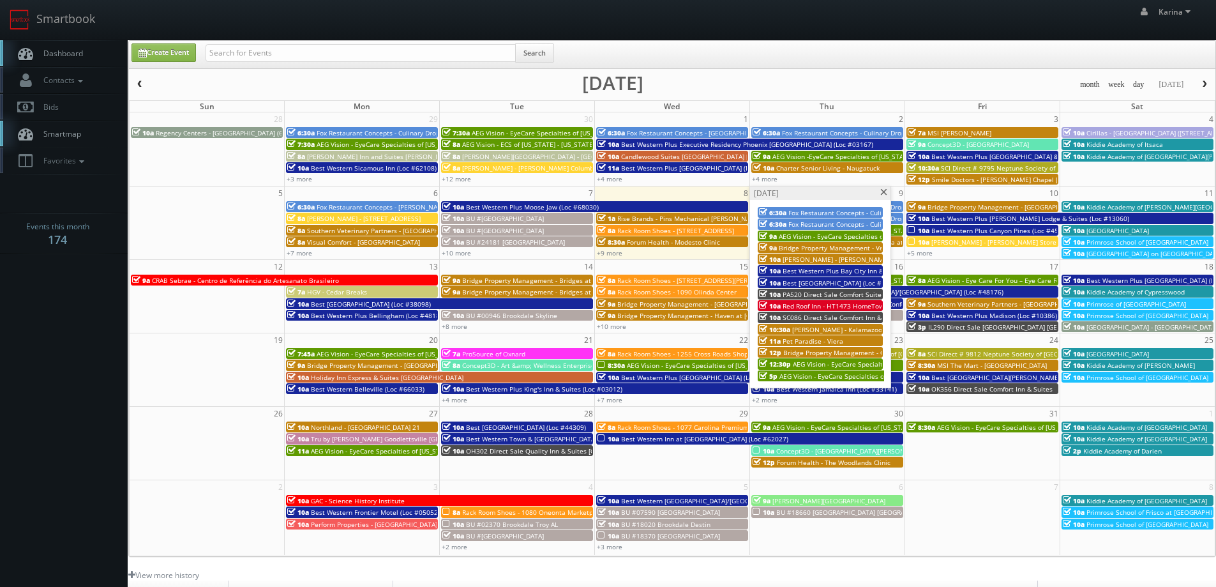
click at [61, 52] on span "Dashboard" at bounding box center [60, 53] width 46 height 11
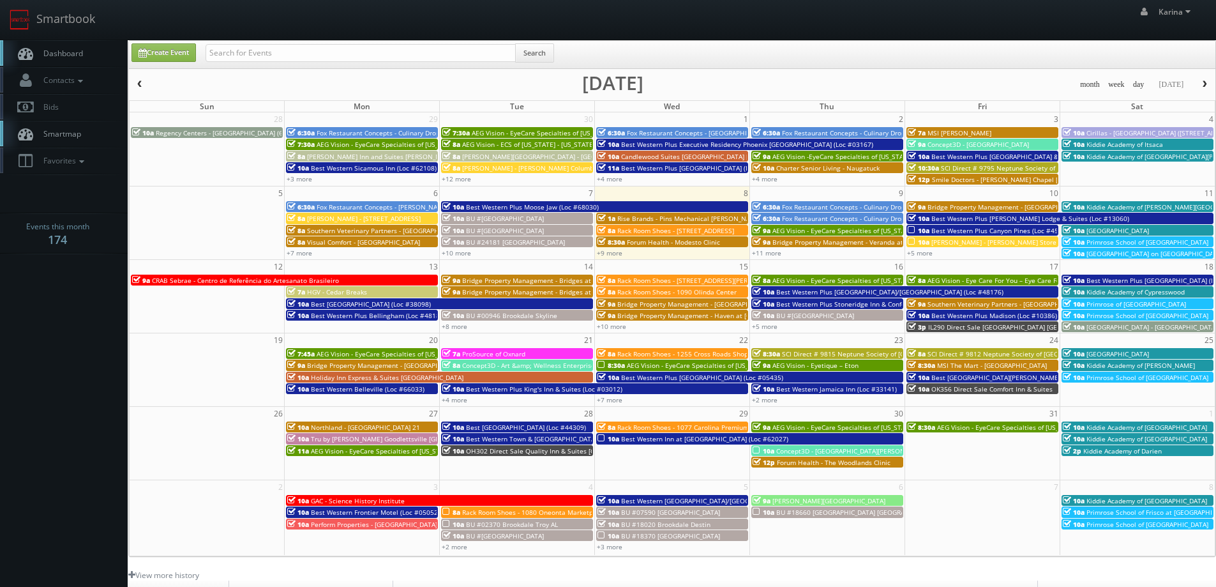
click at [84, 56] on link "Dashboard" at bounding box center [64, 53] width 128 height 26
click at [61, 55] on span "Dashboard" at bounding box center [60, 53] width 46 height 11
click at [68, 54] on span "Dashboard" at bounding box center [60, 53] width 46 height 11
click at [73, 50] on span "Dashboard" at bounding box center [60, 53] width 46 height 11
click at [77, 61] on link "Dashboard" at bounding box center [64, 53] width 128 height 26
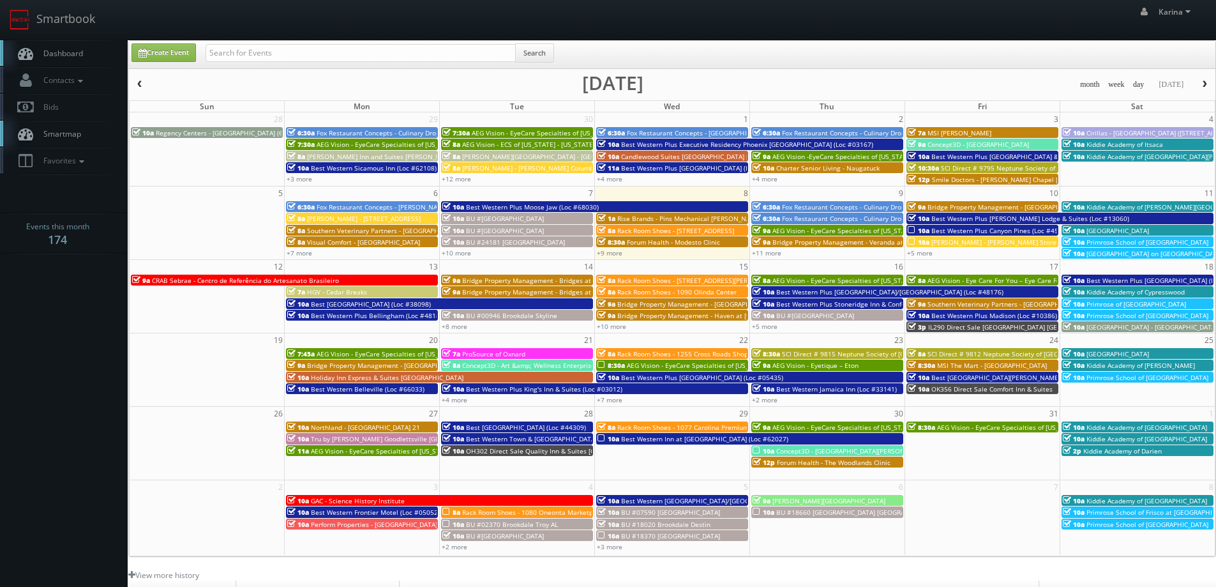
click at [77, 49] on span "Dashboard" at bounding box center [60, 53] width 46 height 11
click at [1129, 363] on span "Kiddie Academy of [PERSON_NAME]" at bounding box center [1141, 365] width 109 height 9
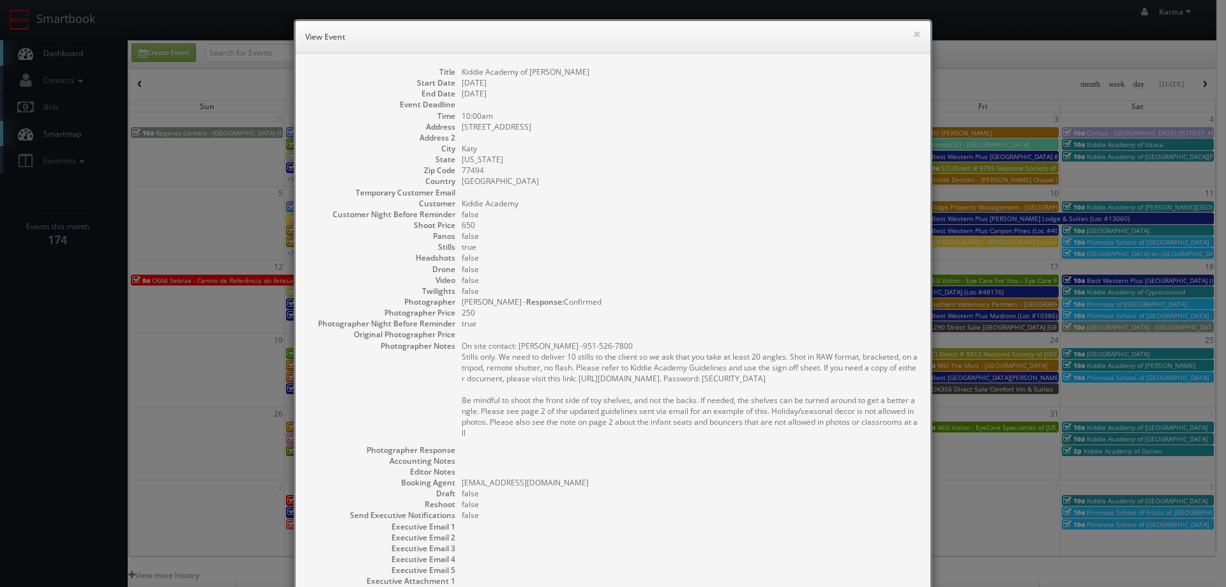
scroll to position [123, 0]
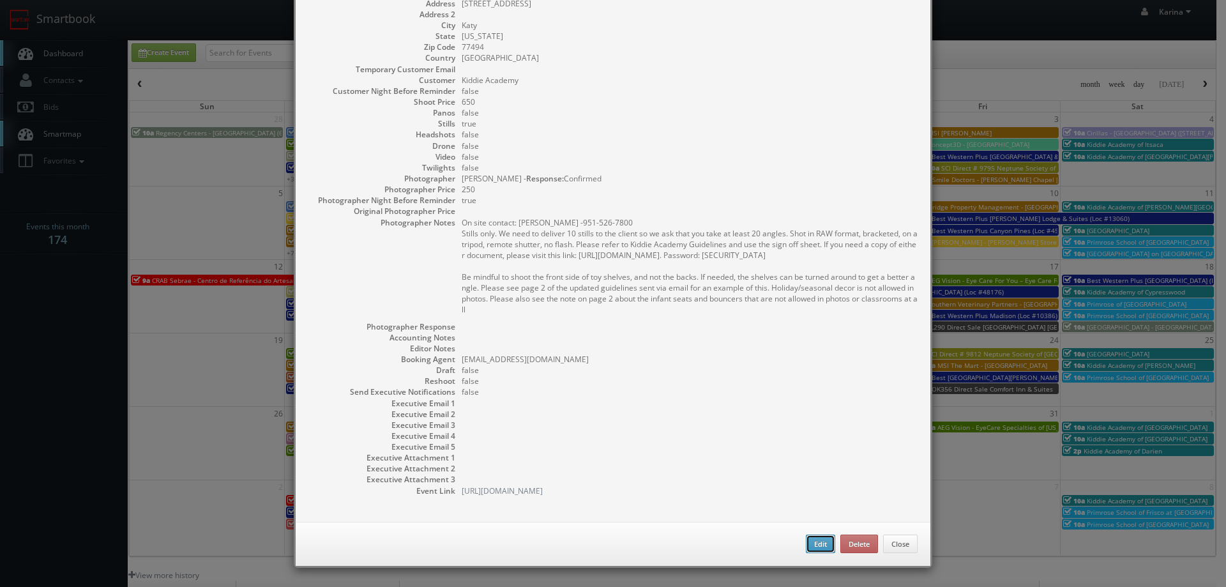
click at [810, 536] on button "Edit" at bounding box center [820, 543] width 29 height 19
type input "Kiddie Academy of [PERSON_NAME]"
type input "27613 Pine Mill Ranch Drive"
type input "Katy"
type input "77494"
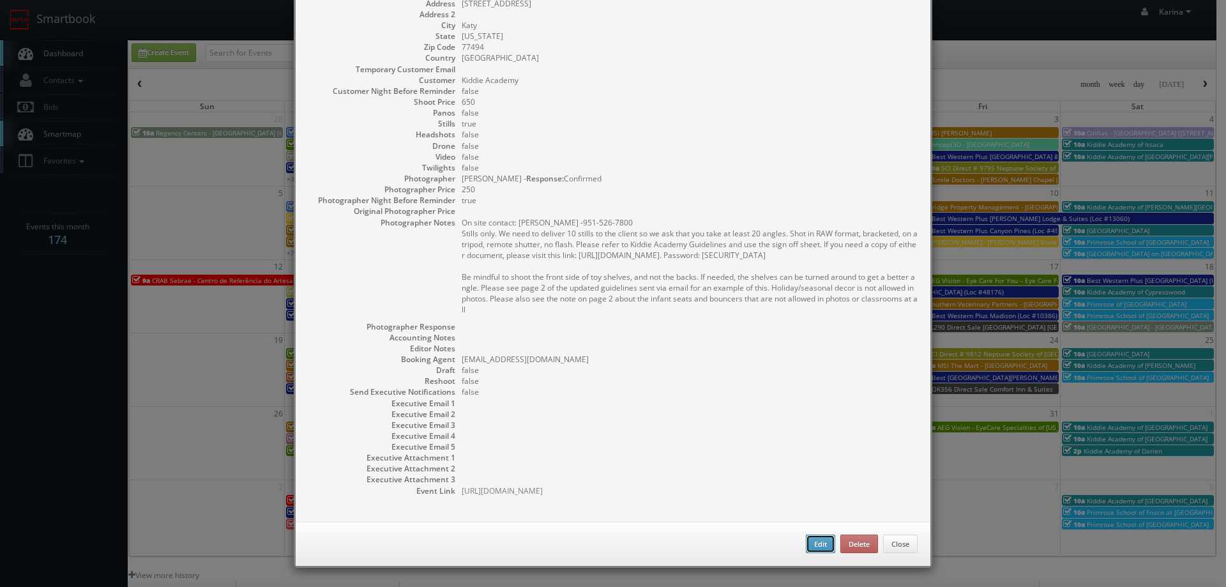
type input "650"
checkbox input "true"
type input "10/25/2025"
type input "10:00am"
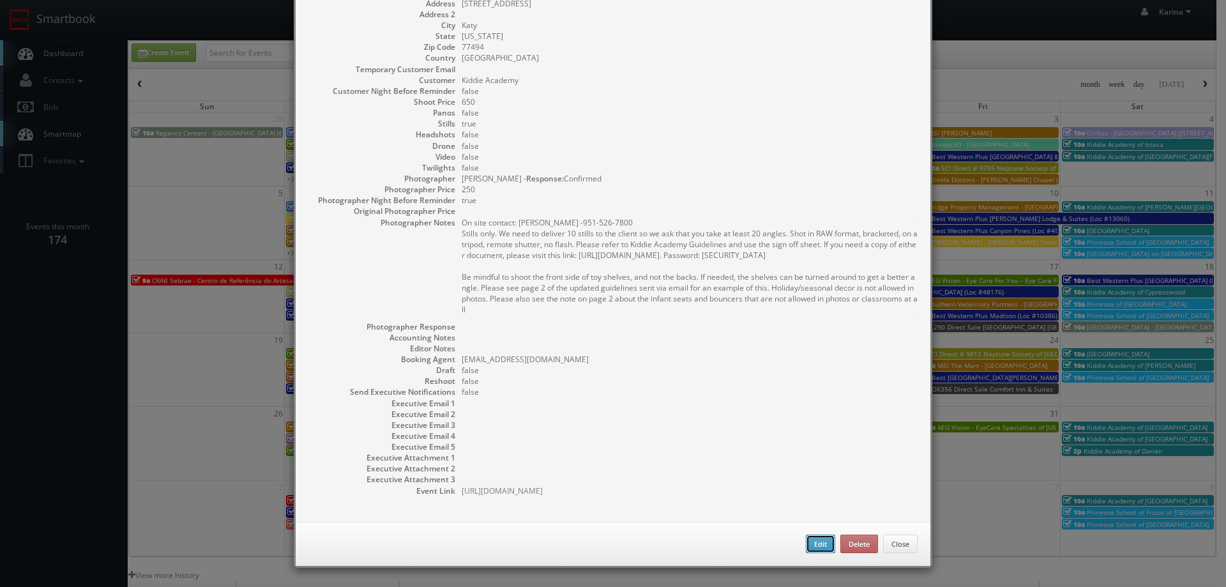
checkbox input "true"
type textarea "On site contact: Jeannie -951-526-7800 Stills only. We need to deliver 10 still…"
select select "[US_STATE]"
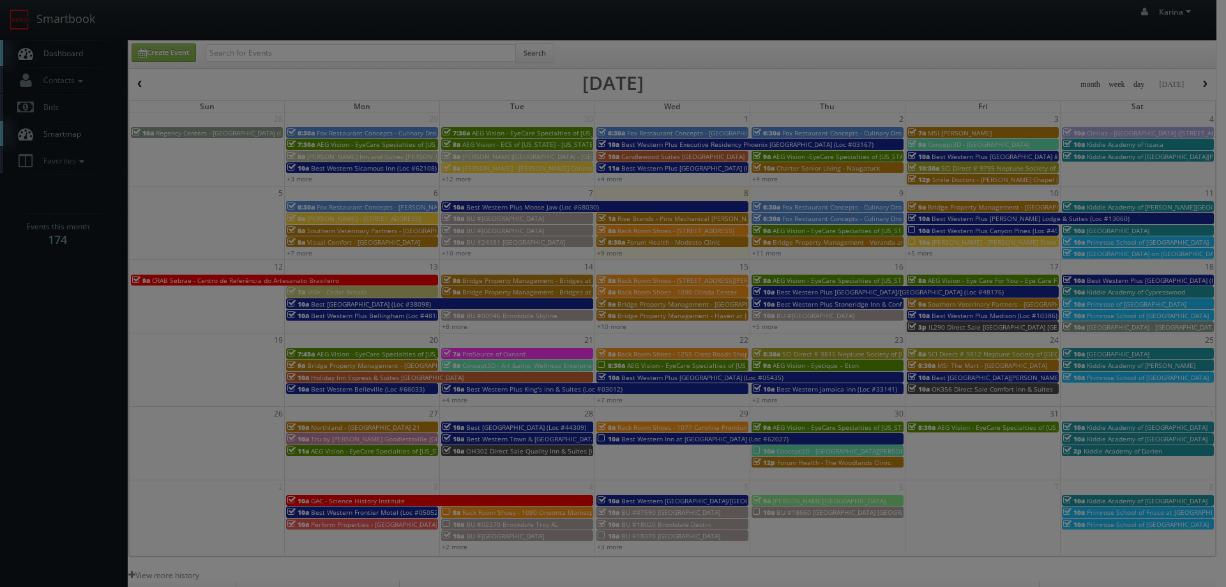
type input "650"
type input "250"
select select "cs3design360+kiddie@gmail.com"
select select "1photosbyeddie@gmail.com"
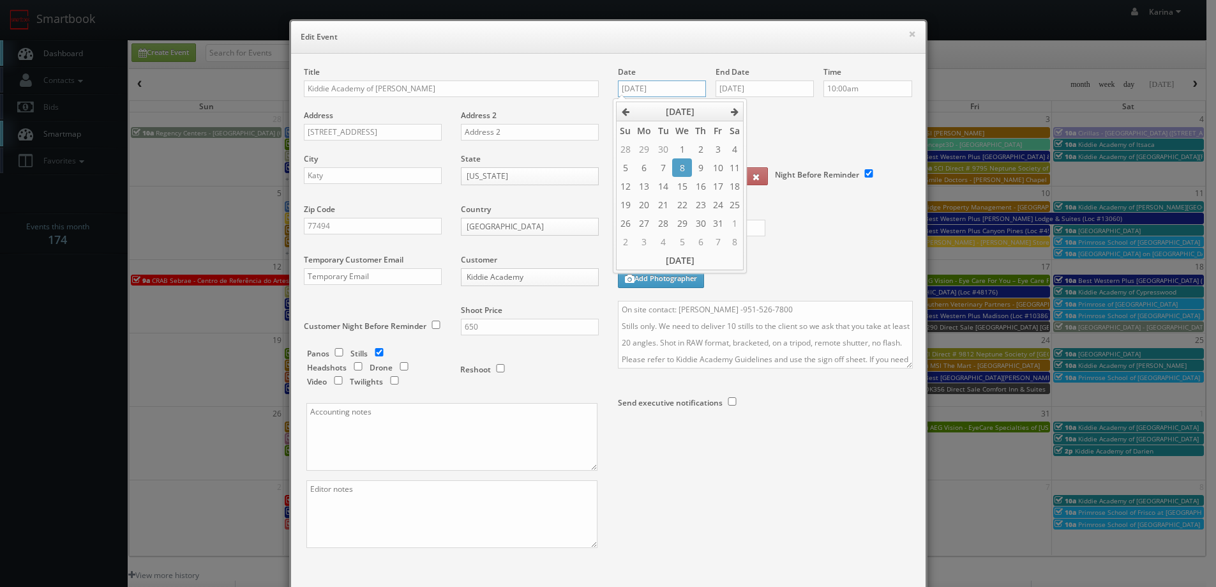
click at [631, 89] on input "10/25/2025" at bounding box center [662, 88] width 89 height 17
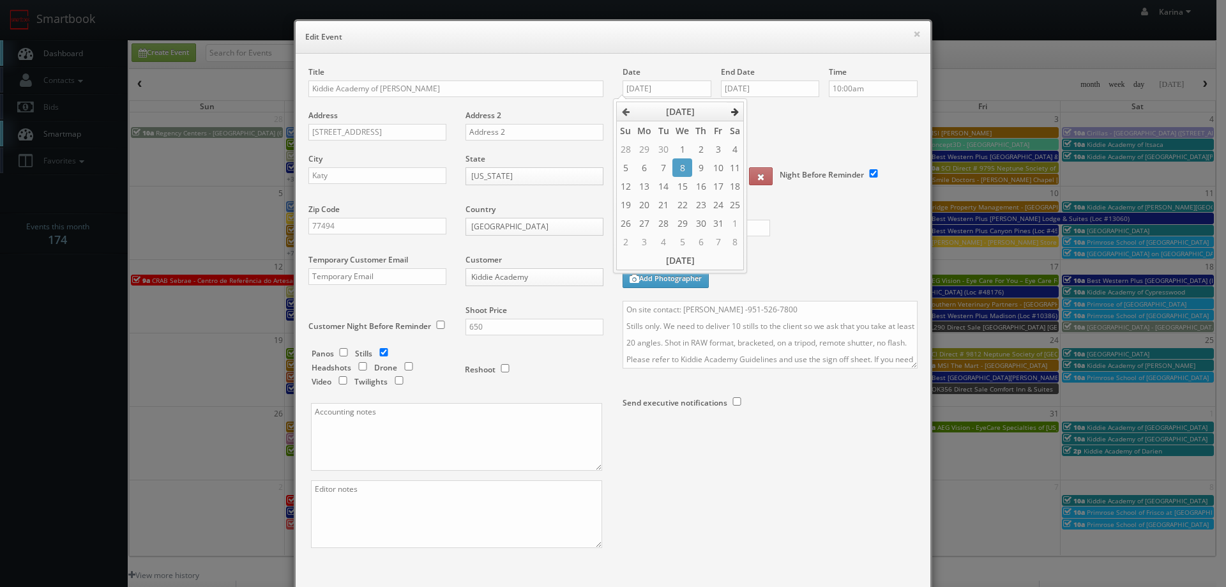
click at [730, 108] on th at bounding box center [735, 111] width 17 height 19
click at [730, 208] on td "22" at bounding box center [735, 204] width 17 height 19
type input "11/22/2025"
click at [735, 89] on input "10/25/2025" at bounding box center [770, 88] width 98 height 17
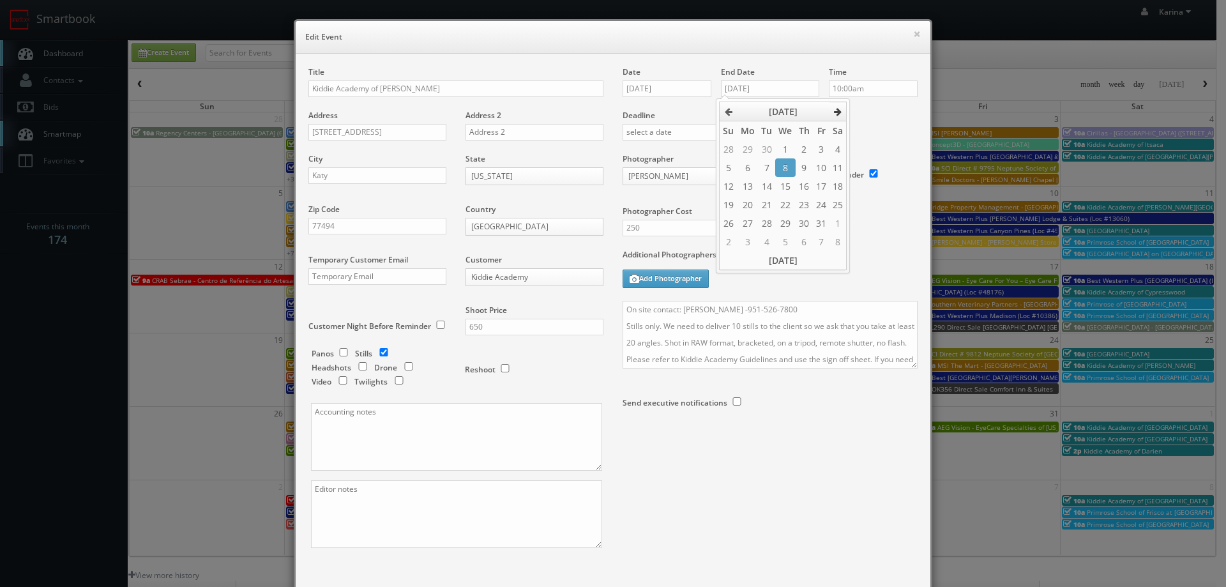
click at [843, 109] on th at bounding box center [837, 111] width 17 height 19
click at [836, 203] on td "22" at bounding box center [837, 204] width 17 height 19
type input "11/22/2025"
click at [885, 126] on div "Deadline" at bounding box center [770, 109] width 314 height 87
click at [628, 307] on textarea "On site contact: Jeannie -951-526-7800 Stills only. We need to deliver 10 still…" at bounding box center [770, 335] width 295 height 68
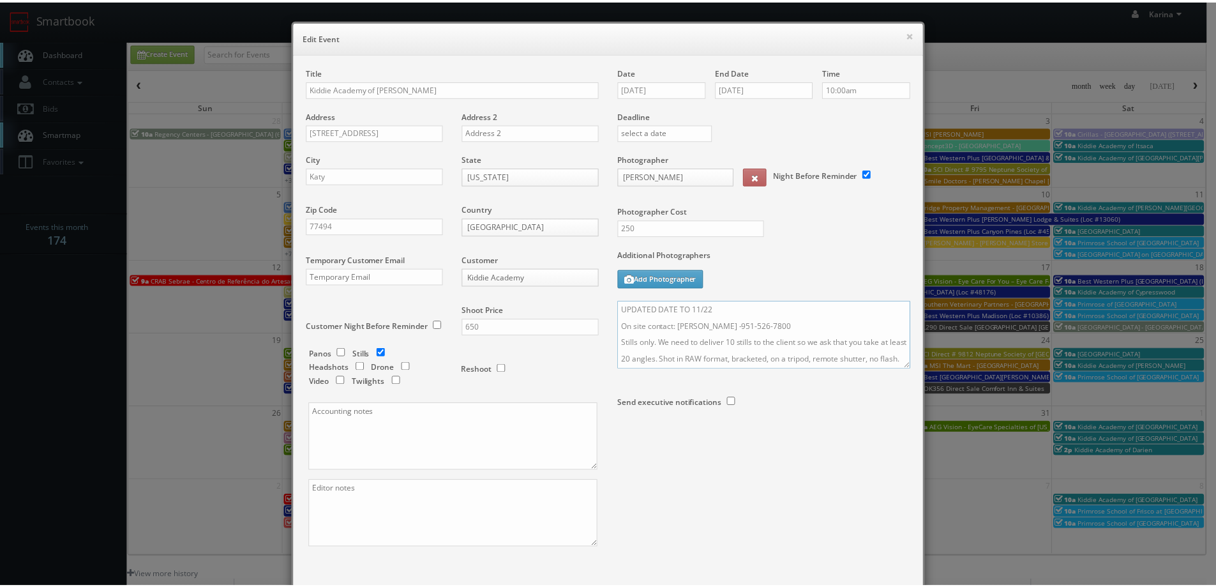
scroll to position [75, 0]
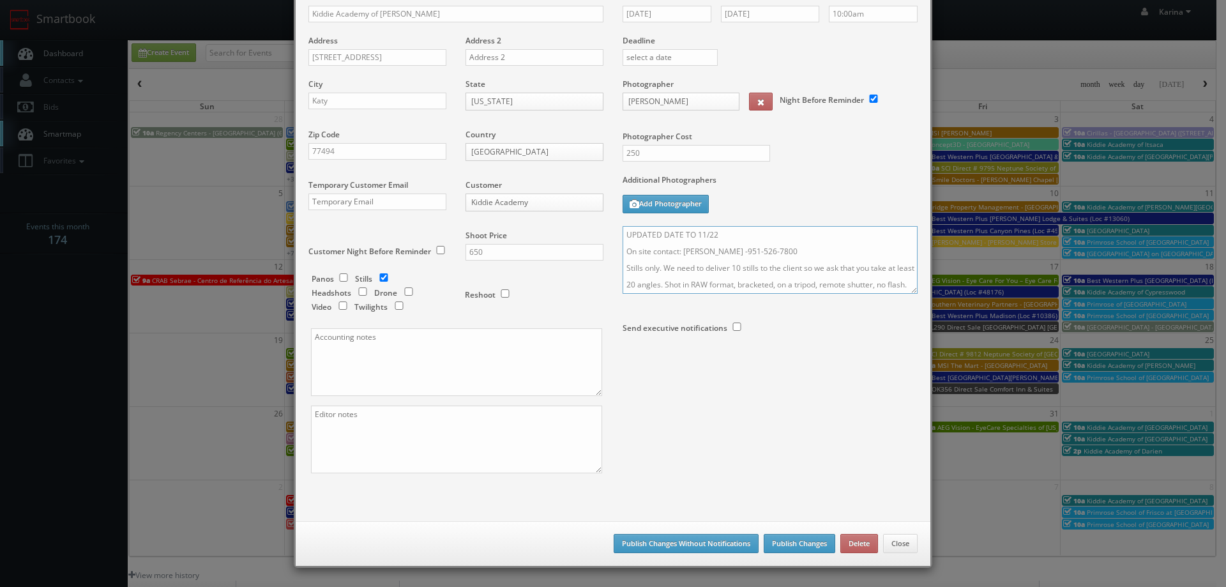
type textarea "UPDATED DATE TO 11/22 On site contact: Jeannie -951-526-7800 Stills only. We ne…"
click at [785, 553] on div "Save as draft Publish Changes Without Notifications Publish Changes Delete Close" at bounding box center [613, 543] width 635 height 45
click at [788, 545] on button "Publish Changes" at bounding box center [800, 543] width 72 height 19
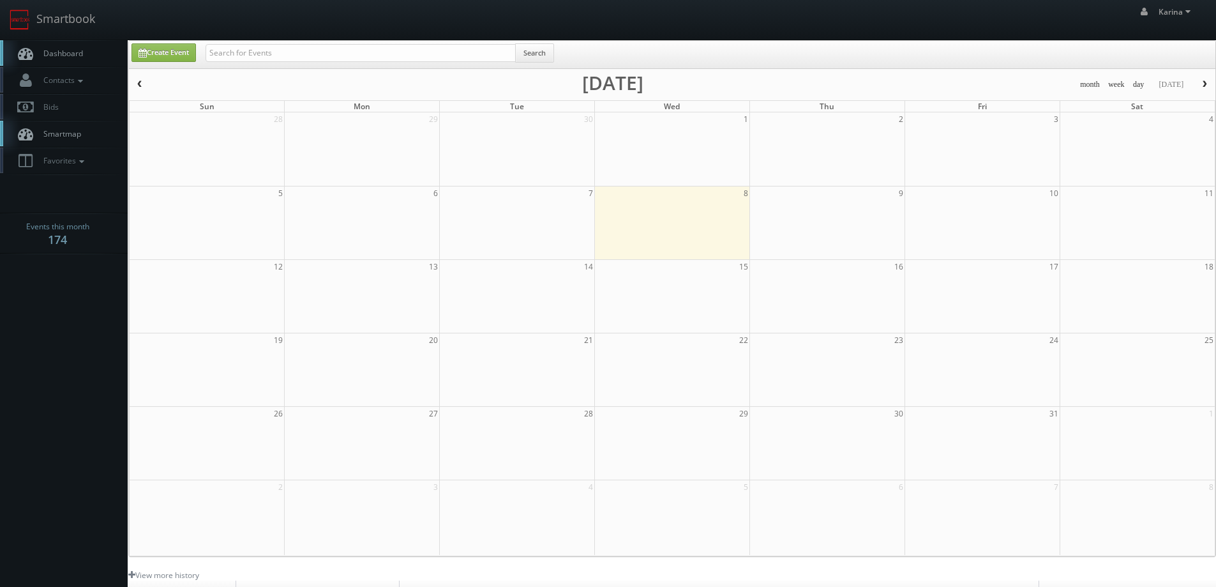
click at [88, 63] on link "Dashboard" at bounding box center [64, 53] width 128 height 26
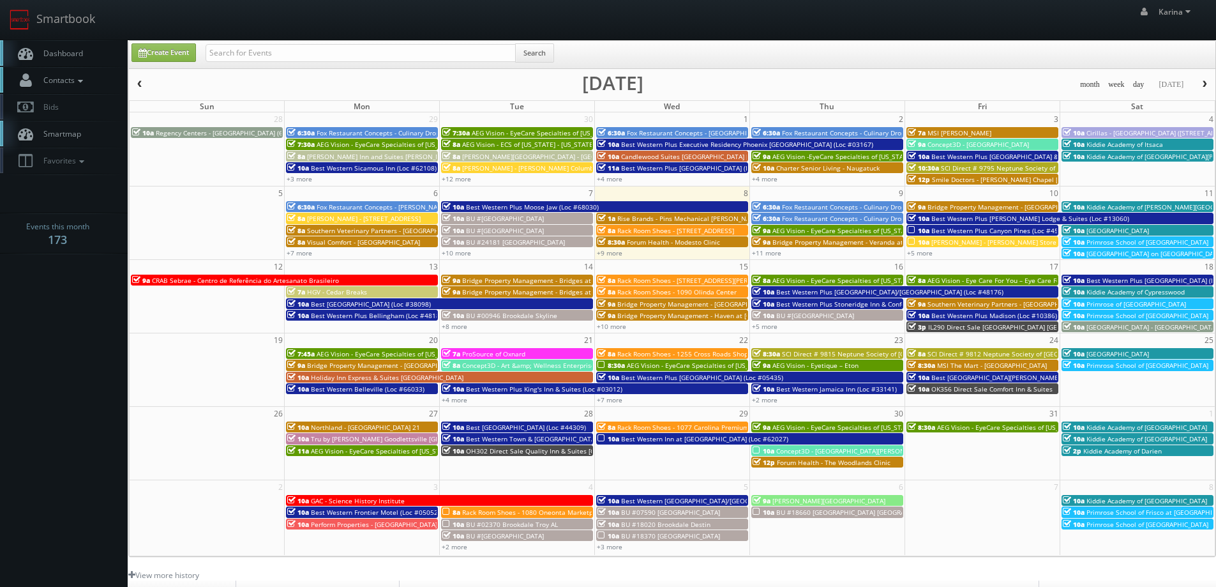
click at [56, 72] on link "Contacts" at bounding box center [64, 80] width 128 height 26
click at [56, 53] on span "Dashboard" at bounding box center [60, 53] width 46 height 11
